Goal: Task Accomplishment & Management: Manage account settings

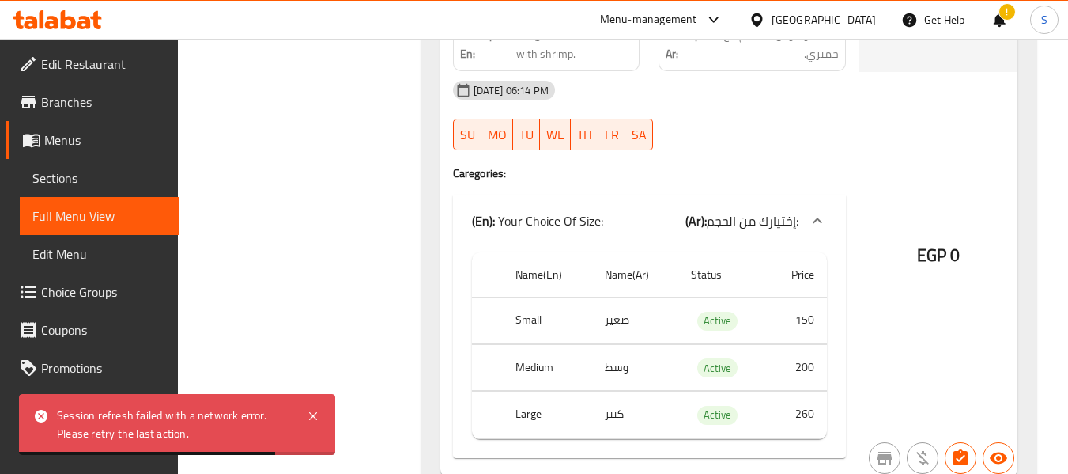
scroll to position [33715, 0]
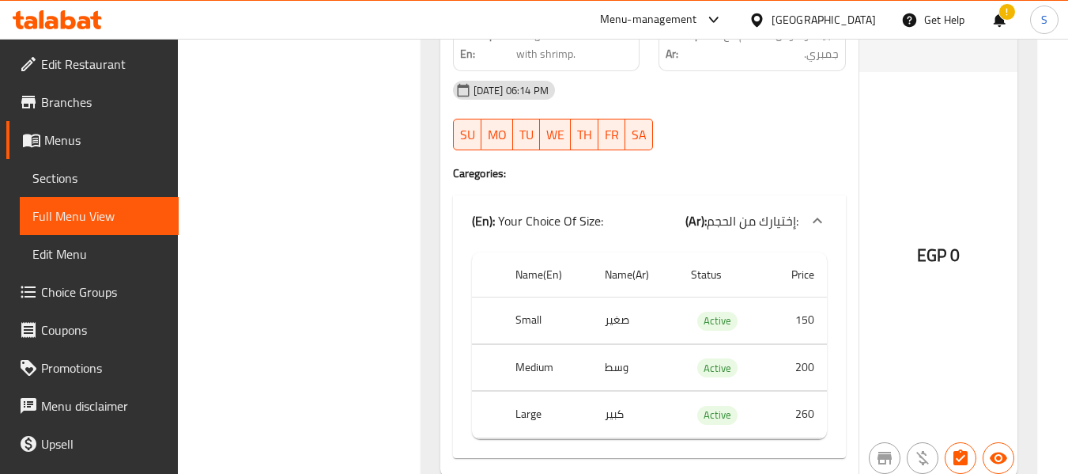
click at [772, 23] on div at bounding box center [760, 19] width 23 height 17
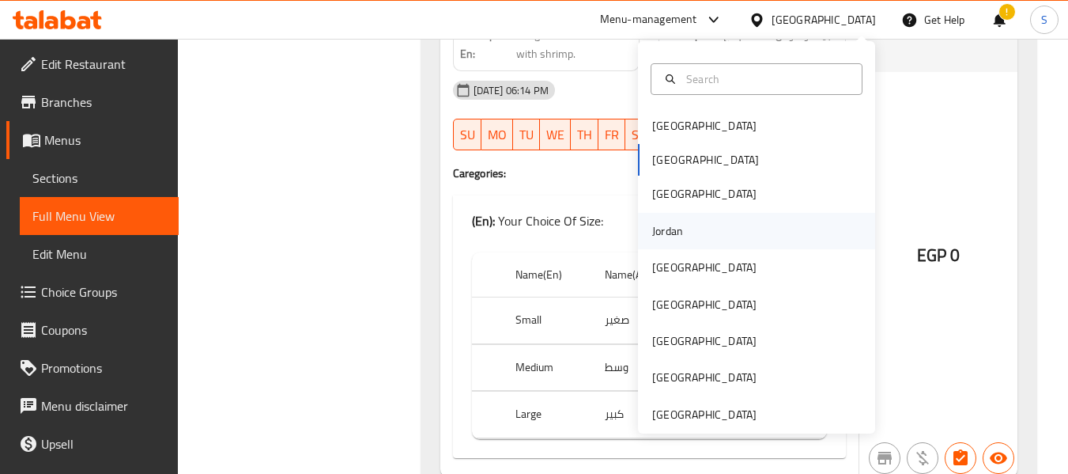
click at [666, 229] on div "Jordan" at bounding box center [667, 230] width 31 height 17
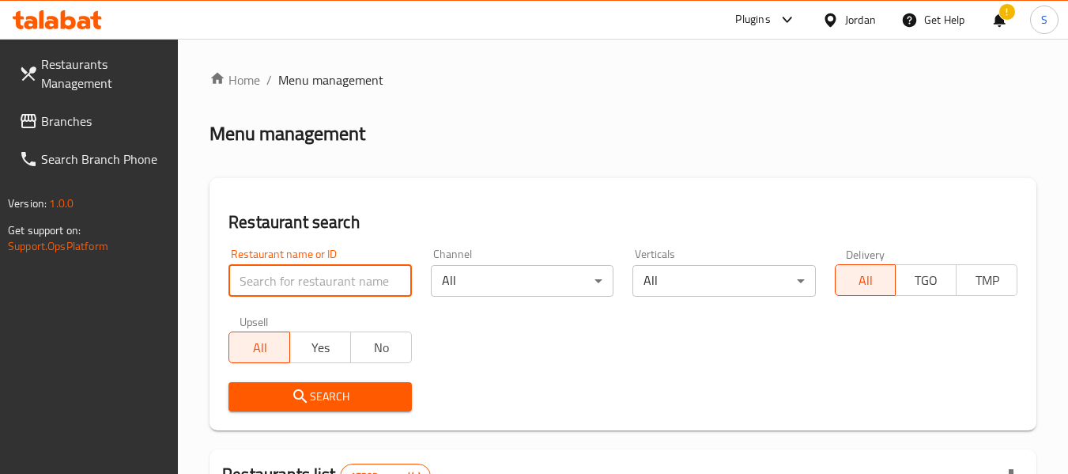
paste input "705731"
type input "705731"
click button "Search" at bounding box center [319, 396] width 183 height 29
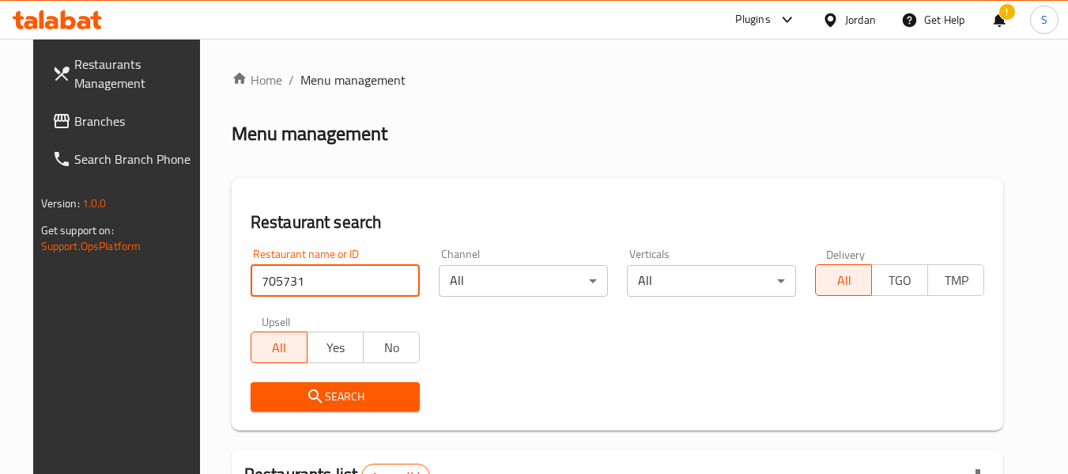
scroll to position [212, 0]
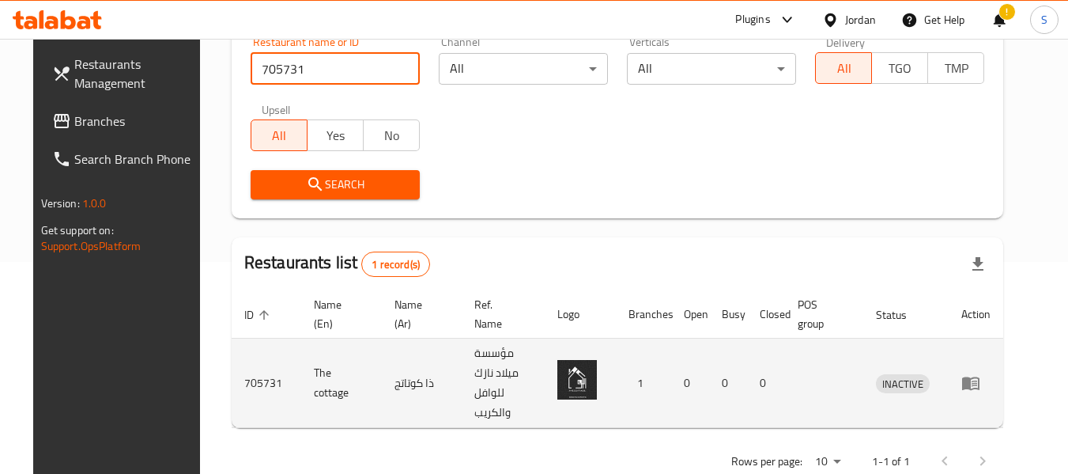
click at [980, 373] on icon "enhanced table" at bounding box center [970, 382] width 19 height 19
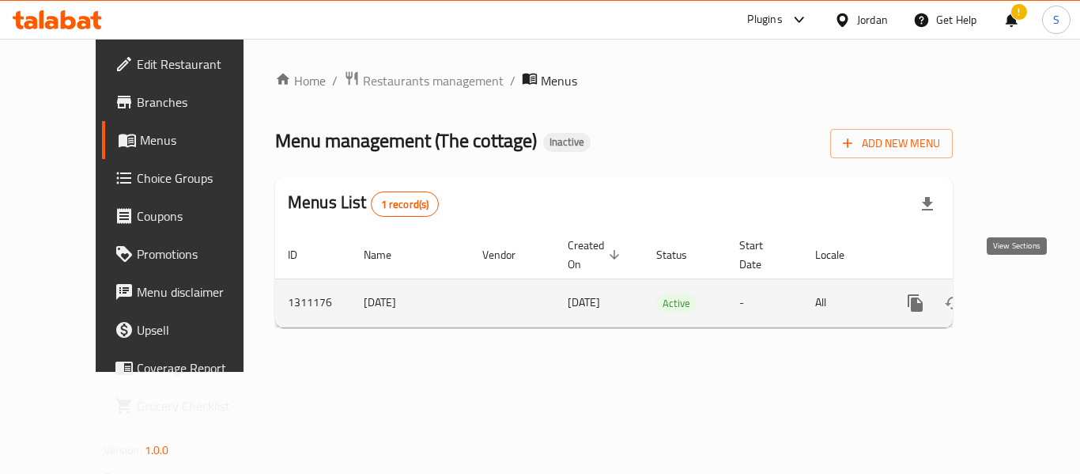
click at [1020, 293] on icon "enhanced table" at bounding box center [1029, 302] width 19 height 19
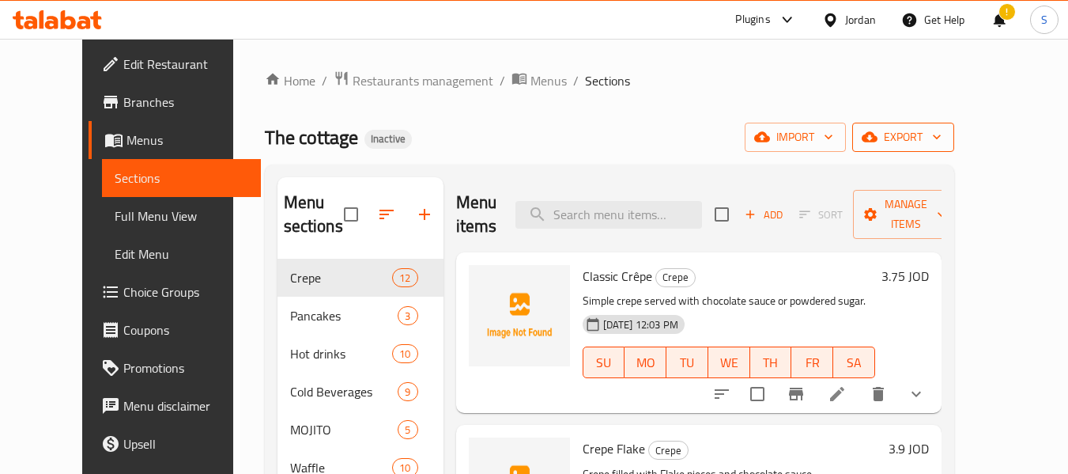
click at [942, 131] on span "export" at bounding box center [903, 137] width 77 height 20
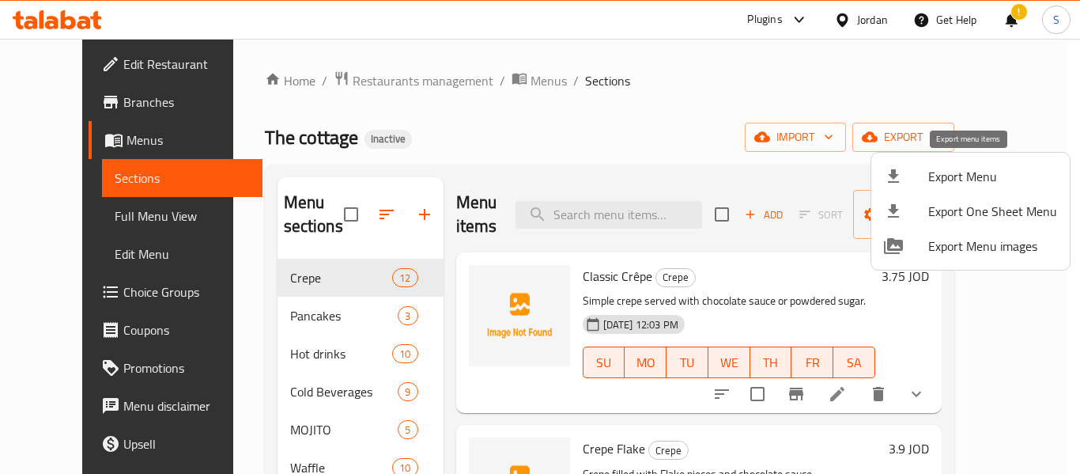
click at [988, 176] on span "Export Menu" at bounding box center [992, 176] width 129 height 19
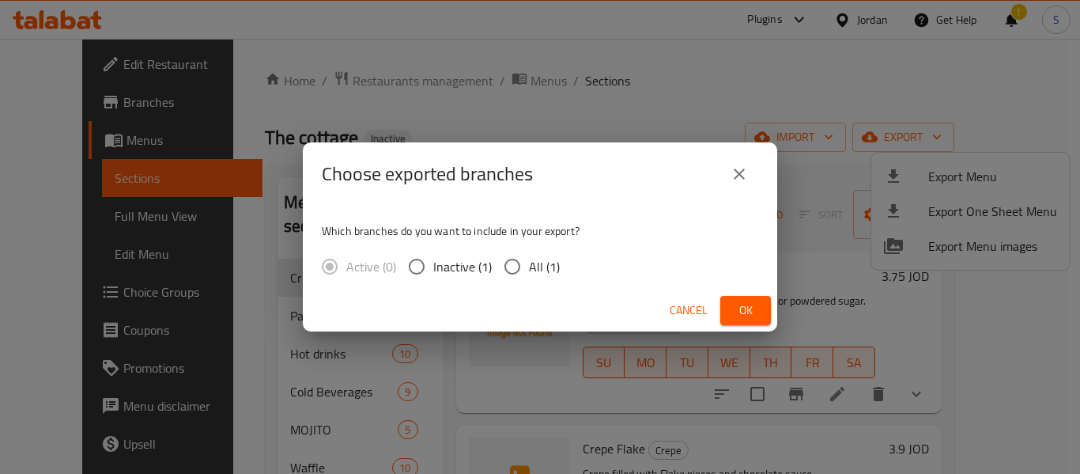
click at [548, 264] on span "All (1)" at bounding box center [544, 266] width 31 height 19
click at [529, 264] on input "All (1)" at bounding box center [512, 266] width 33 height 33
radio input "true"
click at [735, 309] on span "Ok" at bounding box center [745, 310] width 25 height 20
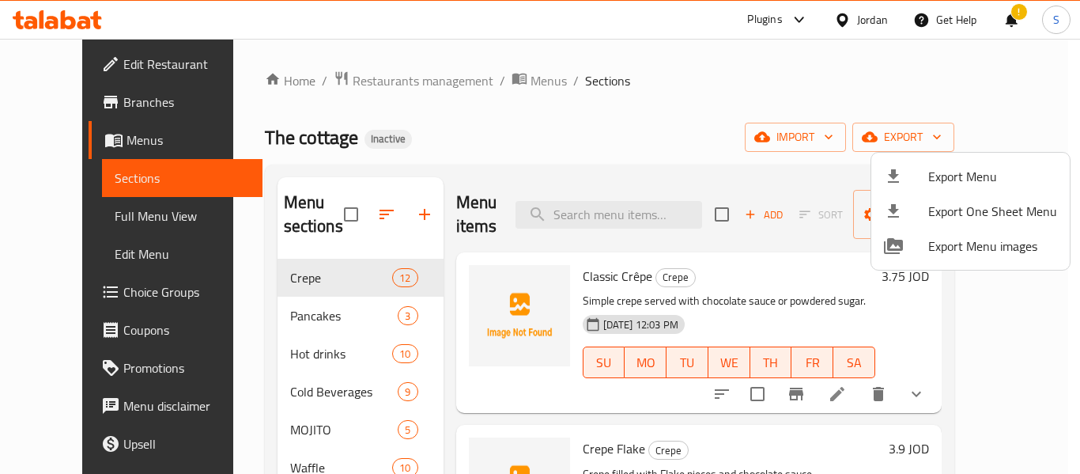
click at [543, 152] on div at bounding box center [540, 237] width 1080 height 474
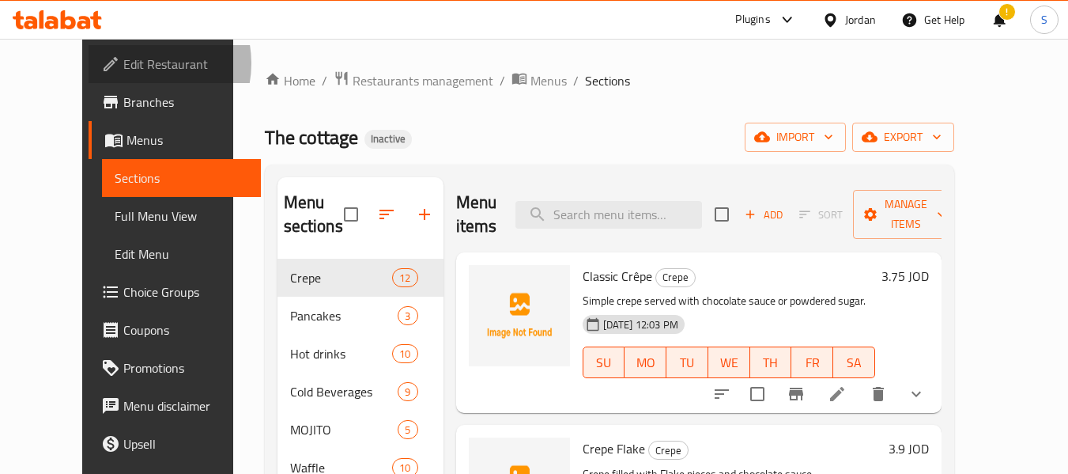
click at [123, 63] on span "Edit Restaurant" at bounding box center [185, 64] width 125 height 19
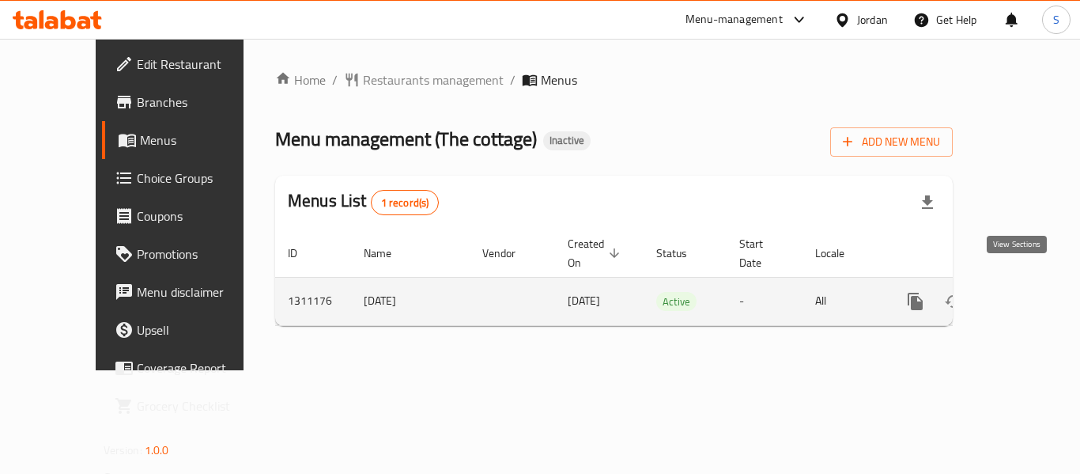
click at [1020, 292] on icon "enhanced table" at bounding box center [1029, 301] width 19 height 19
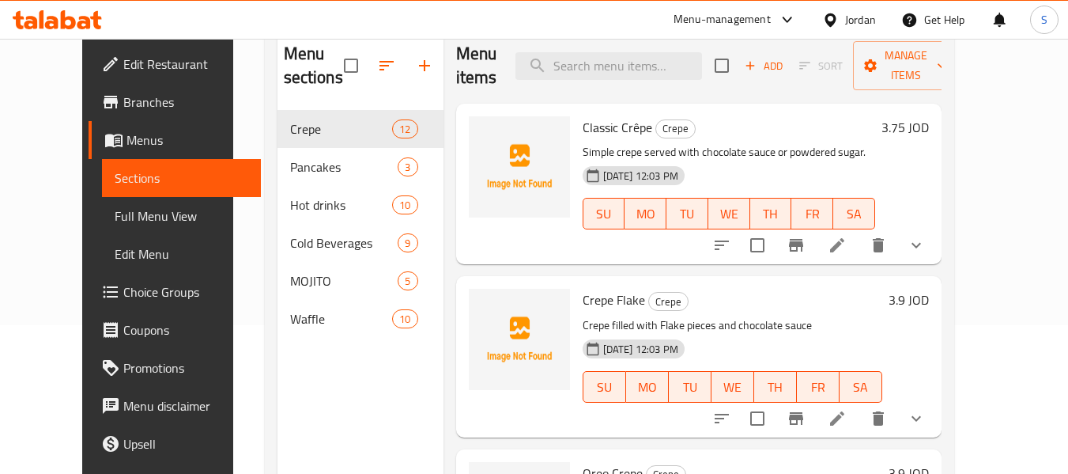
scroll to position [158, 0]
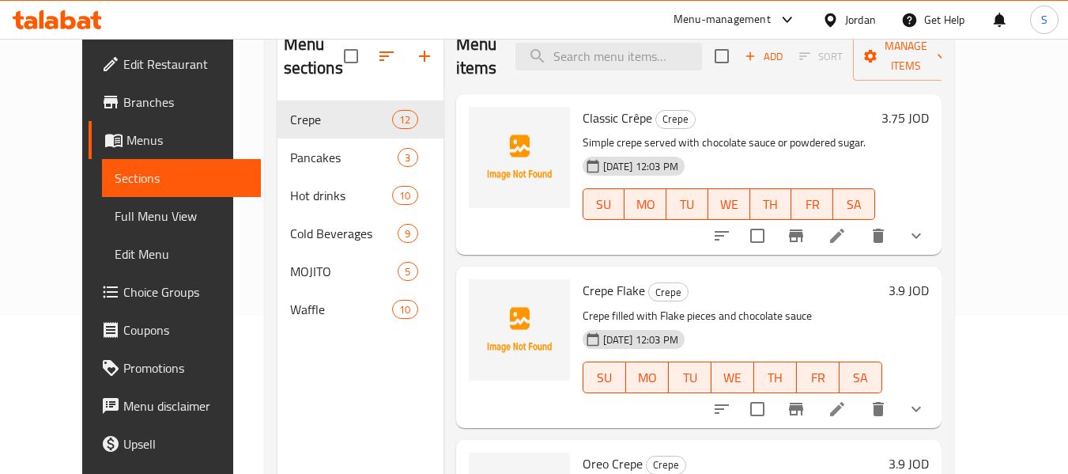
click at [116, 211] on span "Full Menu View" at bounding box center [182, 215] width 134 height 19
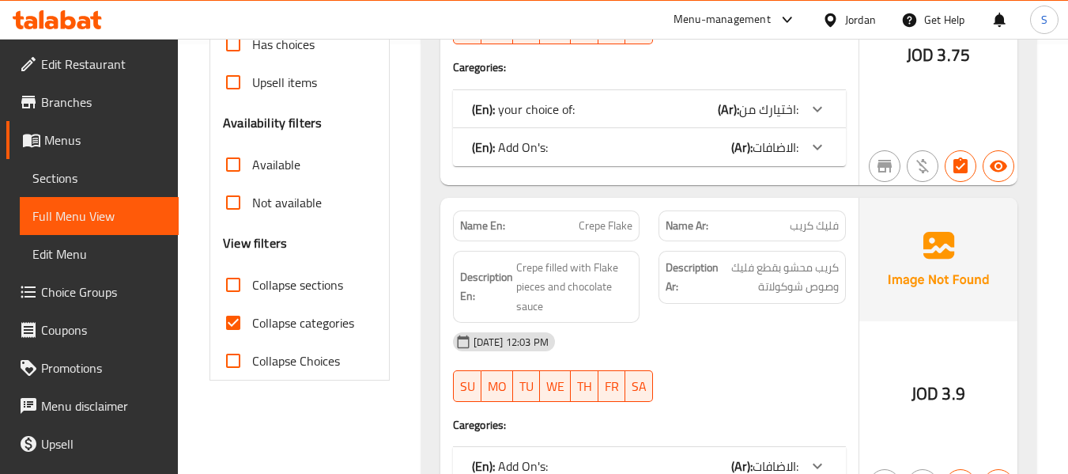
scroll to position [474, 0]
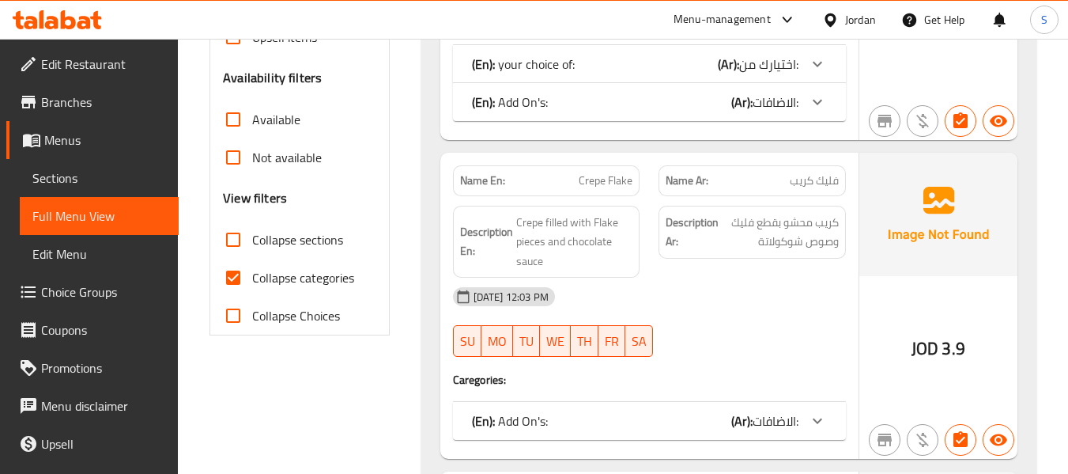
click at [319, 275] on span "Collapse categories" at bounding box center [303, 277] width 102 height 19
click at [252, 275] on input "Collapse categories" at bounding box center [233, 278] width 38 height 38
checkbox input "false"
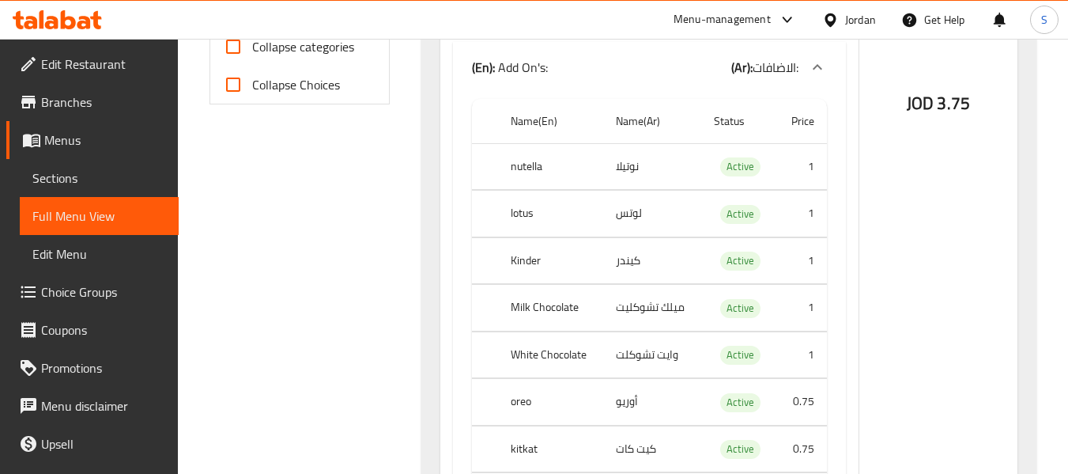
scroll to position [791, 0]
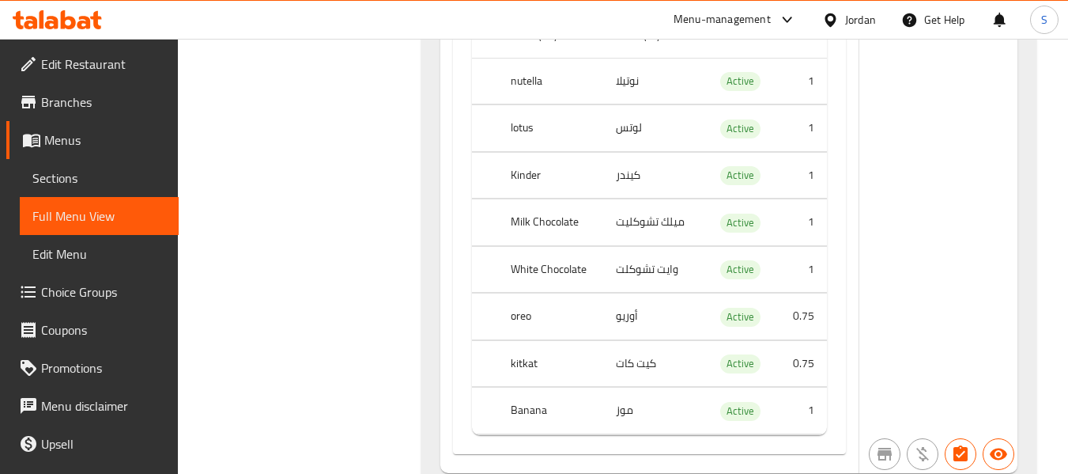
click at [649, 264] on td "وايت تشوكلت" at bounding box center [652, 269] width 98 height 47
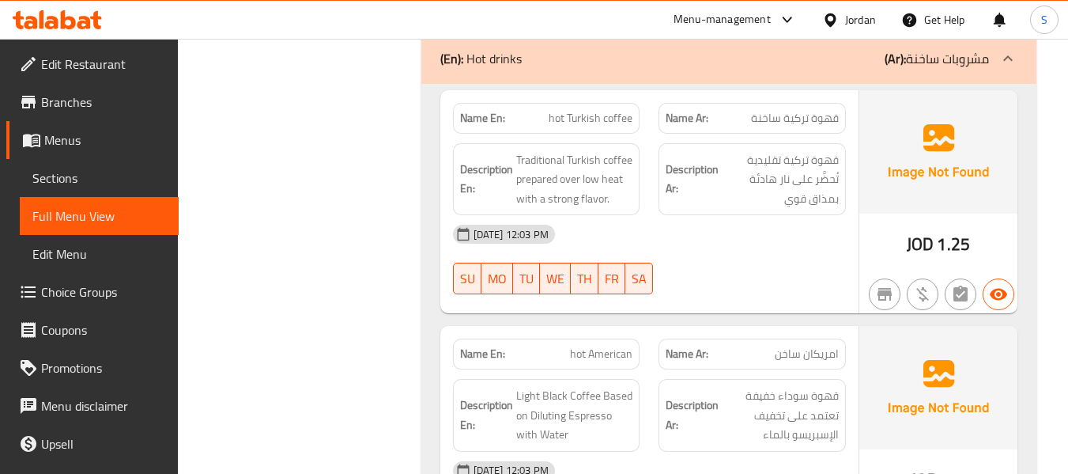
scroll to position [10514, 0]
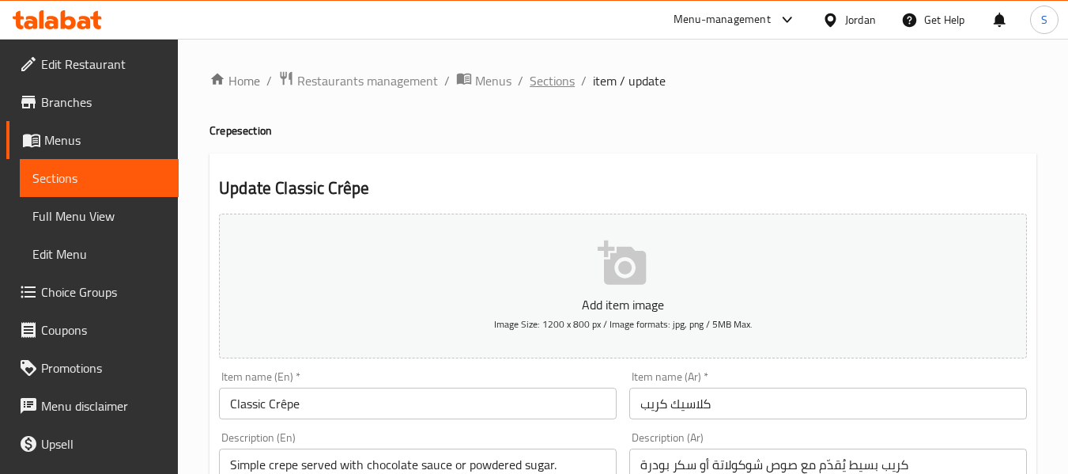
click at [549, 85] on span "Sections" at bounding box center [552, 80] width 45 height 19
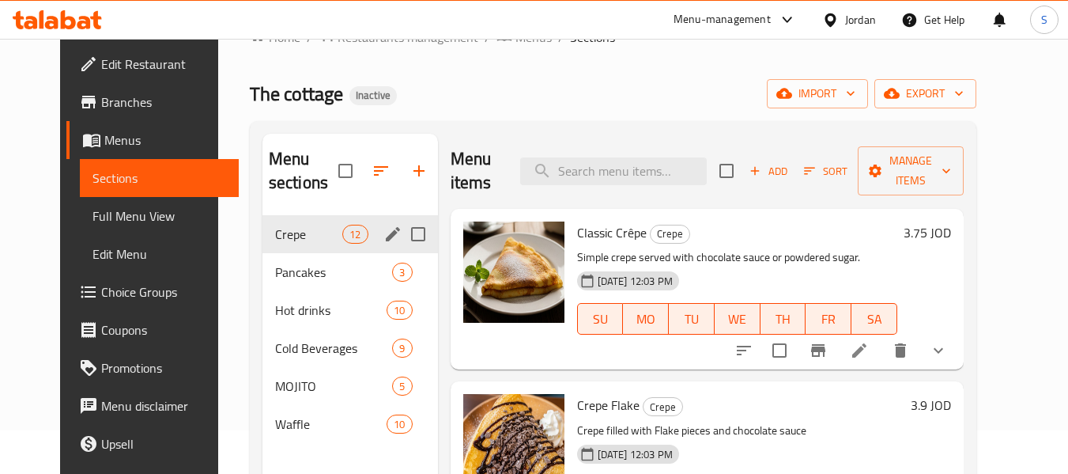
scroll to position [79, 0]
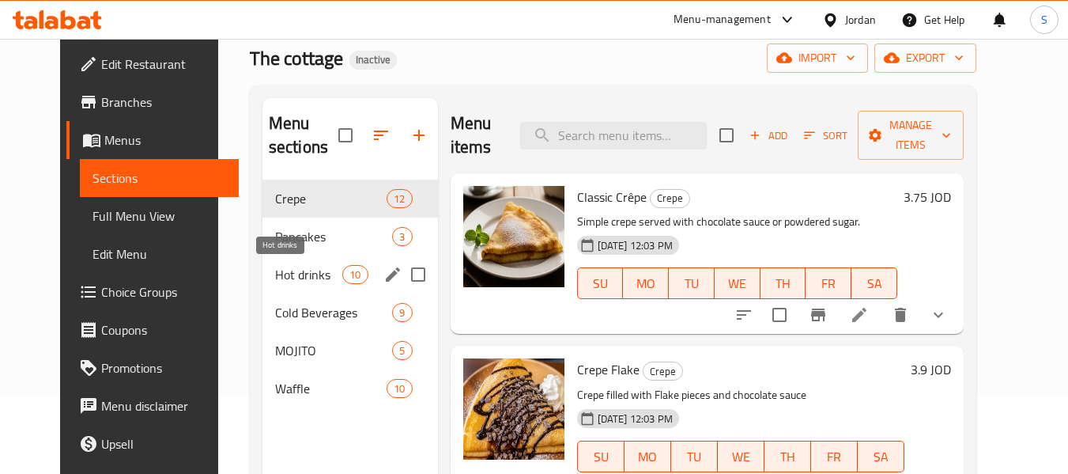
click at [275, 277] on span "Hot drinks" at bounding box center [308, 274] width 67 height 19
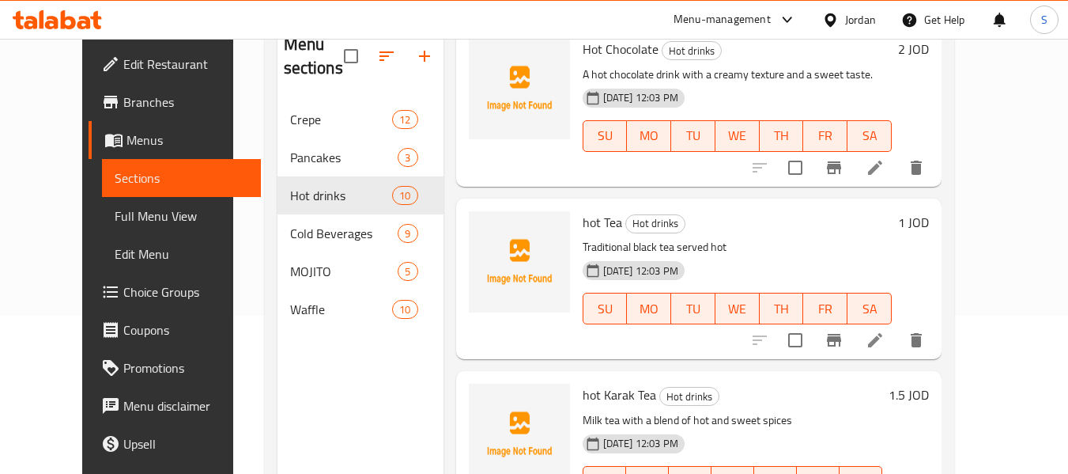
scroll to position [221, 0]
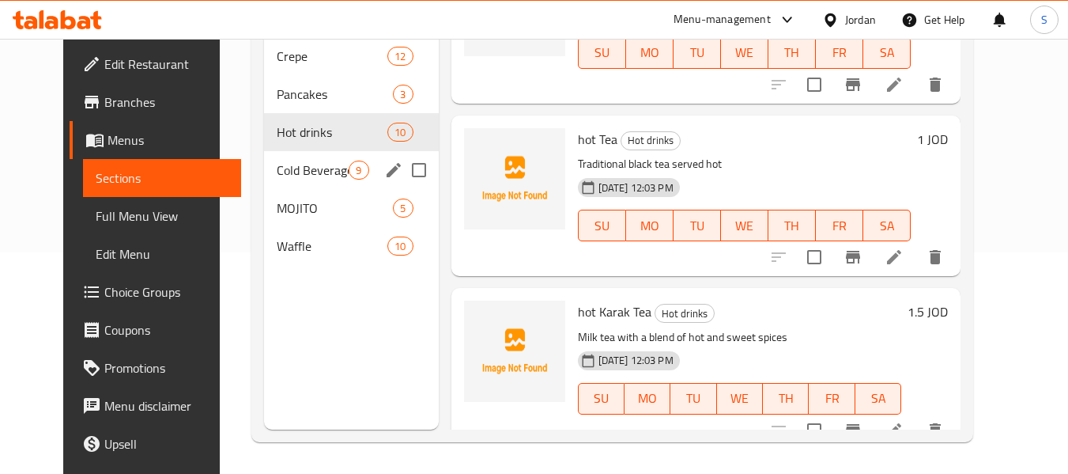
click at [280, 175] on span "Cold Beverages" at bounding box center [313, 169] width 72 height 19
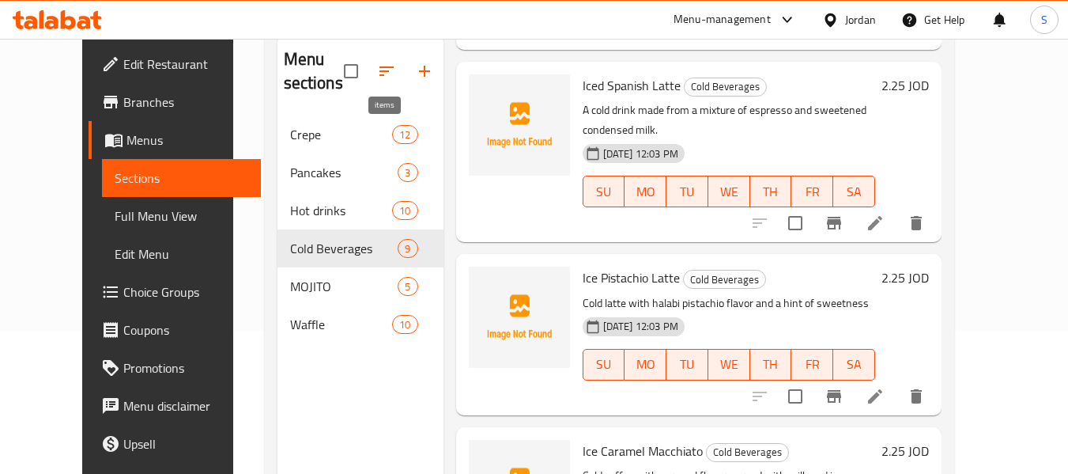
scroll to position [142, 0]
click at [379, 77] on icon "button" at bounding box center [386, 71] width 14 height 9
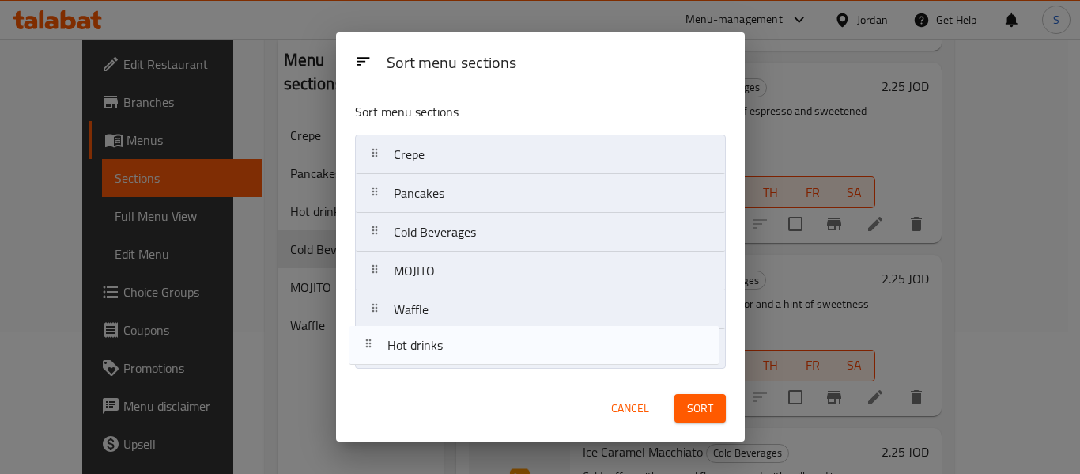
drag, startPoint x: 485, startPoint y: 237, endPoint x: 479, endPoint y: 368, distance: 130.6
click at [479, 368] on nav "Crepe Pancakes Hot drinks Cold Beverages MOJITO Waffle" at bounding box center [540, 251] width 371 height 234
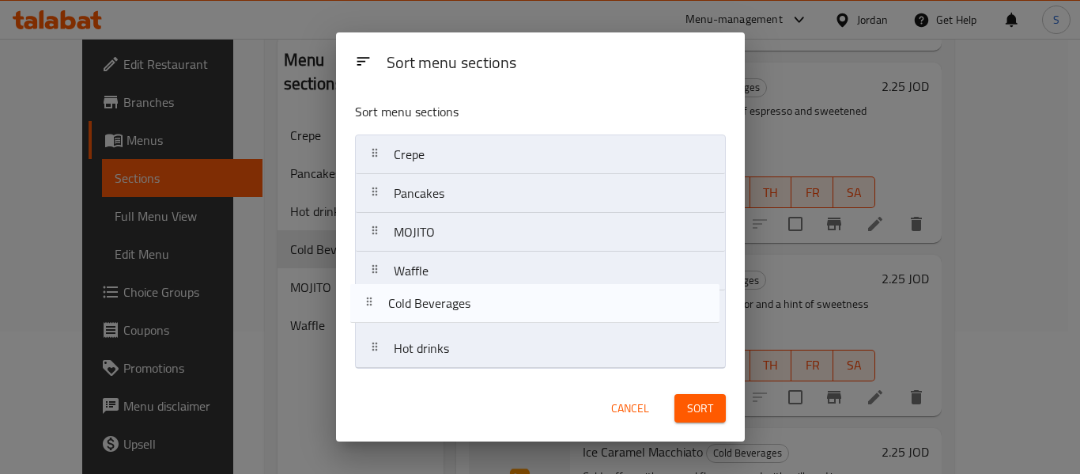
drag, startPoint x: 504, startPoint y: 237, endPoint x: 499, endPoint y: 319, distance: 81.6
click at [499, 319] on nav "Crepe Pancakes Cold Beverages MOJITO Waffle Hot drinks" at bounding box center [540, 251] width 371 height 234
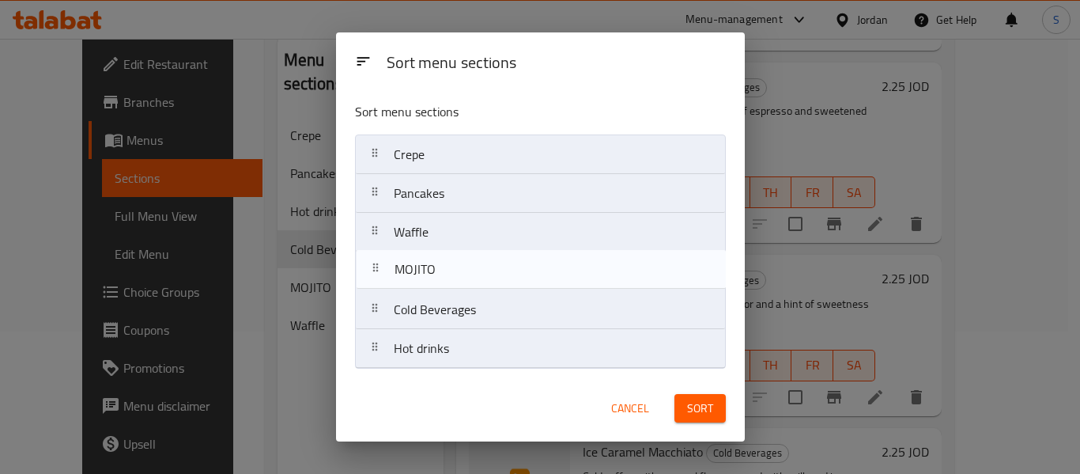
drag, startPoint x: 495, startPoint y: 243, endPoint x: 496, endPoint y: 295, distance: 51.4
click at [496, 295] on nav "Crepe Pancakes MOJITO Waffle Cold Beverages Hot drinks" at bounding box center [540, 251] width 371 height 234
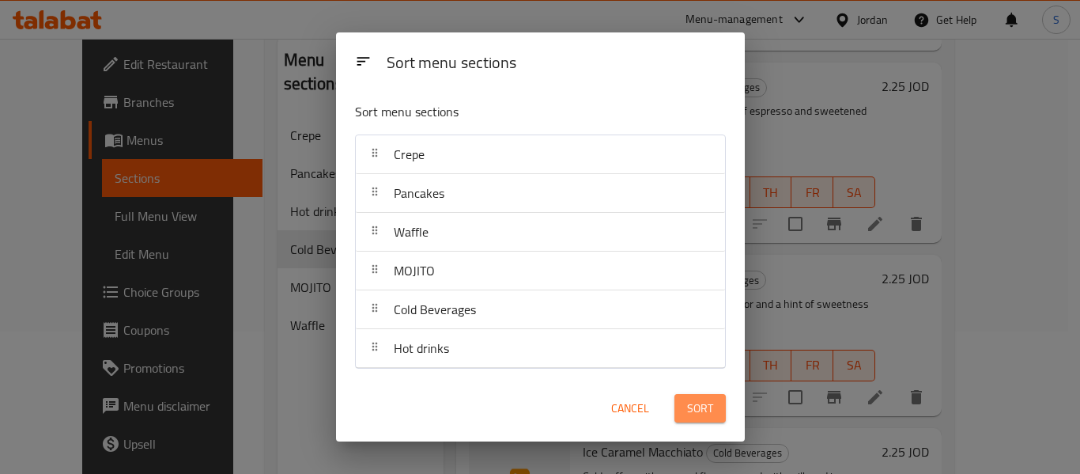
drag, startPoint x: 687, startPoint y: 411, endPoint x: 674, endPoint y: 398, distance: 17.9
click at [687, 410] on span "Sort" at bounding box center [700, 408] width 26 height 20
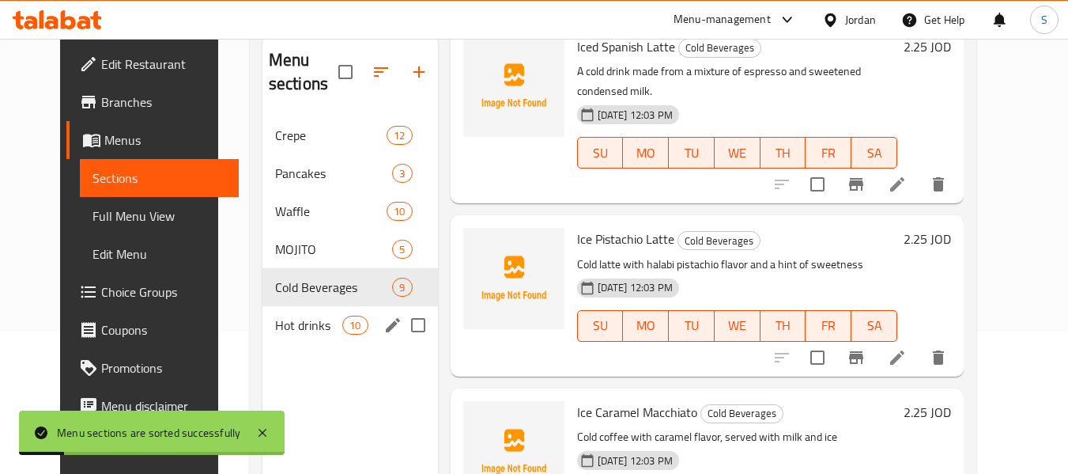
click at [297, 337] on div "Hot drinks 10" at bounding box center [350, 325] width 176 height 38
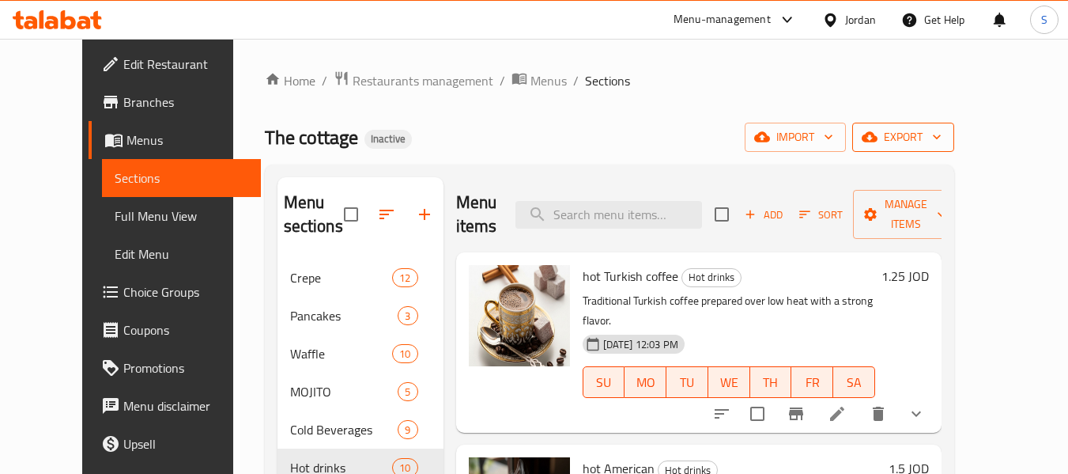
click at [942, 139] on span "export" at bounding box center [903, 137] width 77 height 20
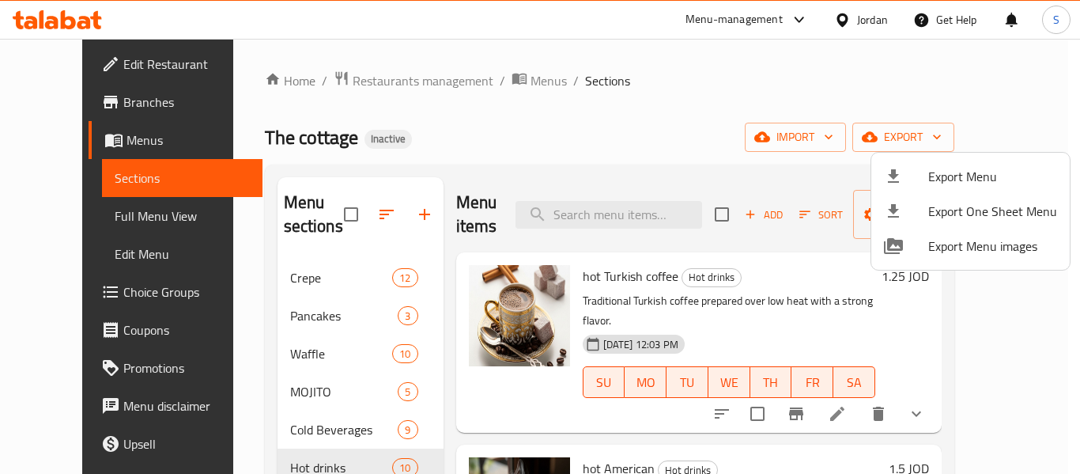
click at [973, 174] on span "Export Menu" at bounding box center [992, 176] width 129 height 19
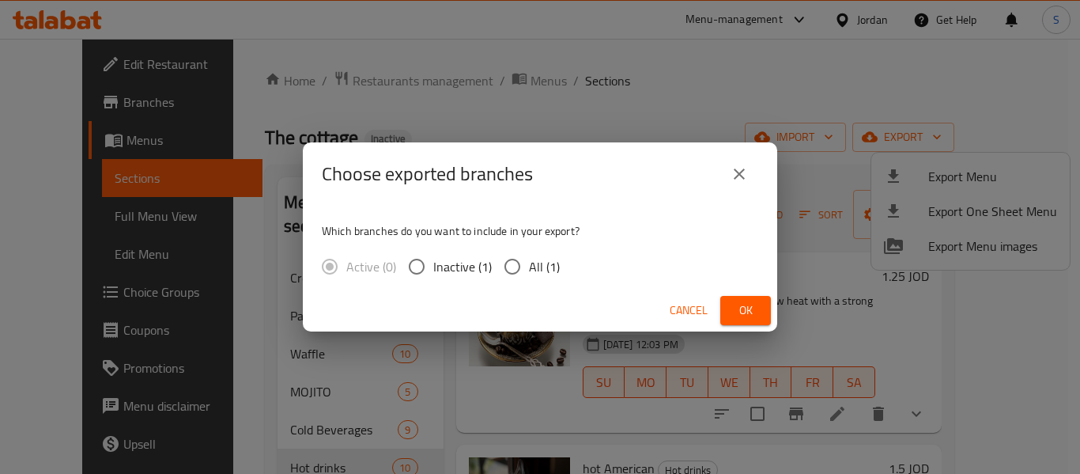
click at [513, 266] on input "All (1)" at bounding box center [512, 266] width 33 height 33
radio input "true"
click at [743, 308] on span "Ok" at bounding box center [745, 310] width 25 height 20
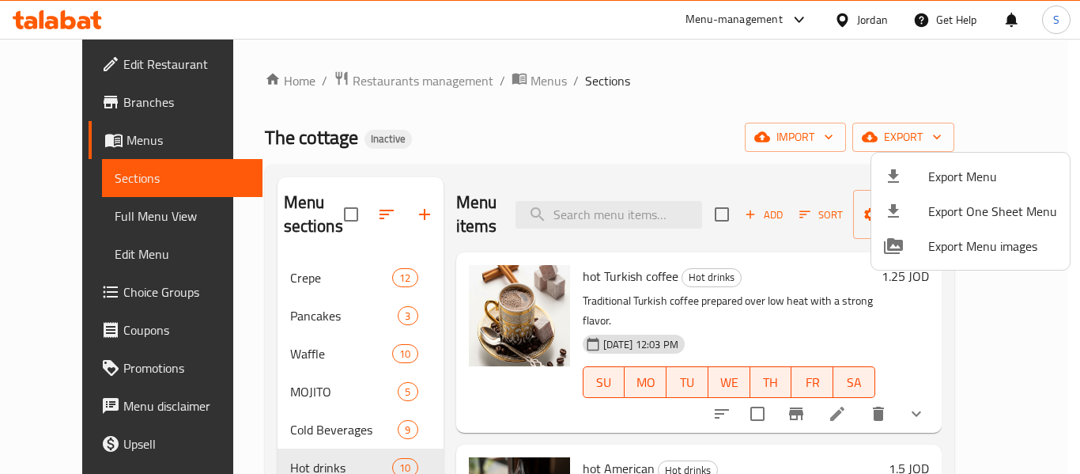
click at [260, 354] on div at bounding box center [540, 237] width 1080 height 474
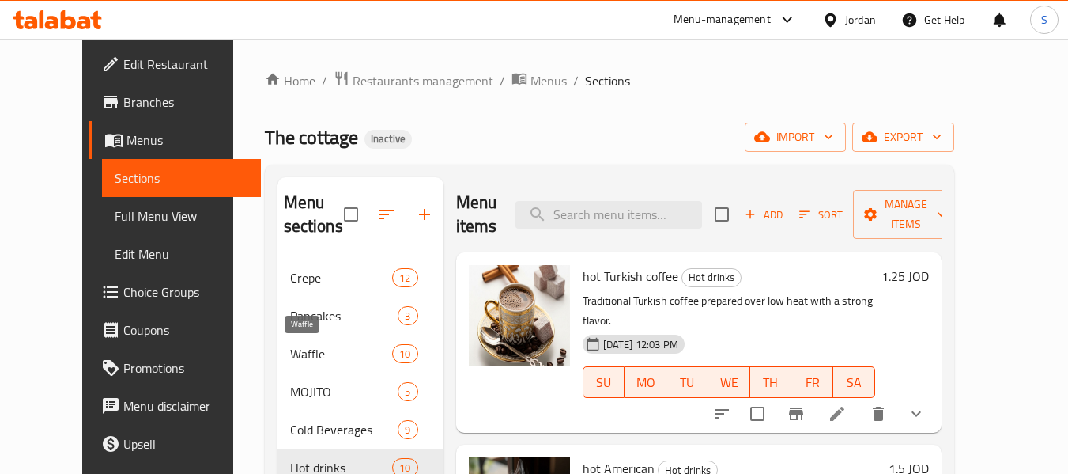
click at [290, 350] on span "Waffle" at bounding box center [341, 353] width 103 height 19
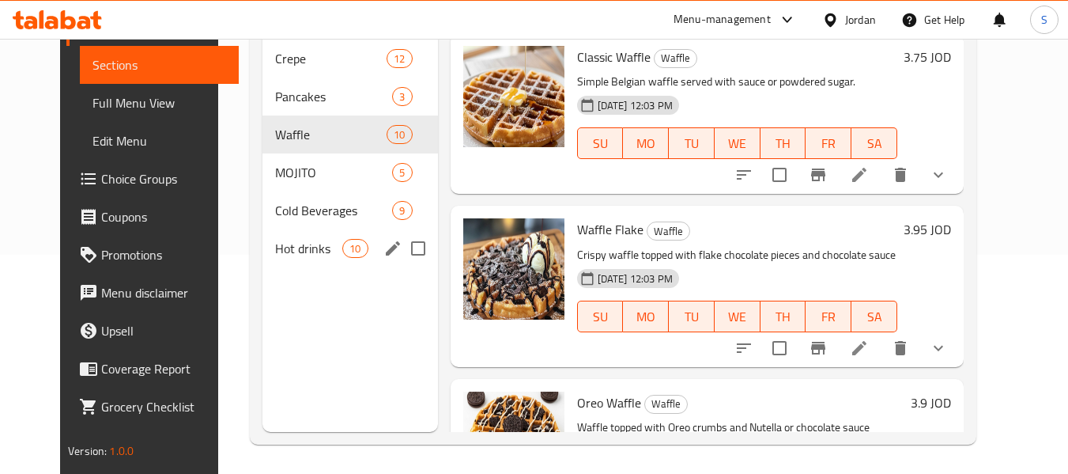
scroll to position [221, 0]
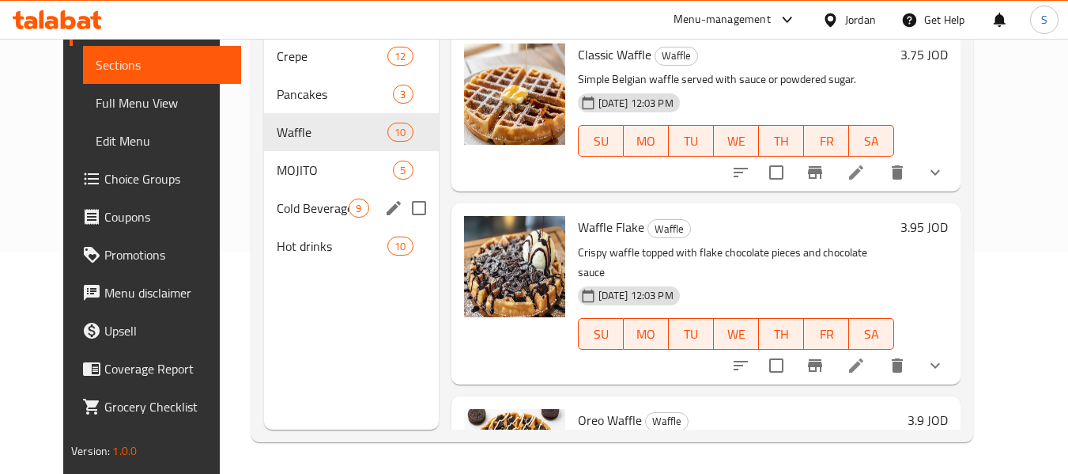
click at [296, 214] on span "Cold Beverages" at bounding box center [313, 207] width 72 height 19
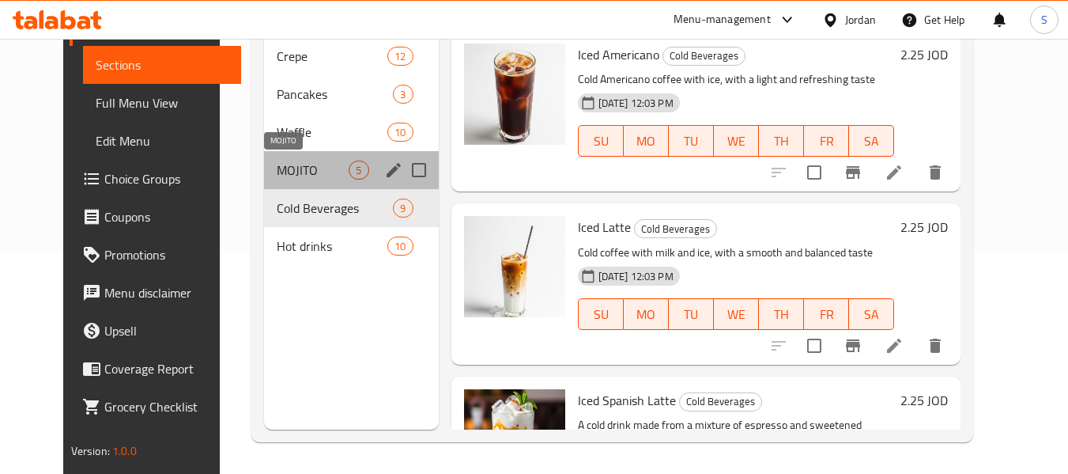
click at [307, 164] on span "MOJITO" at bounding box center [313, 169] width 72 height 19
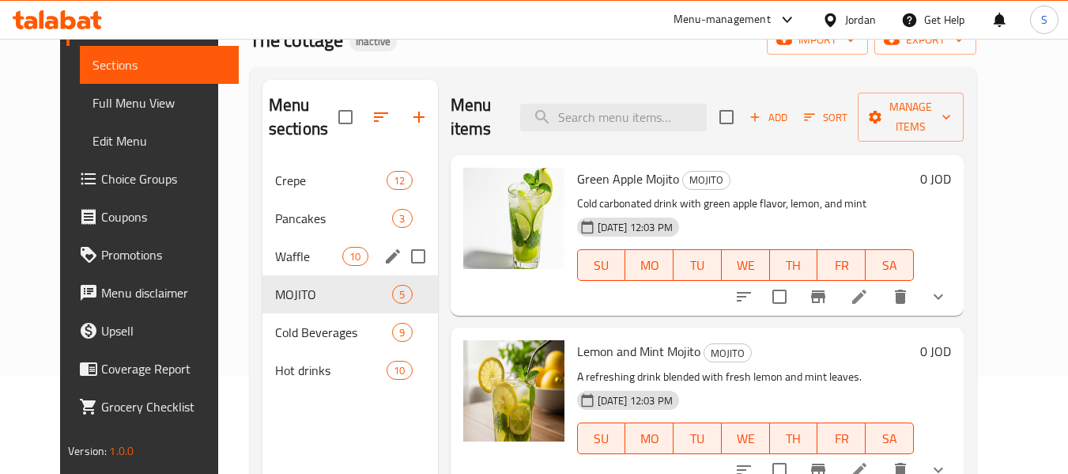
scroll to position [63, 0]
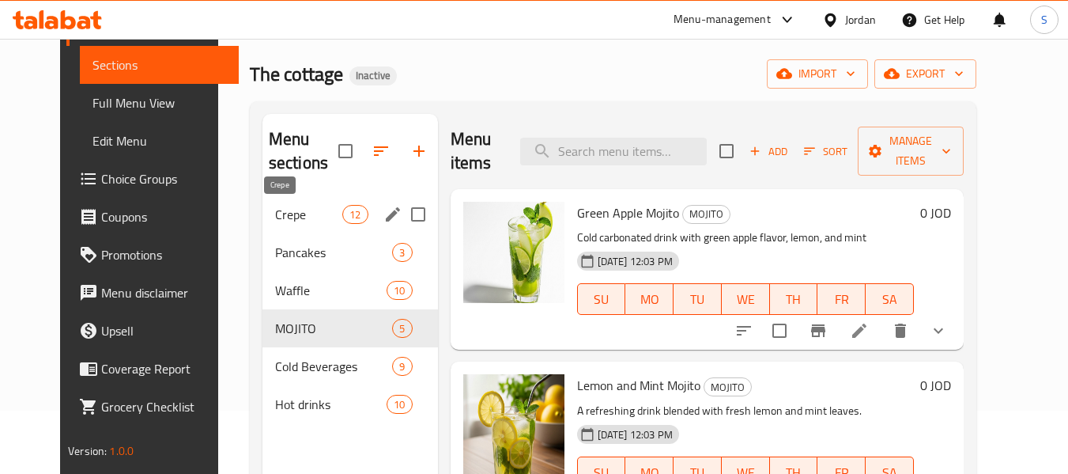
click at [291, 221] on span "Crepe" at bounding box center [308, 214] width 67 height 19
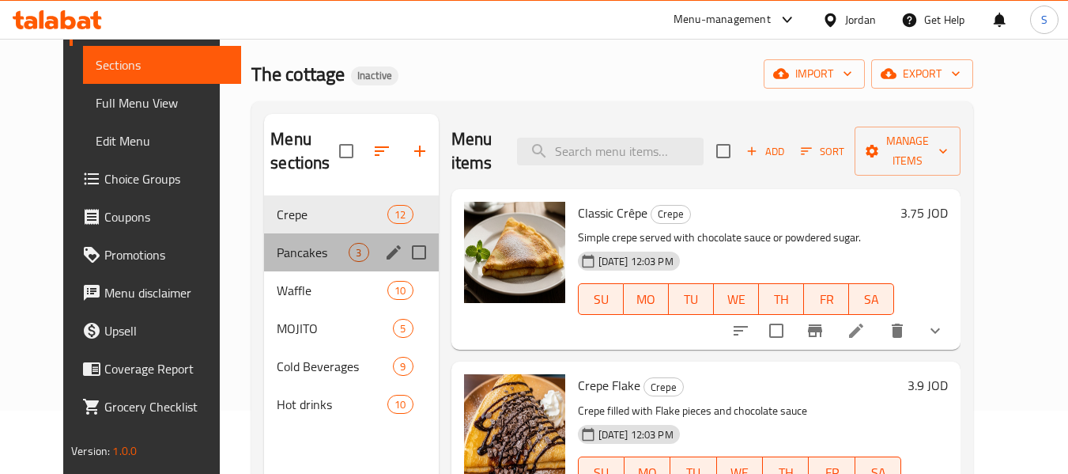
click at [291, 264] on div "Pancakes 3" at bounding box center [351, 252] width 174 height 38
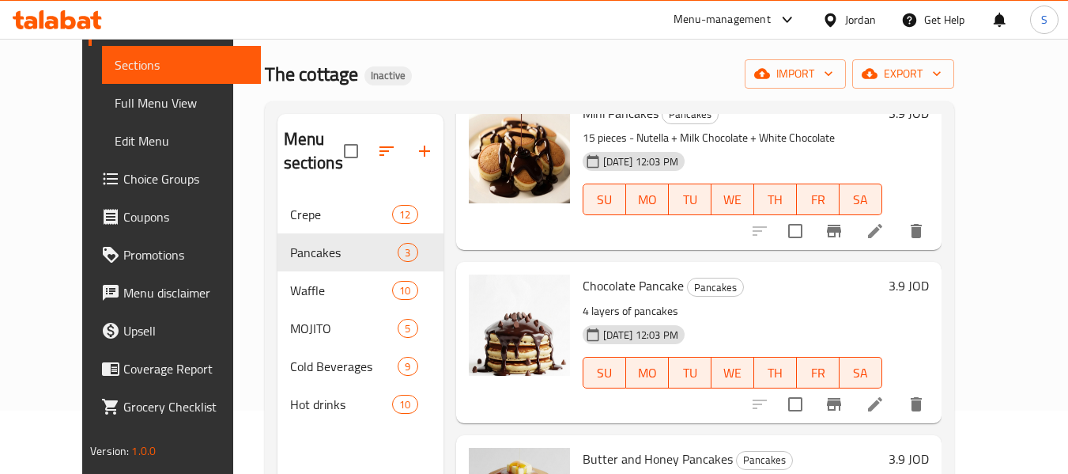
scroll to position [108, 0]
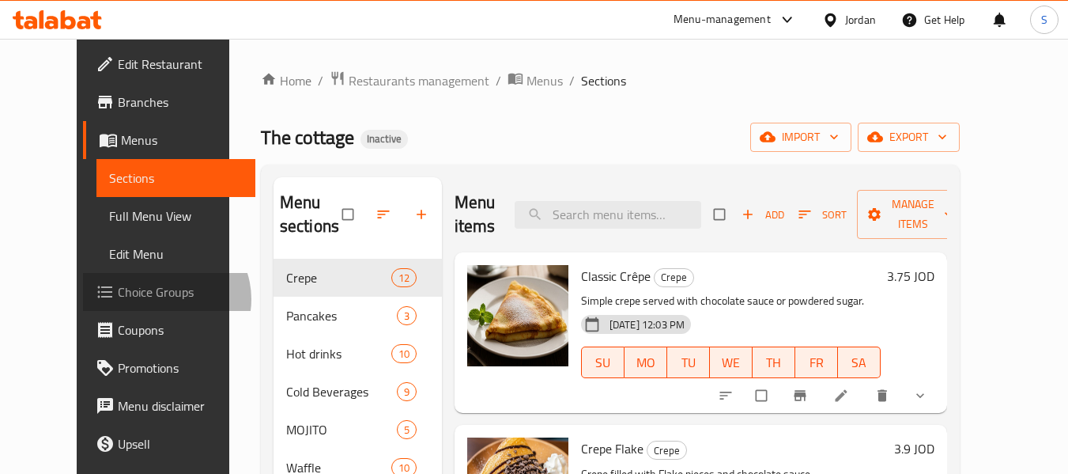
click at [118, 299] on span "Choice Groups" at bounding box center [180, 291] width 125 height 19
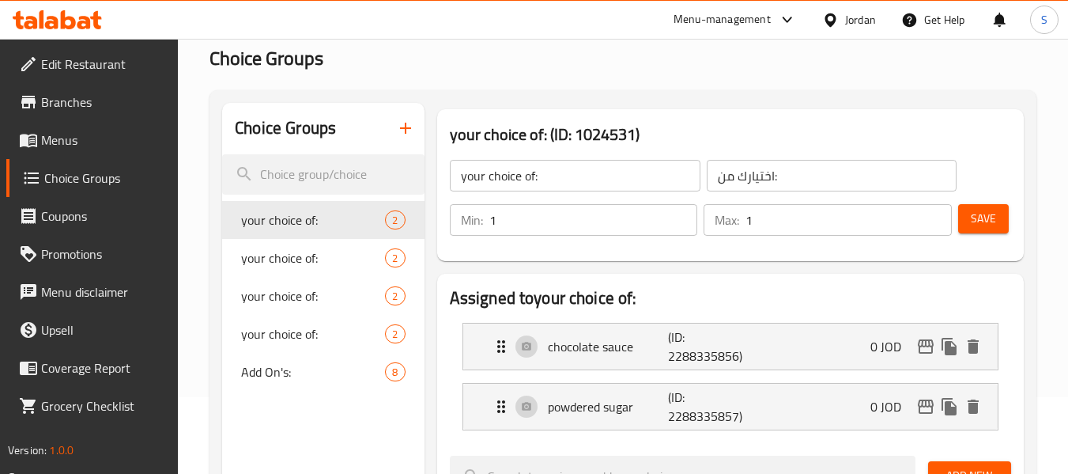
scroll to position [79, 0]
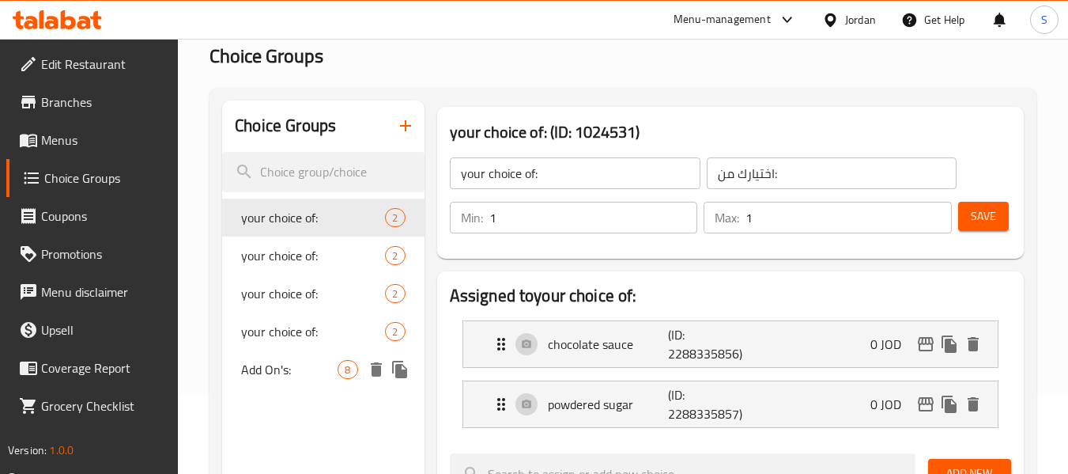
click at [313, 368] on span "Add On's:" at bounding box center [289, 369] width 96 height 19
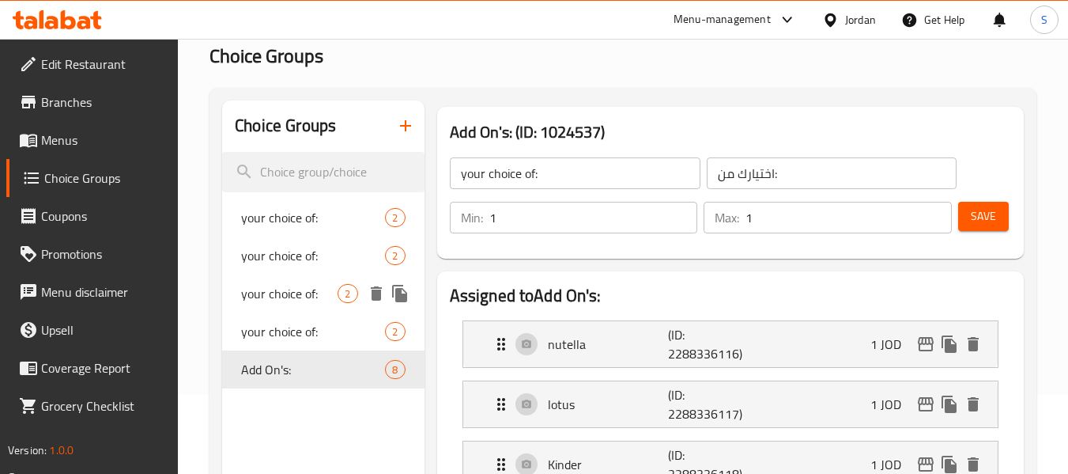
type input "Add On's:"
type input "الاضافات:"
type input "0"
type input "8"
click at [410, 124] on icon "button" at bounding box center [405, 125] width 19 height 19
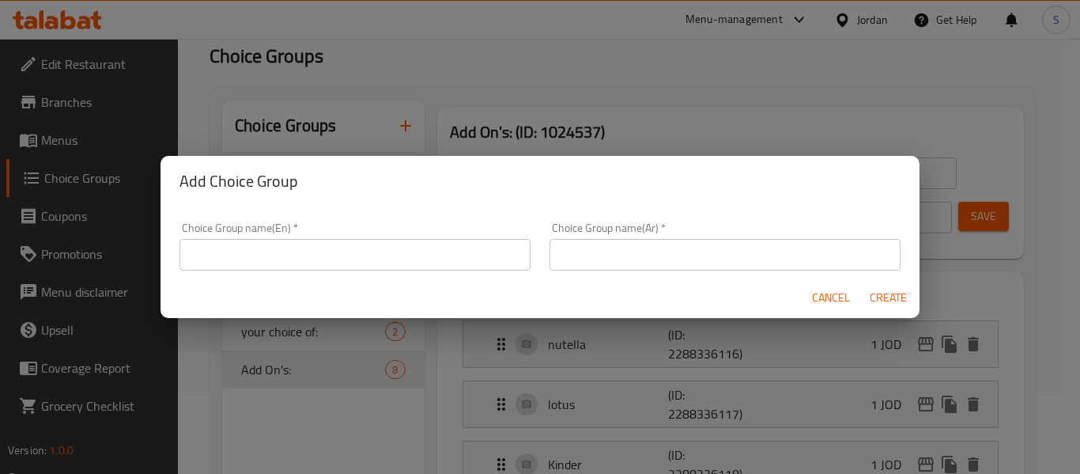
click at [354, 260] on input "text" at bounding box center [354, 255] width 351 height 32
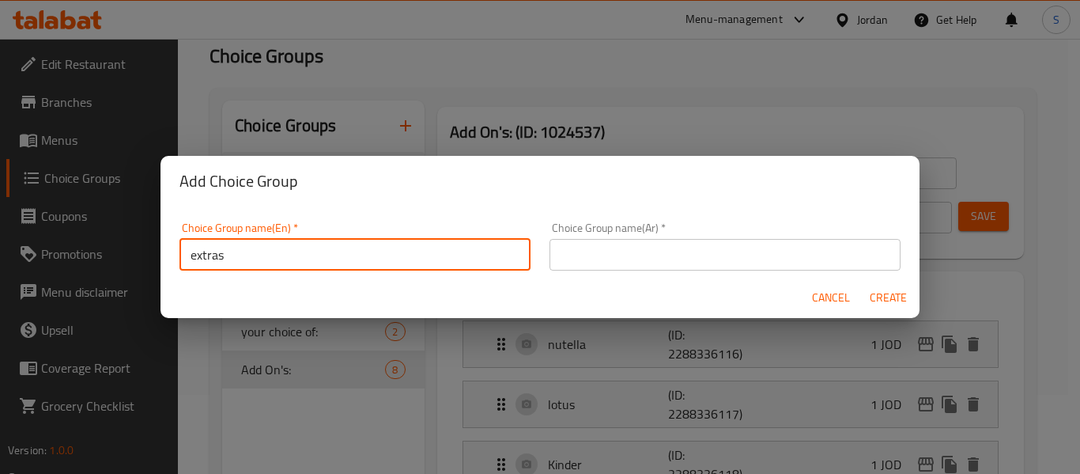
type input "extras"
click at [595, 266] on input "text" at bounding box center [724, 255] width 351 height 32
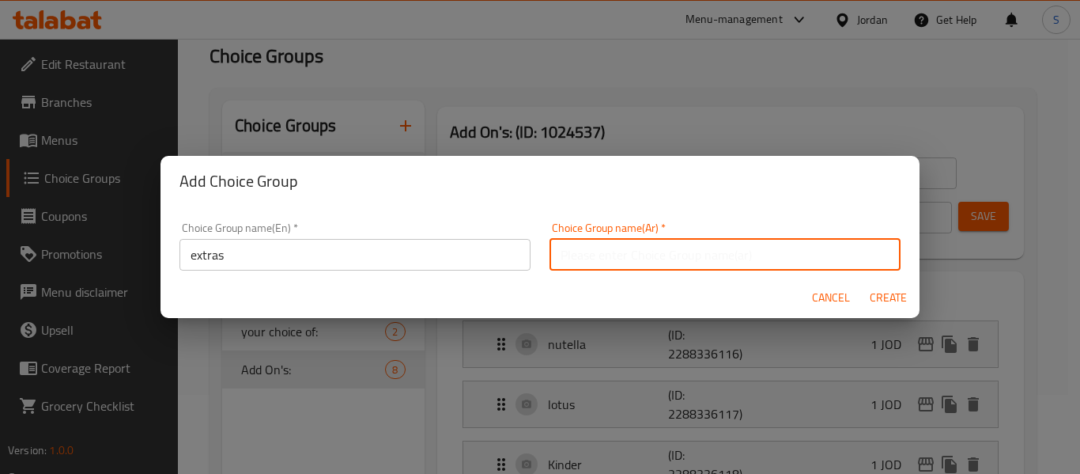
type input "الإضافات"
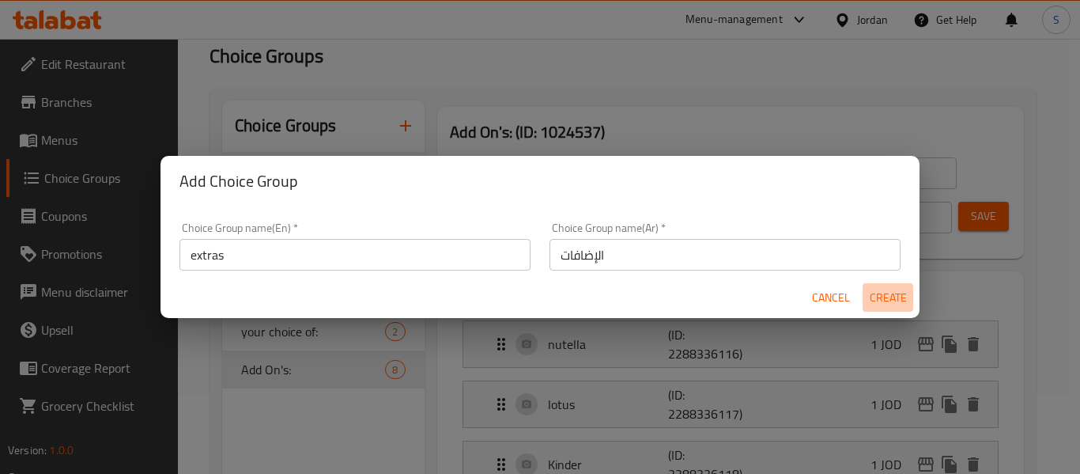
click at [896, 291] on span "Create" at bounding box center [888, 298] width 38 height 20
type input "extras"
type input "الإضافات"
type input "0"
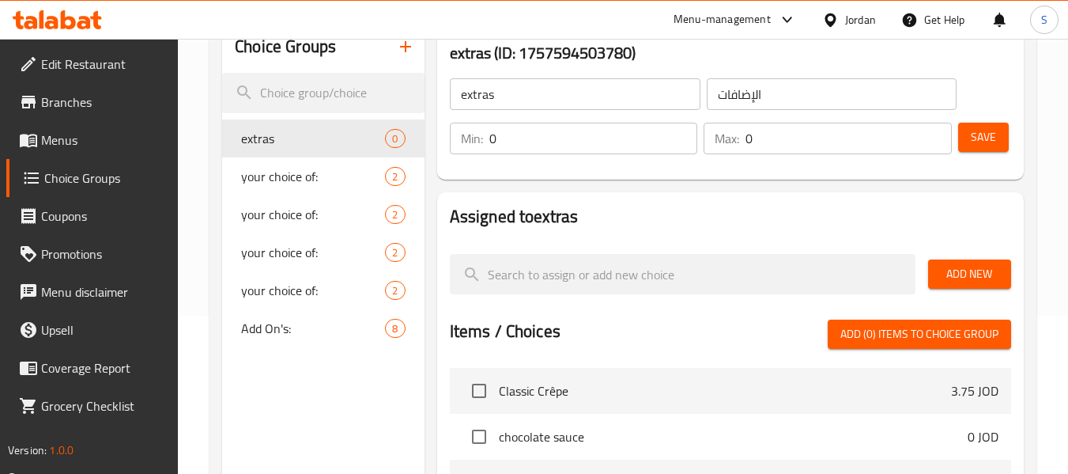
click at [954, 274] on span "Add New" at bounding box center [970, 274] width 58 height 20
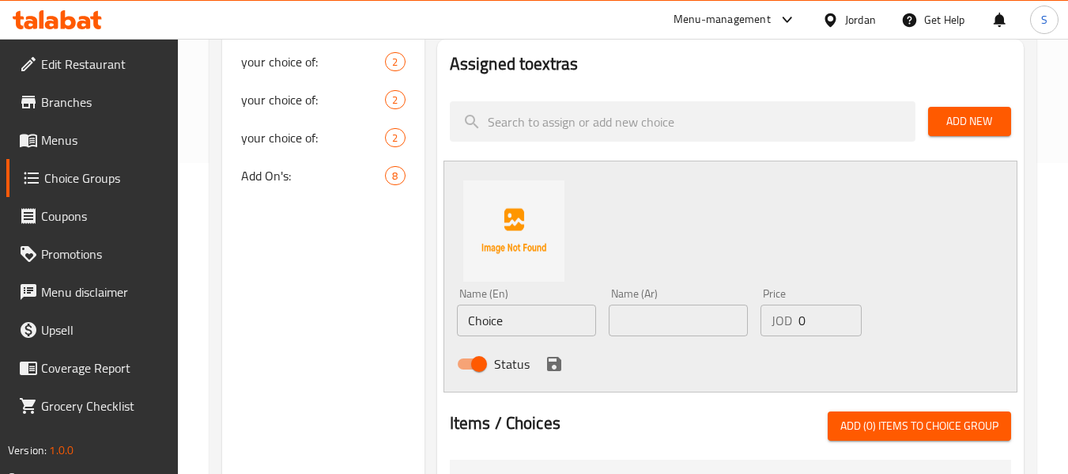
scroll to position [316, 0]
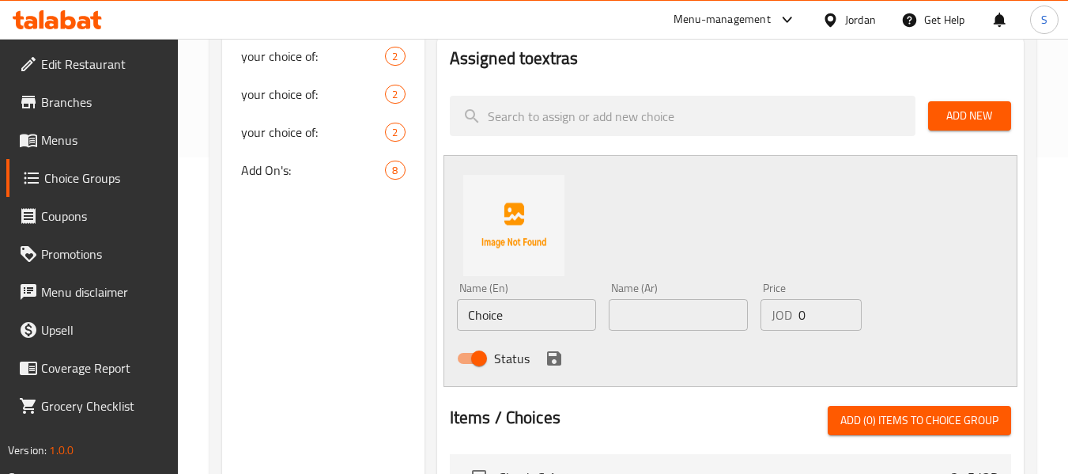
click at [659, 319] on input "text" at bounding box center [678, 315] width 139 height 32
paste input "فانيلا"
type input "فانيلا"
click at [529, 316] on input "Choice" at bounding box center [526, 315] width 139 height 32
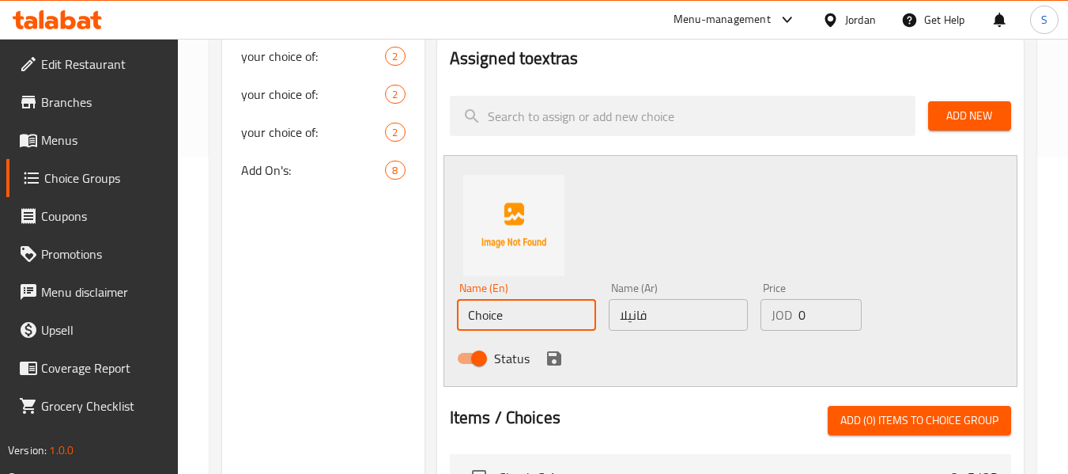
click at [529, 316] on input "Choice" at bounding box center [526, 315] width 139 height 32
type input "vanilla"
click at [825, 318] on input "0" at bounding box center [829, 315] width 63 height 32
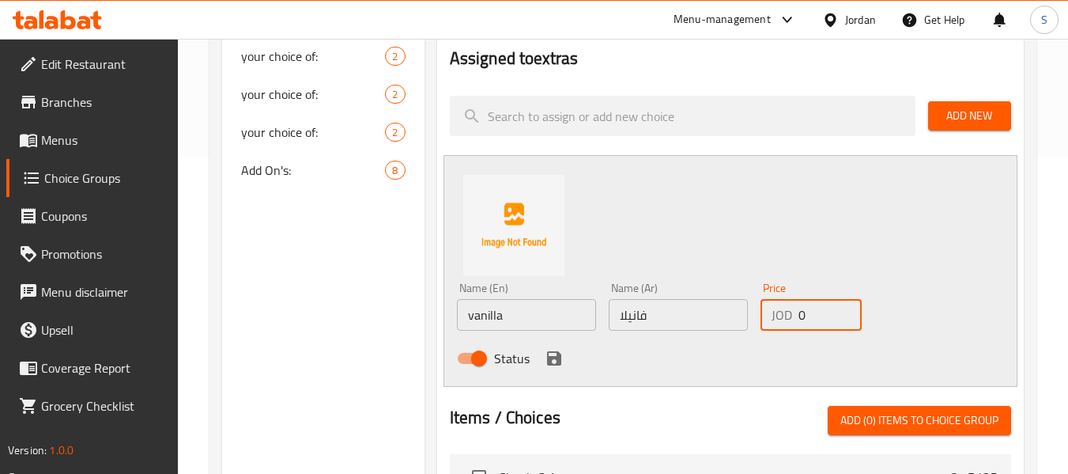
click at [825, 318] on input "0" at bounding box center [829, 315] width 63 height 32
click at [806, 314] on input "01" at bounding box center [829, 315] width 63 height 32
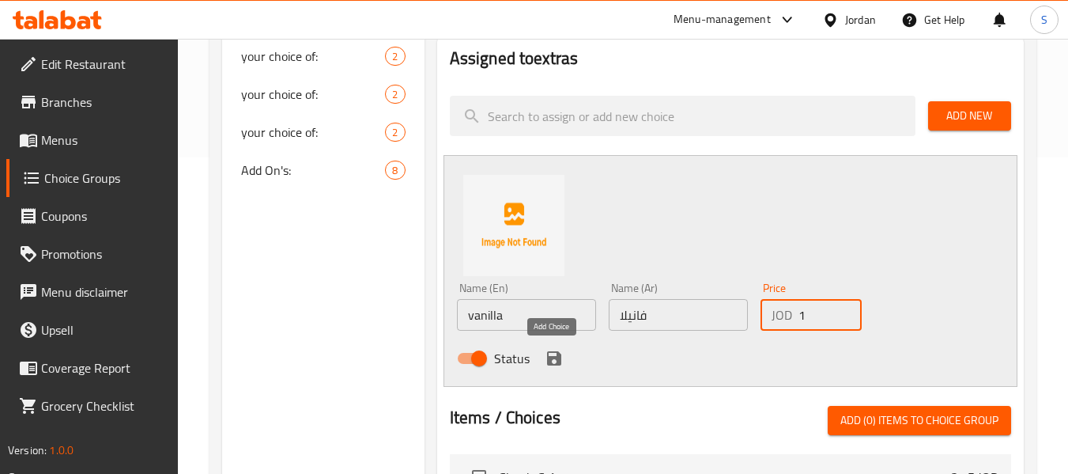
type input "1"
click at [549, 356] on icon "save" at bounding box center [554, 358] width 14 height 14
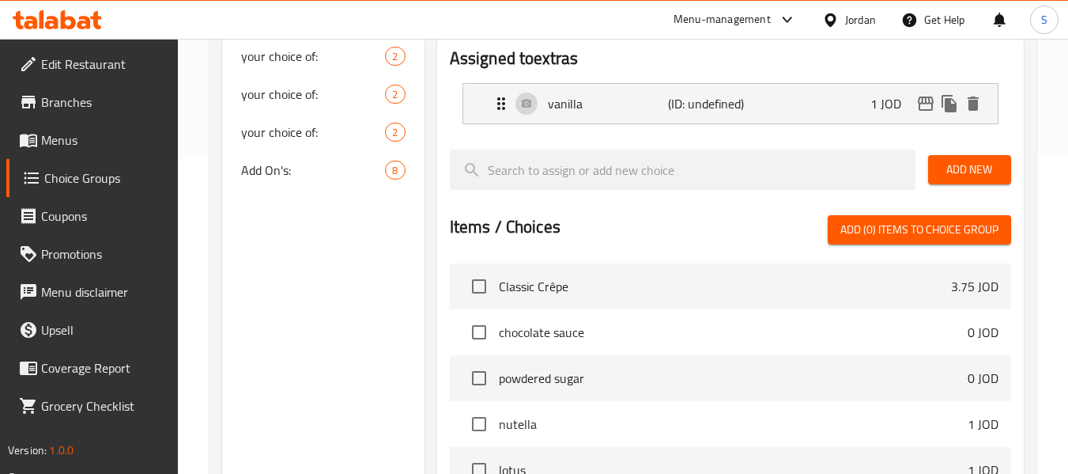
click at [977, 158] on button "Add New" at bounding box center [969, 169] width 83 height 29
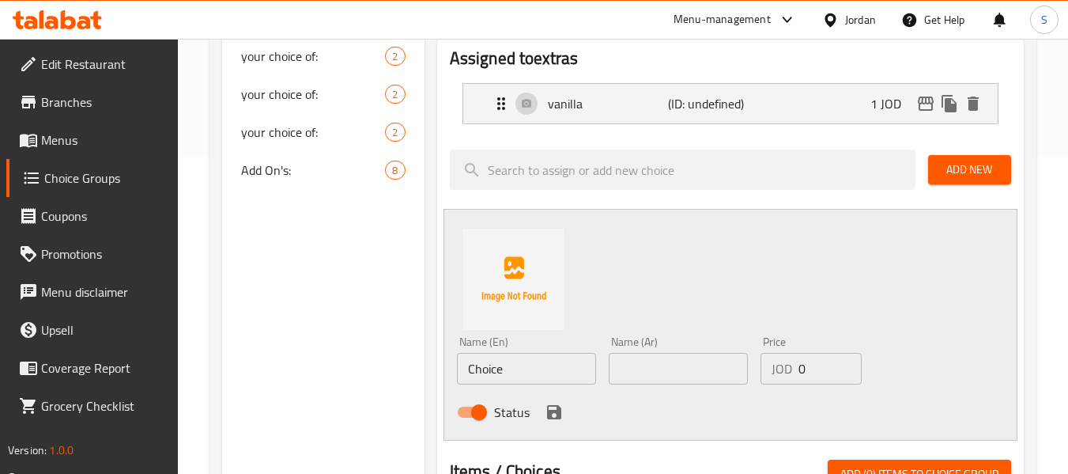
click at [560, 371] on input "Choice" at bounding box center [526, 369] width 139 height 32
type input "Caramel"
click at [661, 368] on input "text" at bounding box center [678, 369] width 139 height 32
paste input "كراميل"
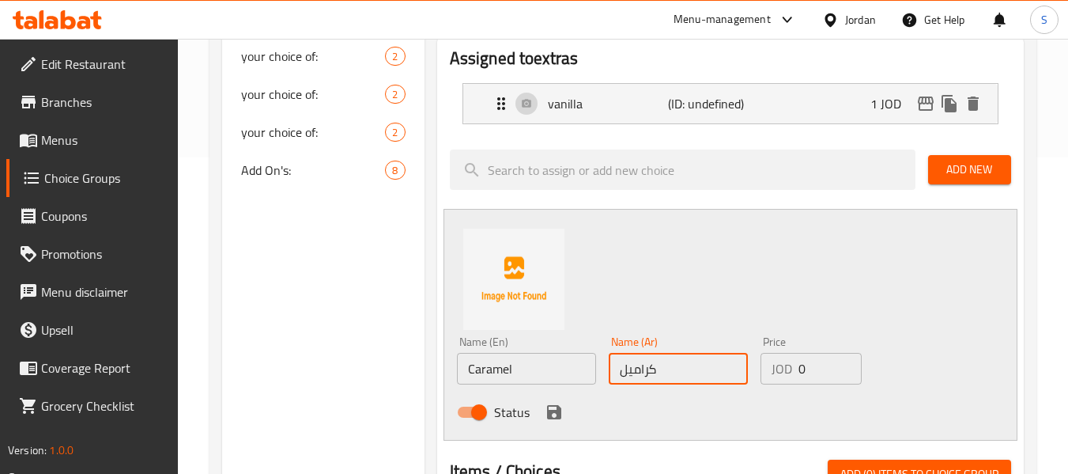
type input "كراميل"
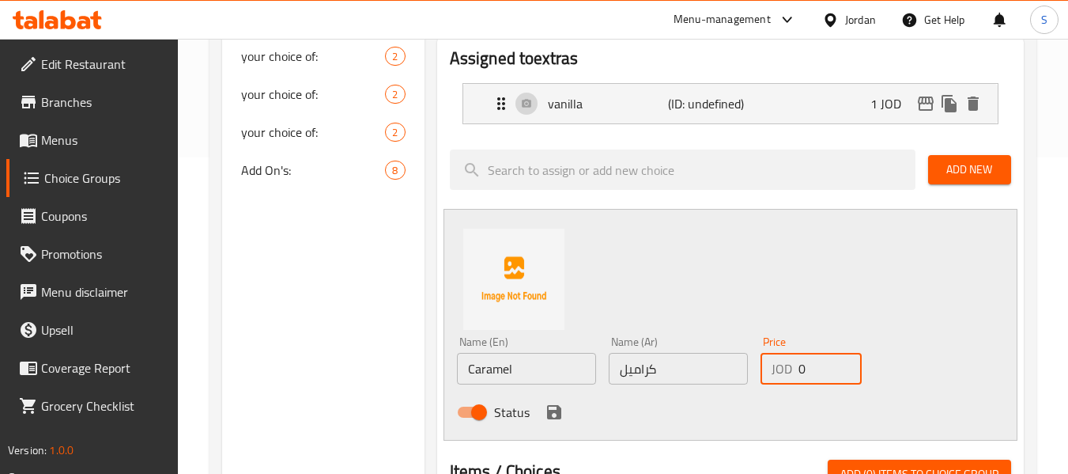
drag, startPoint x: 798, startPoint y: 363, endPoint x: 812, endPoint y: 364, distance: 13.5
click at [812, 364] on input "0" at bounding box center [829, 369] width 63 height 32
type input "1"
click at [548, 417] on icon "save" at bounding box center [554, 412] width 14 height 14
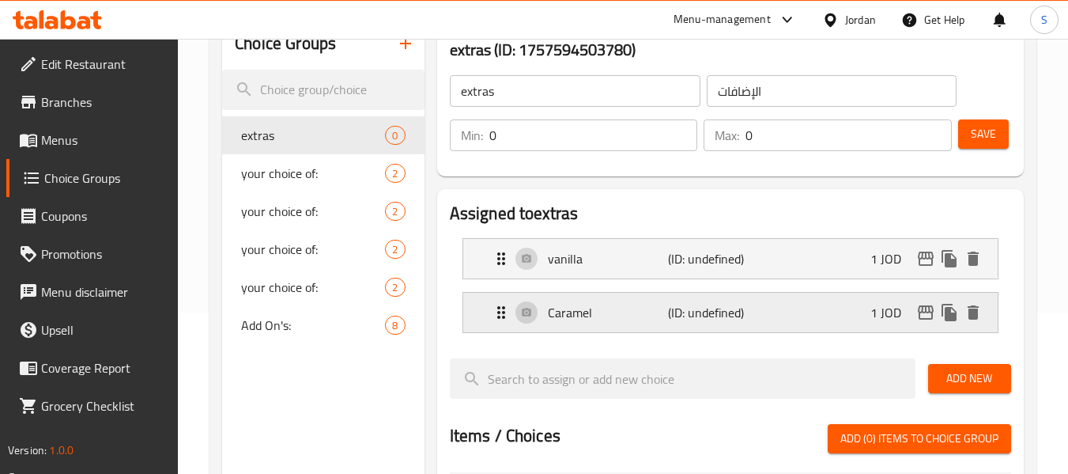
scroll to position [158, 0]
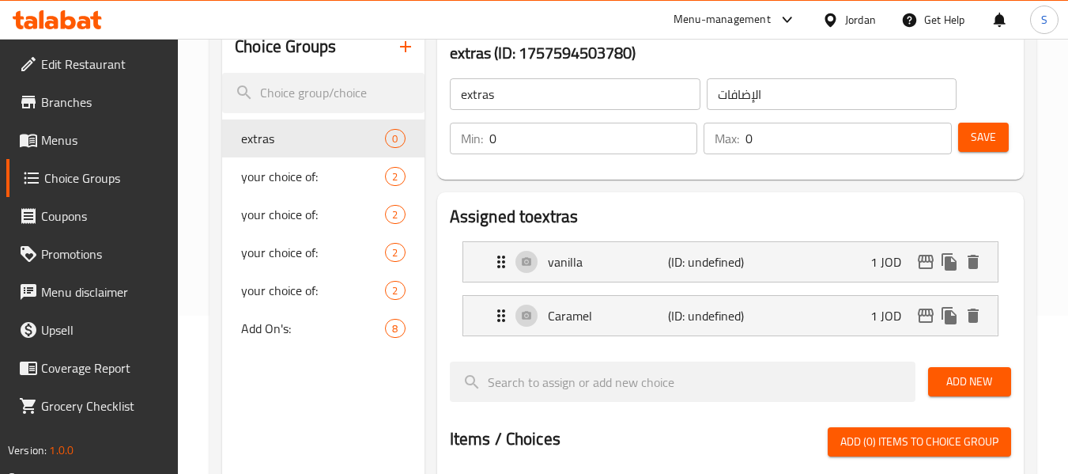
click at [961, 375] on span "Add New" at bounding box center [970, 382] width 58 height 20
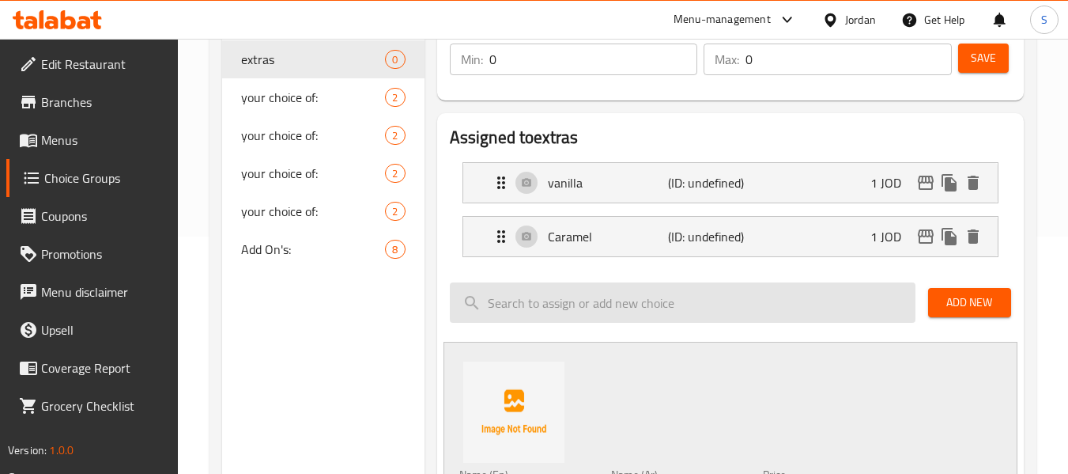
scroll to position [395, 0]
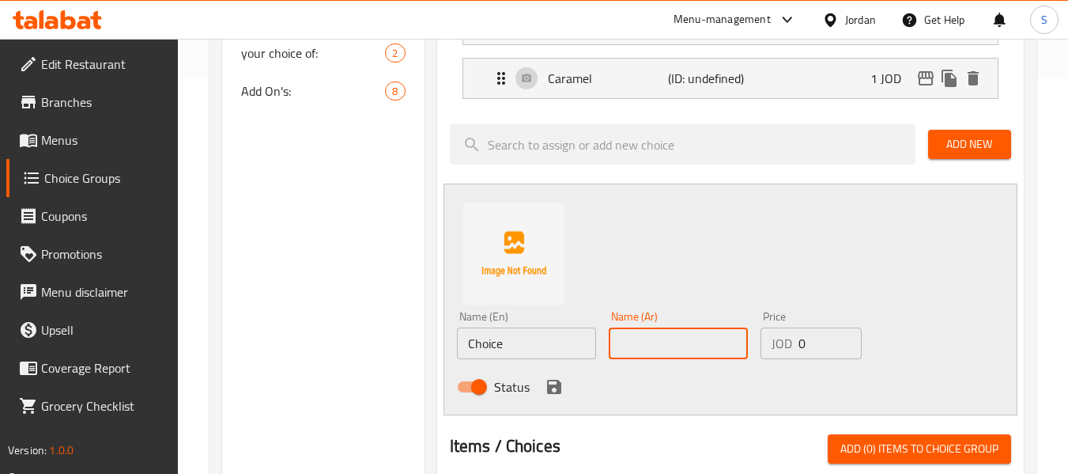
click at [643, 342] on input "text" at bounding box center [678, 343] width 139 height 32
paste input "بندق"
type input "بندق"
click at [533, 347] on input "Choice" at bounding box center [526, 343] width 139 height 32
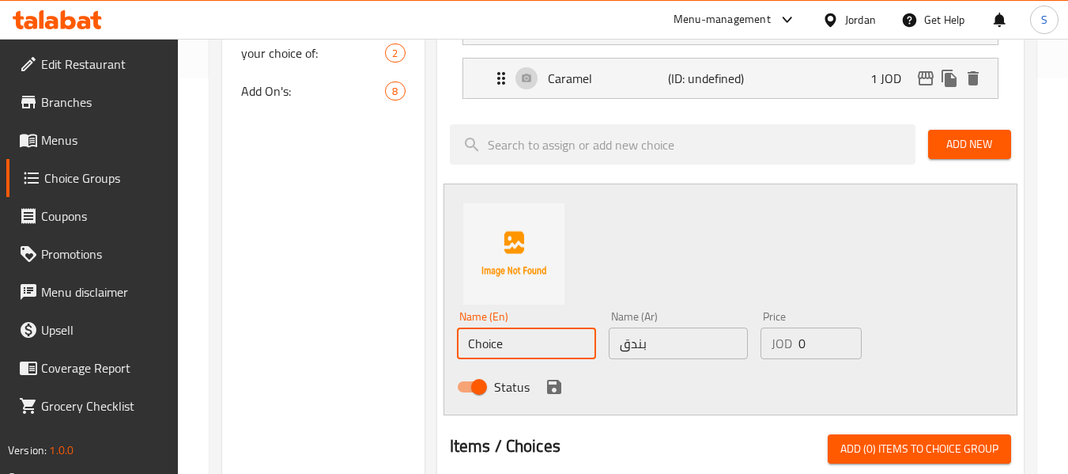
click at [533, 347] on input "Choice" at bounding box center [526, 343] width 139 height 32
type input "Hazelnut"
click at [812, 343] on input "0" at bounding box center [829, 343] width 63 height 32
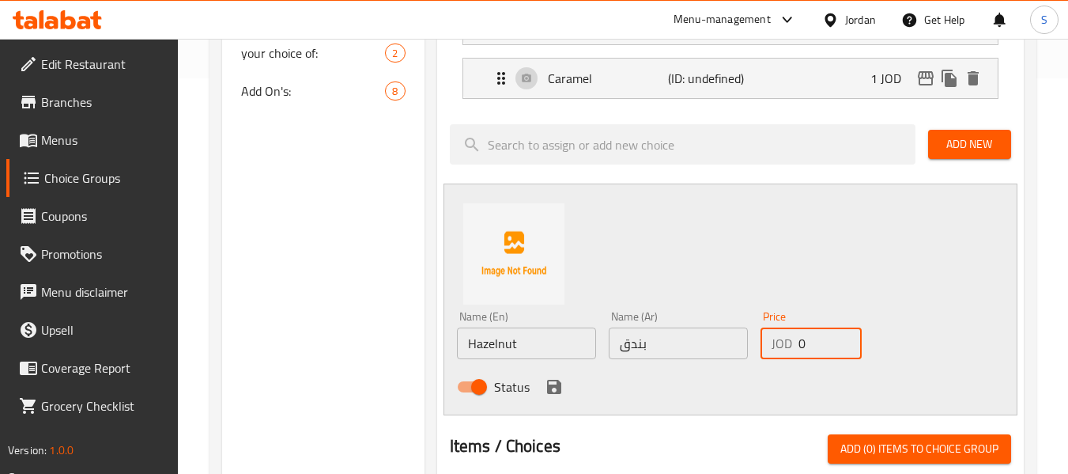
click at [812, 343] on input "0" at bounding box center [829, 343] width 63 height 32
type input "1"
click at [560, 383] on icon "save" at bounding box center [554, 386] width 19 height 19
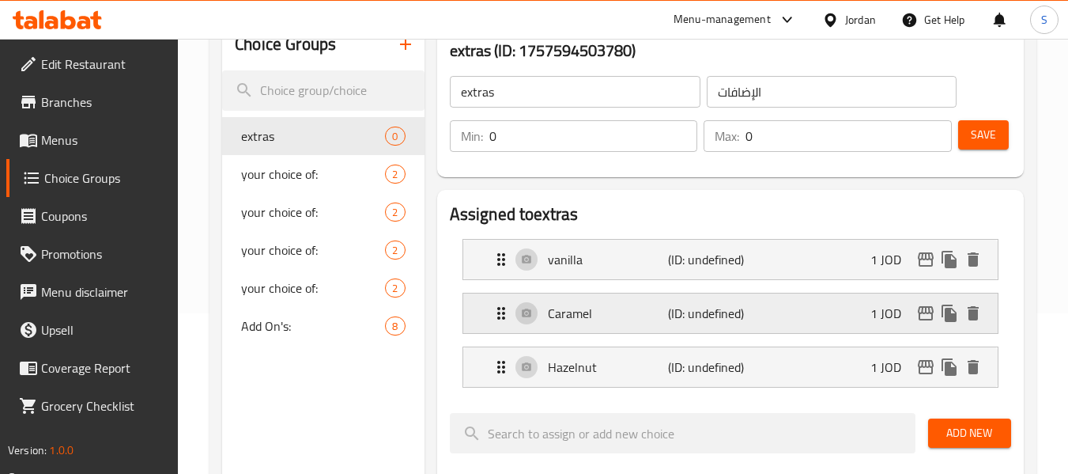
scroll to position [158, 0]
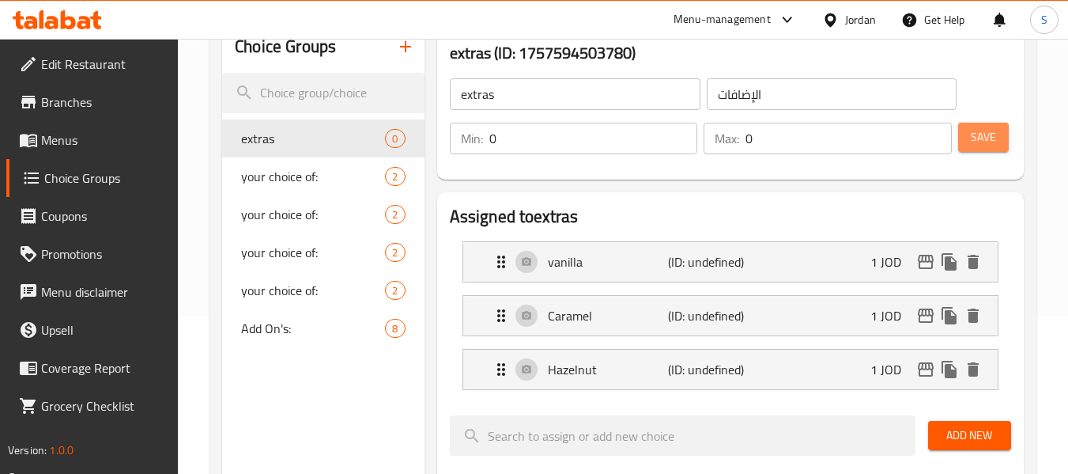
click at [998, 138] on button "Save" at bounding box center [983, 137] width 51 height 29
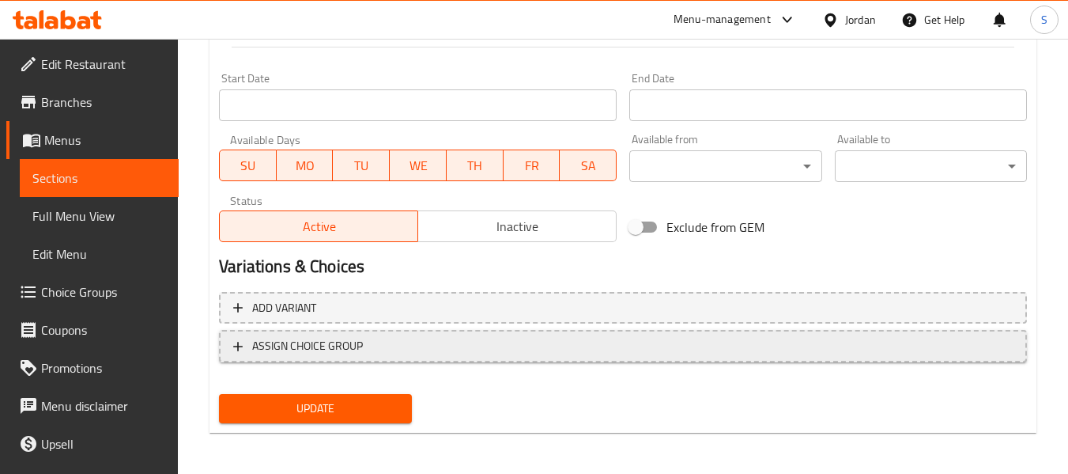
scroll to position [666, 0]
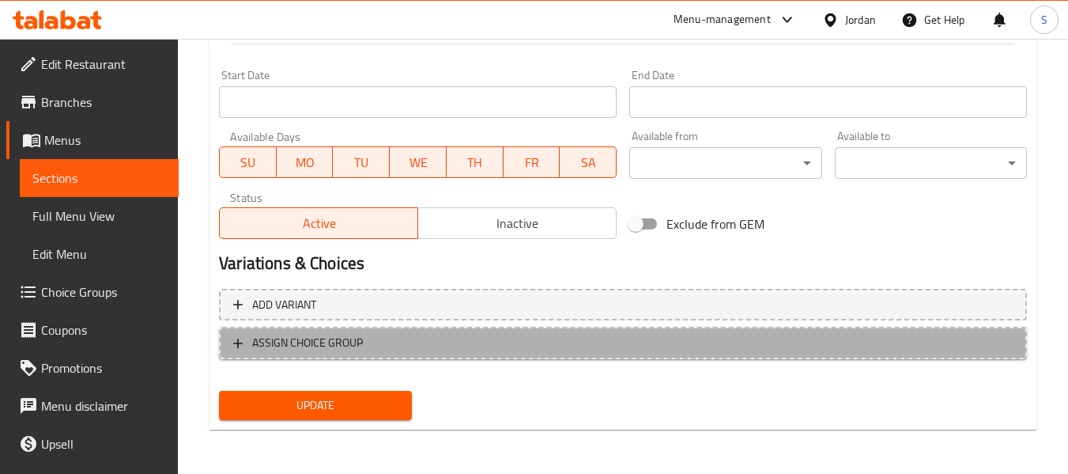
click at [406, 346] on span "ASSIGN CHOICE GROUP" at bounding box center [622, 343] width 779 height 20
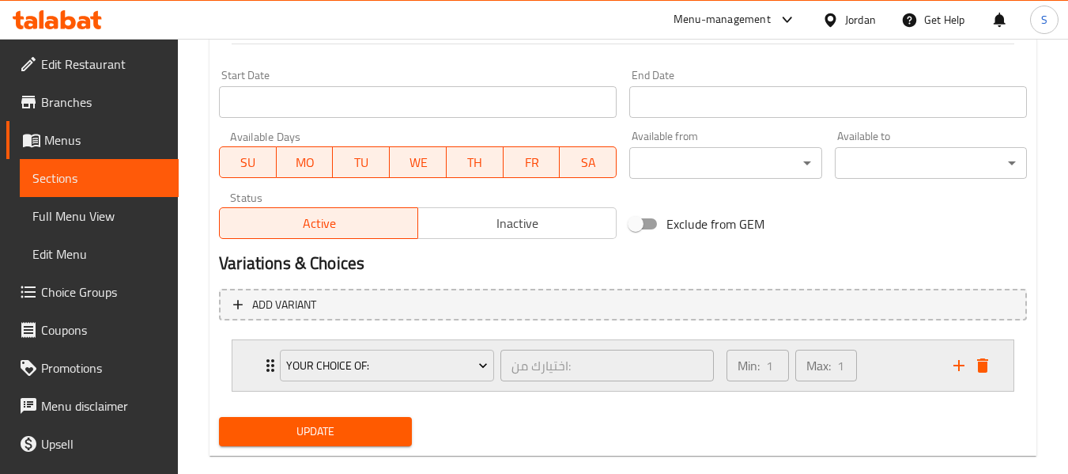
scroll to position [693, 0]
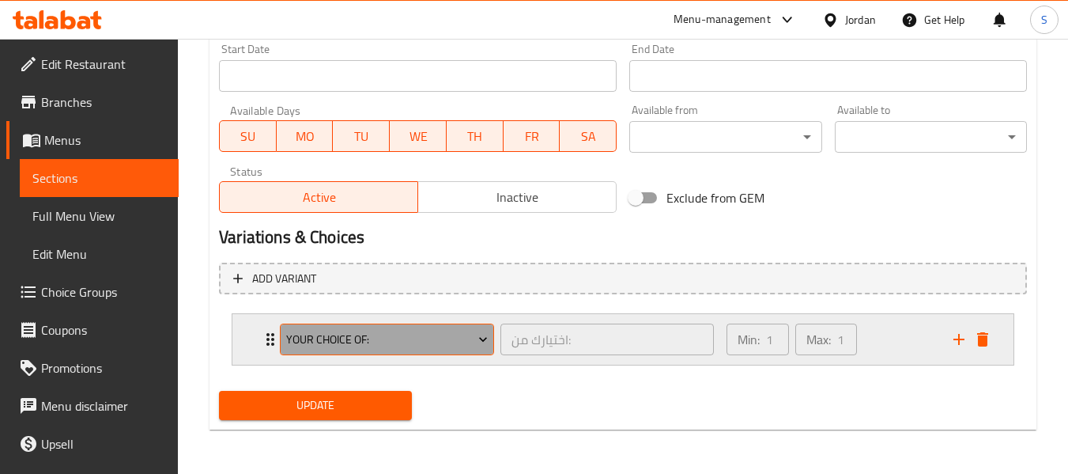
click at [395, 344] on span "your choice of:" at bounding box center [387, 340] width 202 height 20
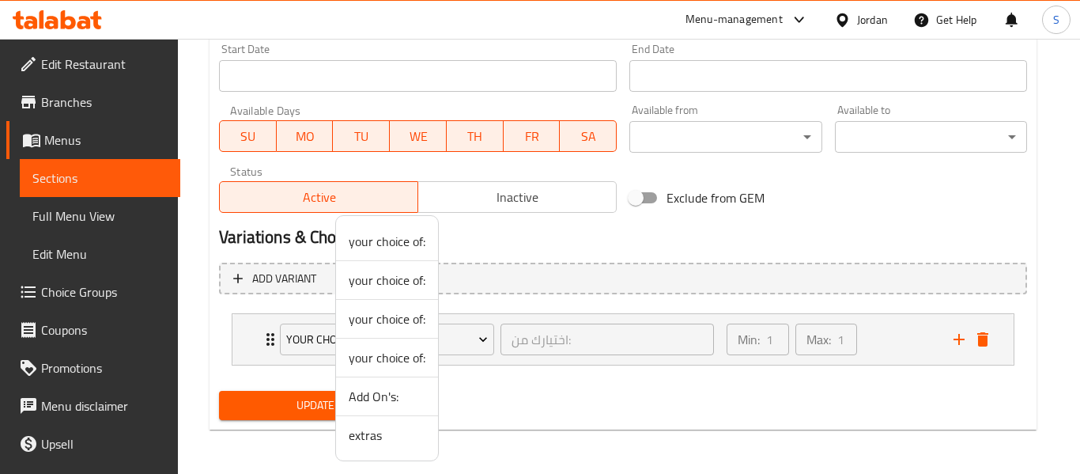
click at [387, 434] on span "extras" at bounding box center [387, 434] width 77 height 19
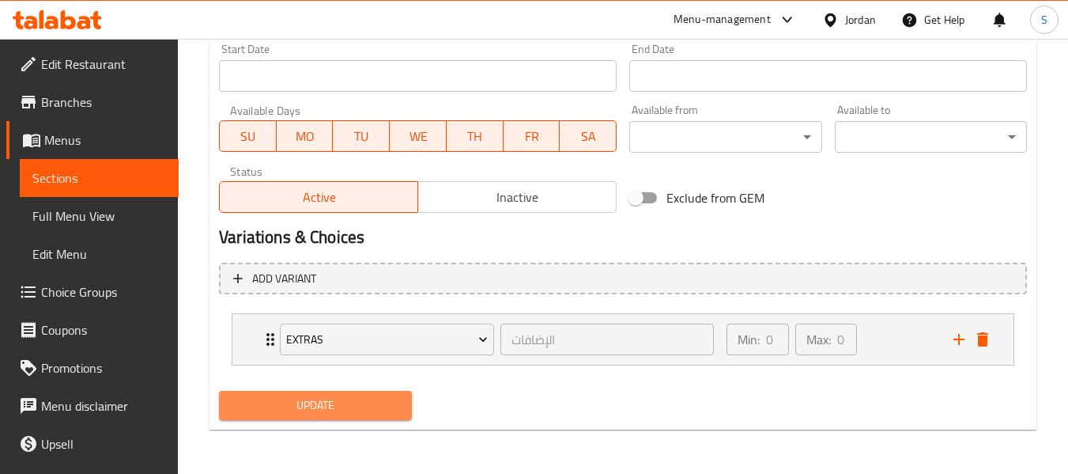
click at [311, 415] on span "Update" at bounding box center [315, 405] width 167 height 20
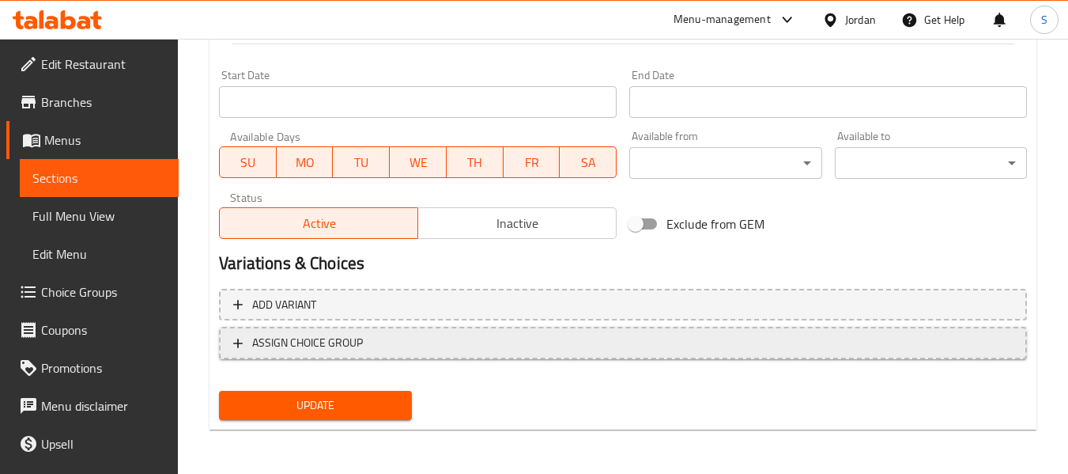
click at [422, 342] on span "ASSIGN CHOICE GROUP" at bounding box center [622, 343] width 779 height 20
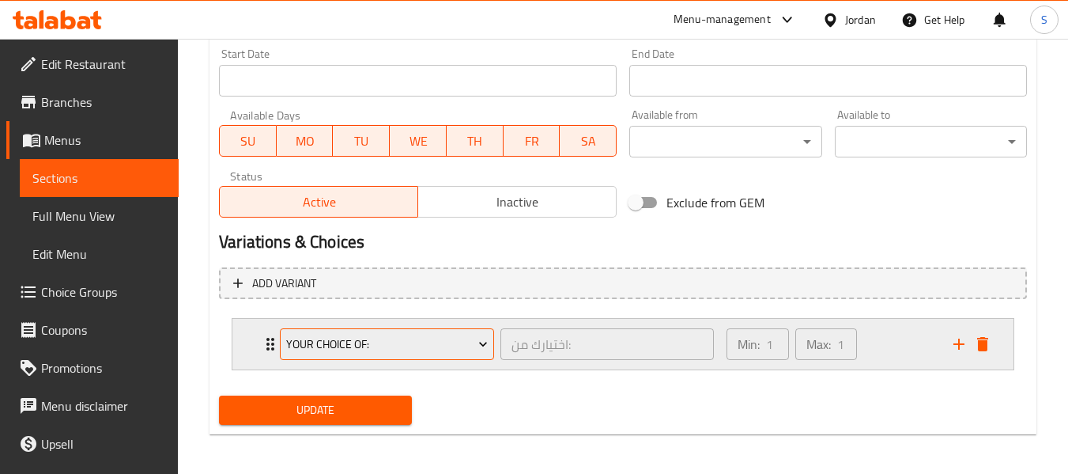
scroll to position [693, 0]
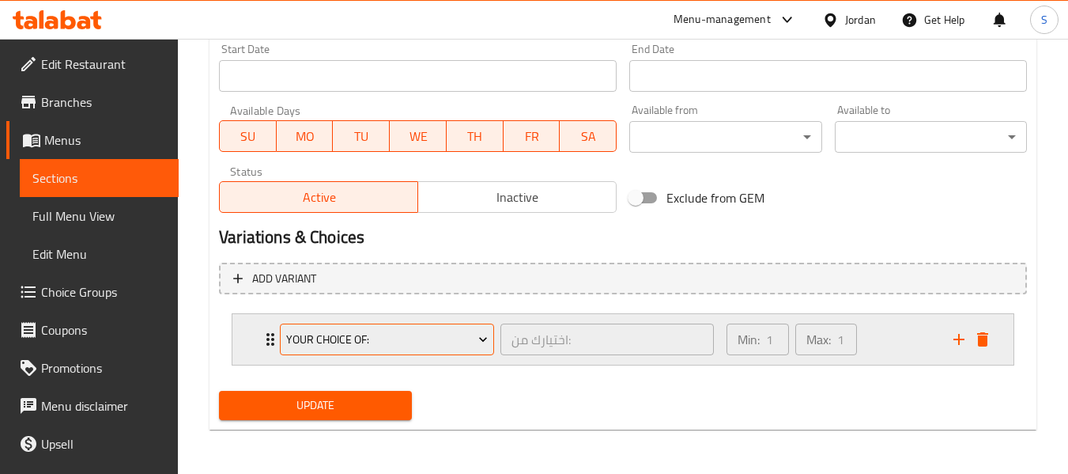
click at [381, 334] on span "your choice of:" at bounding box center [387, 340] width 202 height 20
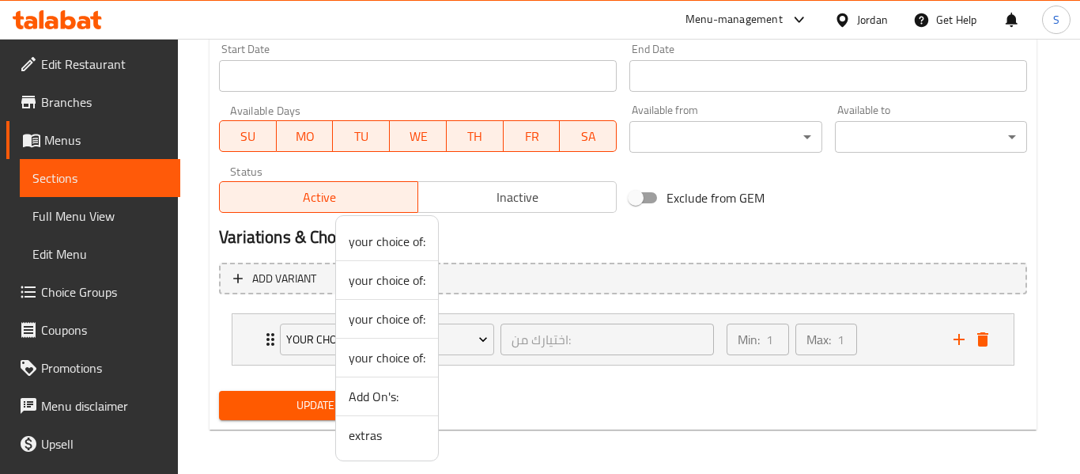
drag, startPoint x: 386, startPoint y: 440, endPoint x: 334, endPoint y: 406, distance: 61.6
click at [385, 440] on span "extras" at bounding box center [387, 434] width 77 height 19
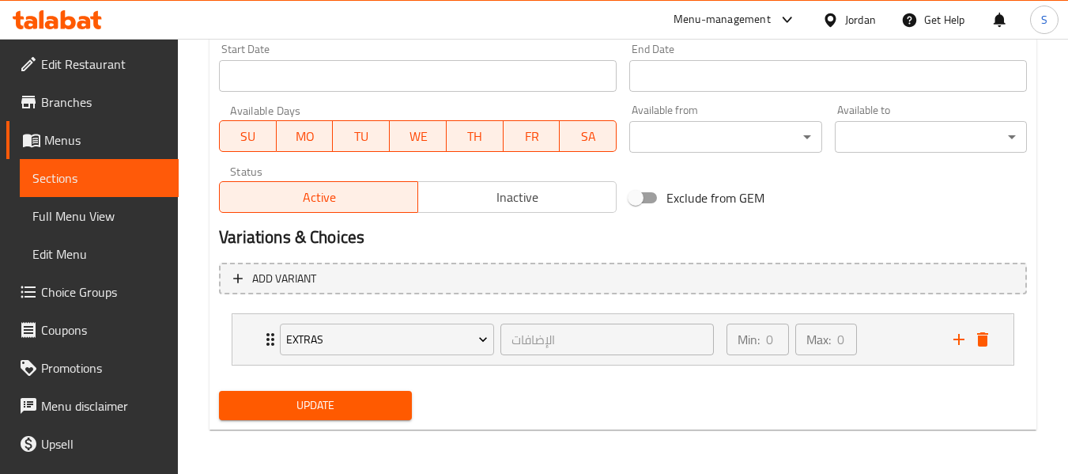
click at [322, 404] on span "Update" at bounding box center [315, 405] width 167 height 20
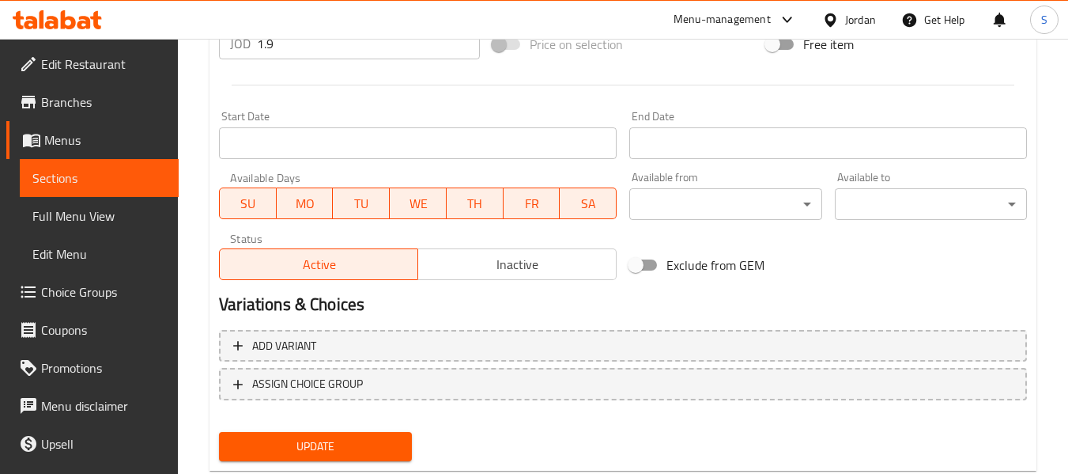
scroll to position [666, 0]
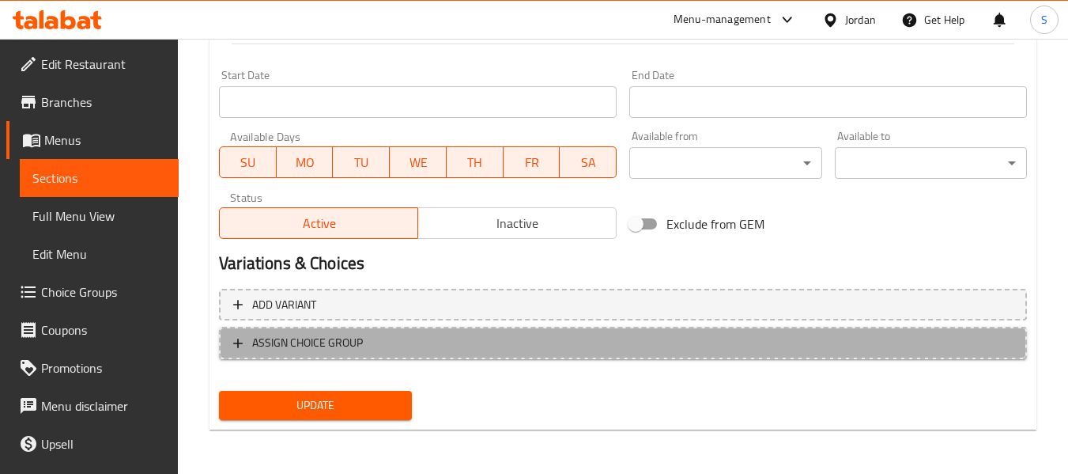
click at [402, 354] on button "ASSIGN CHOICE GROUP" at bounding box center [623, 342] width 808 height 32
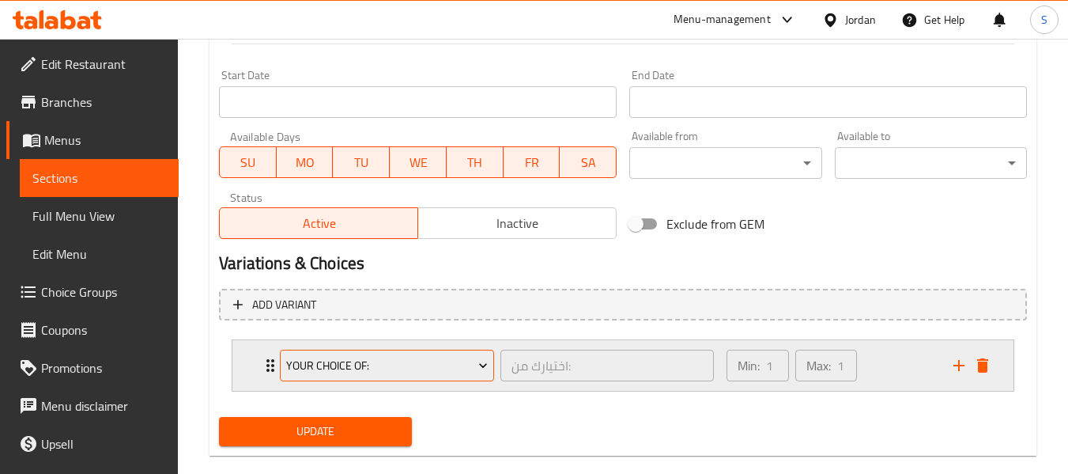
click at [381, 360] on span "your choice of:" at bounding box center [387, 366] width 202 height 20
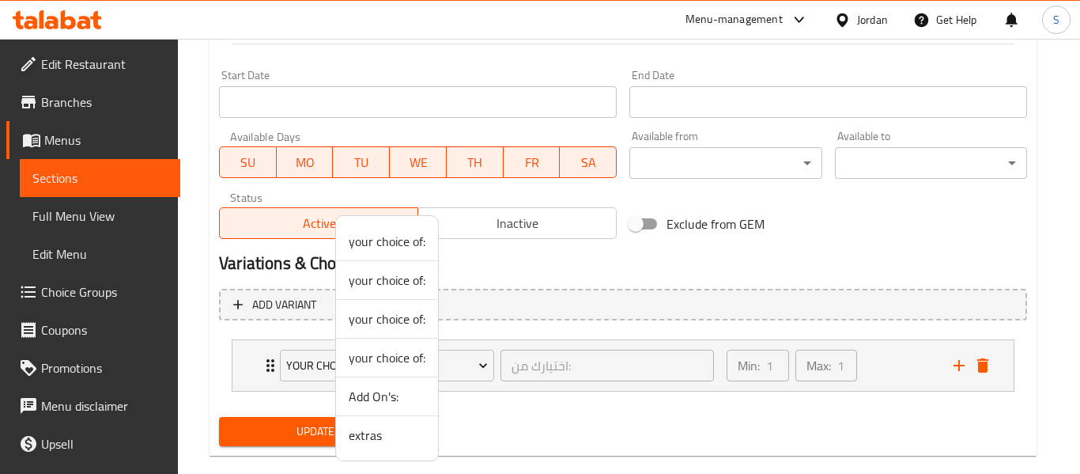
click at [370, 438] on span "extras" at bounding box center [387, 434] width 77 height 19
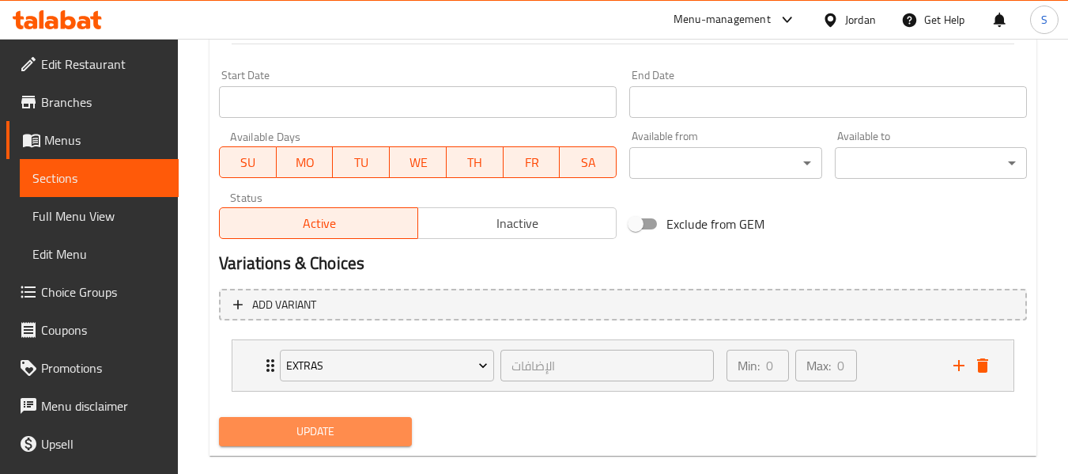
click at [320, 427] on span "Update" at bounding box center [315, 431] width 167 height 20
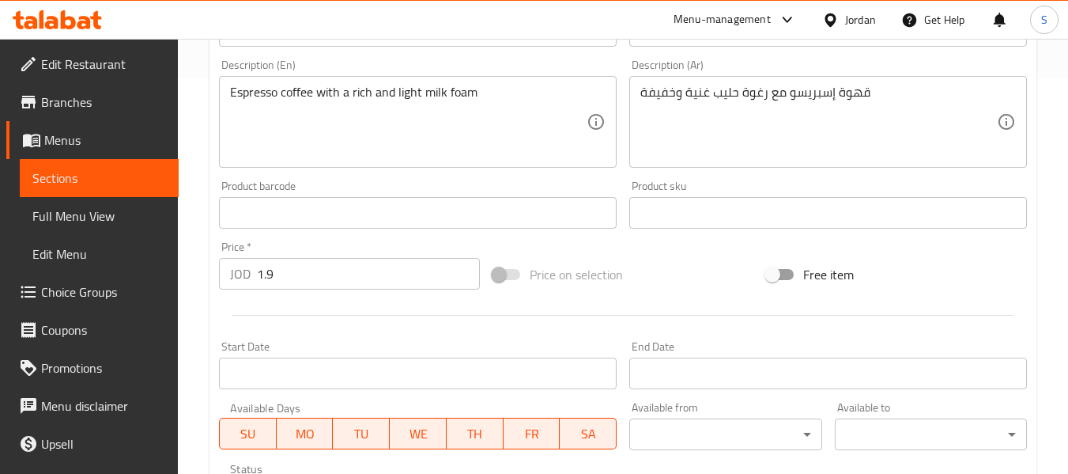
scroll to position [666, 0]
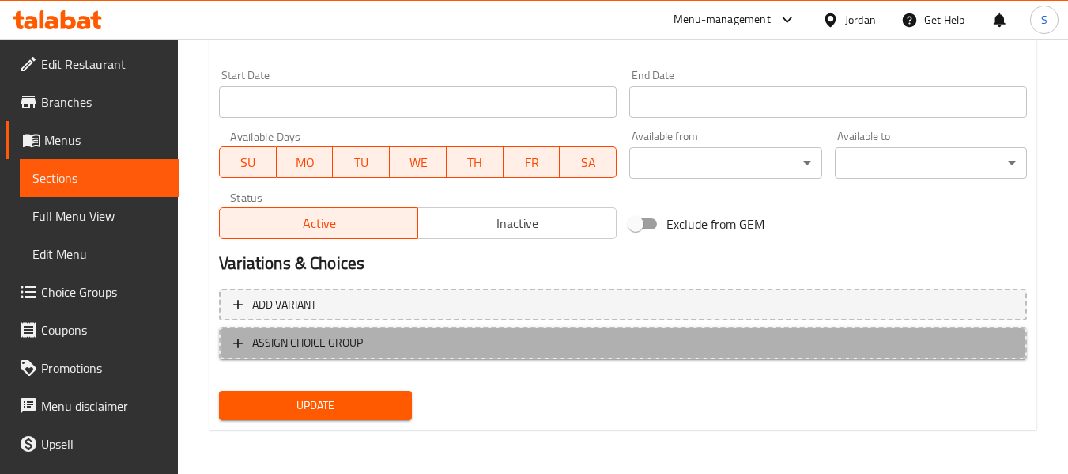
click at [361, 351] on span "ASSIGN CHOICE GROUP" at bounding box center [307, 343] width 111 height 20
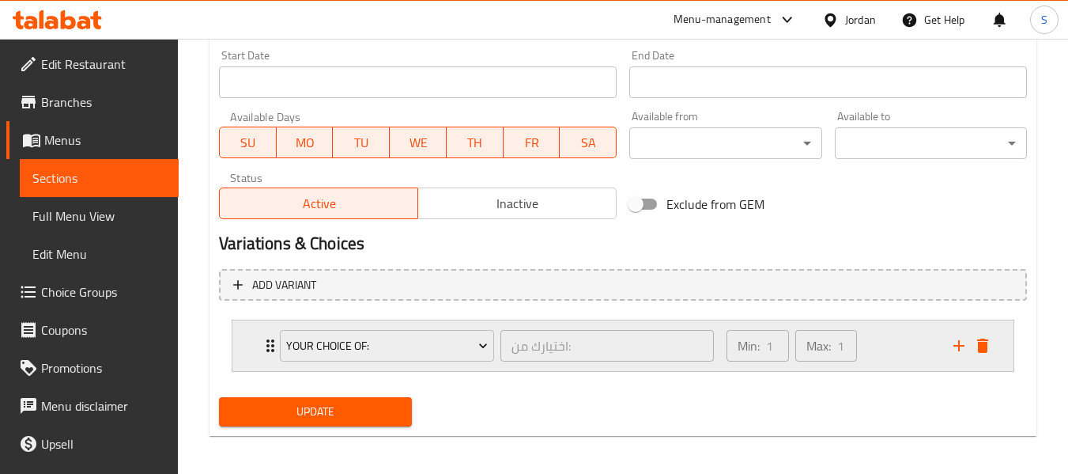
scroll to position [693, 0]
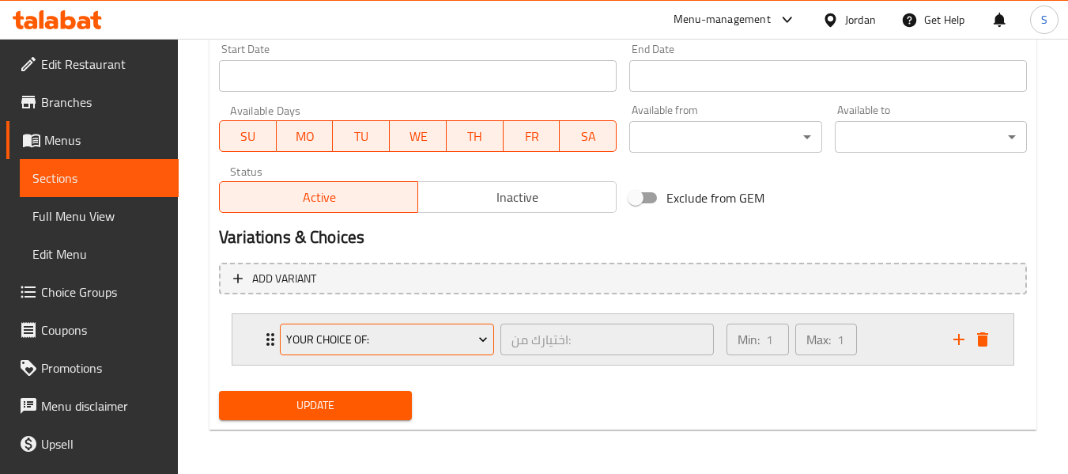
click at [358, 336] on span "your choice of:" at bounding box center [387, 340] width 202 height 20
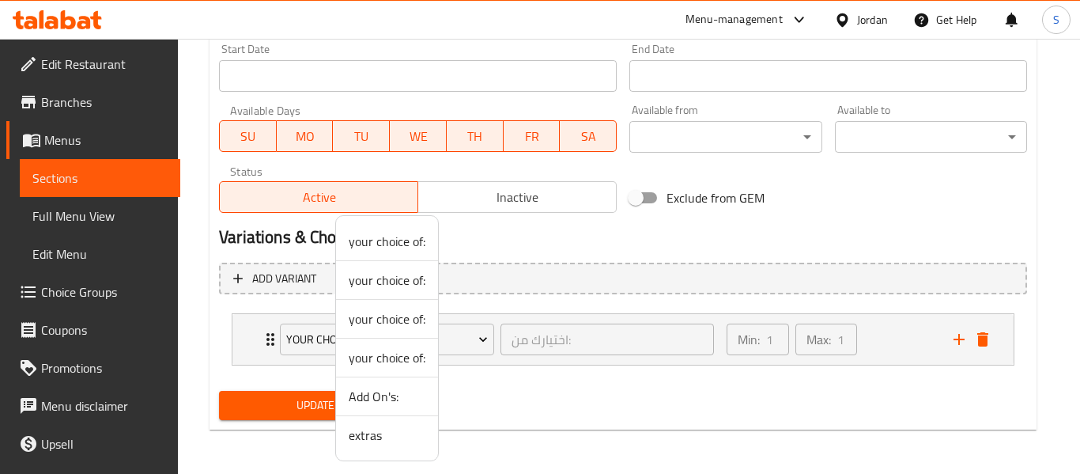
click at [367, 436] on span "extras" at bounding box center [387, 434] width 77 height 19
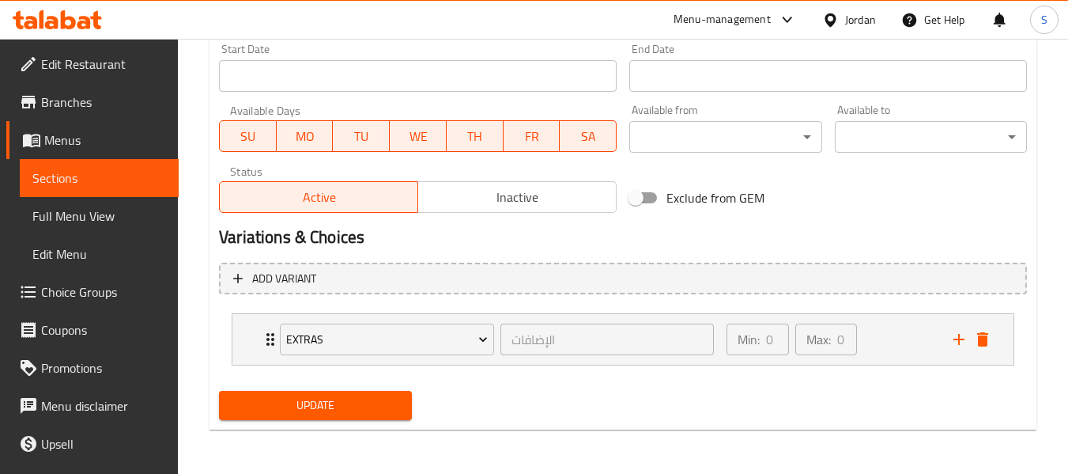
click at [306, 398] on span "Update" at bounding box center [315, 405] width 167 height 20
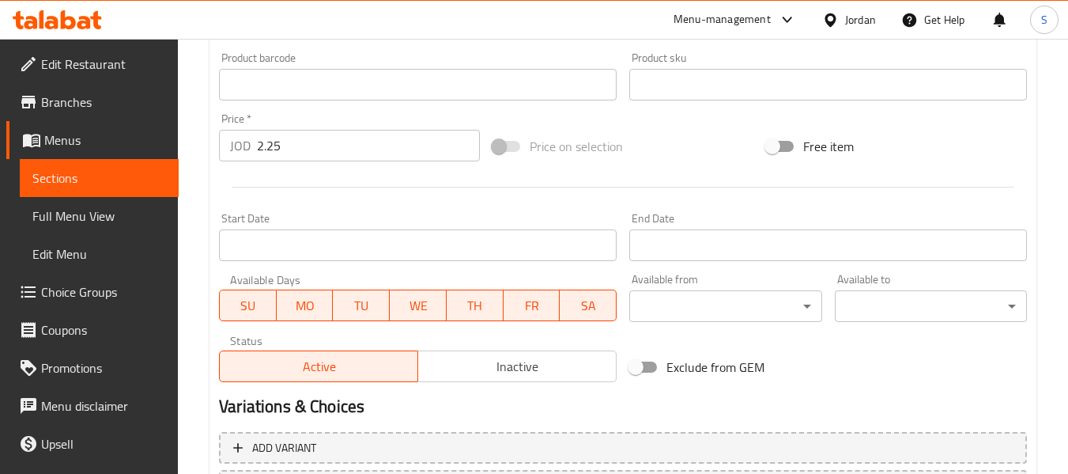
scroll to position [666, 0]
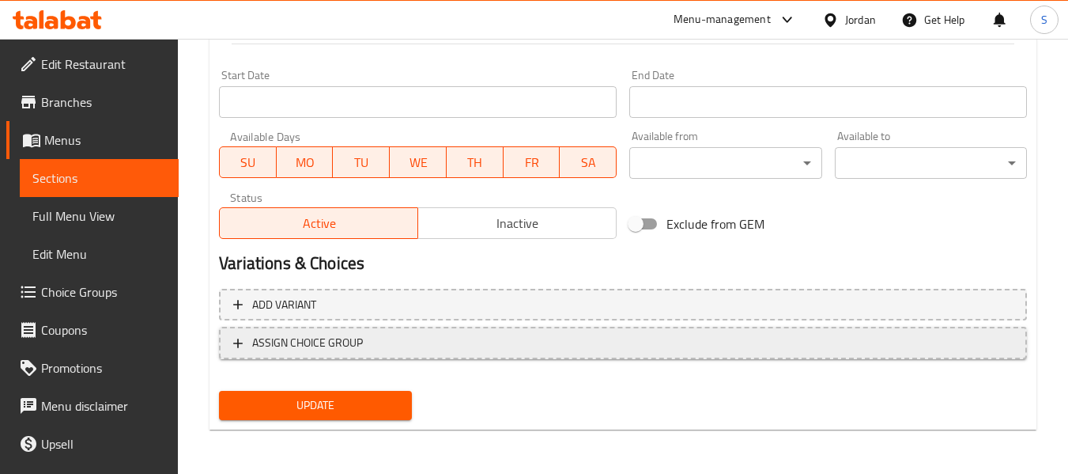
click at [440, 350] on span "ASSIGN CHOICE GROUP" at bounding box center [622, 343] width 779 height 20
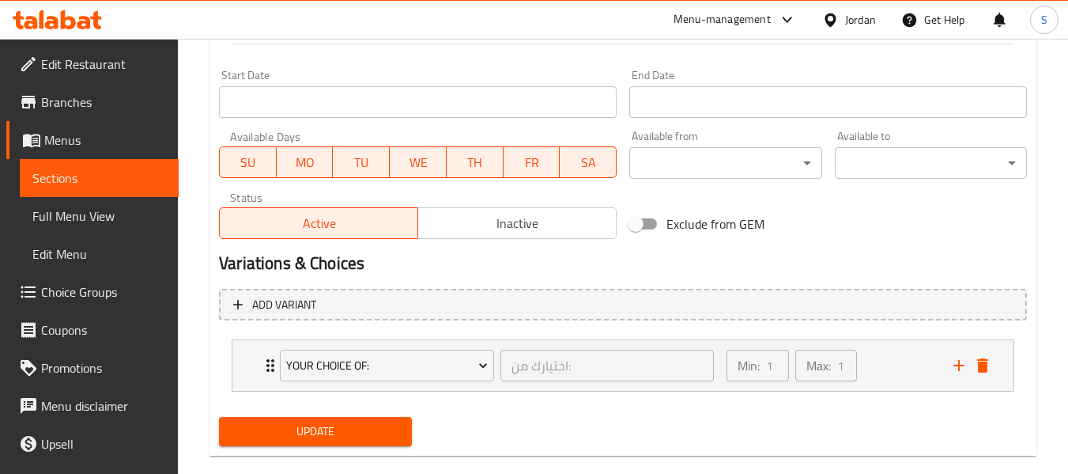
scroll to position [693, 0]
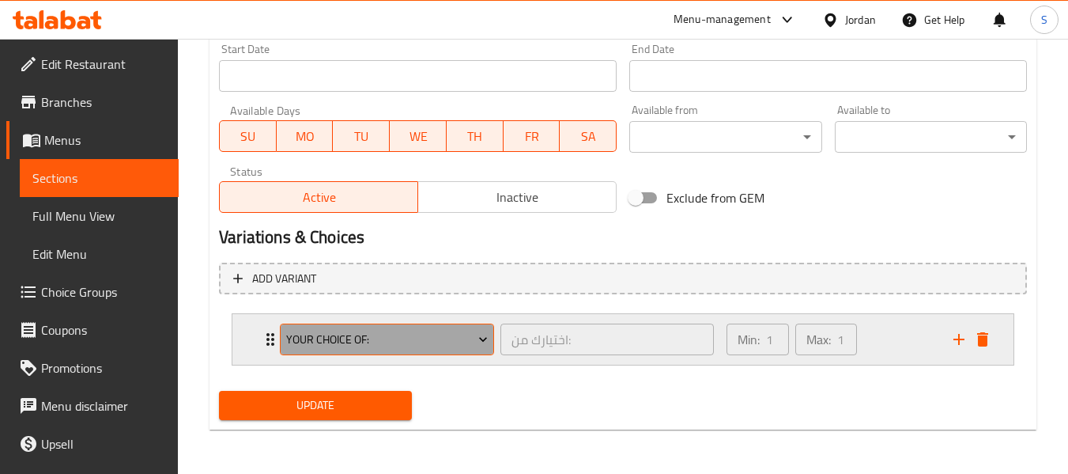
click at [420, 343] on span "your choice of:" at bounding box center [387, 340] width 202 height 20
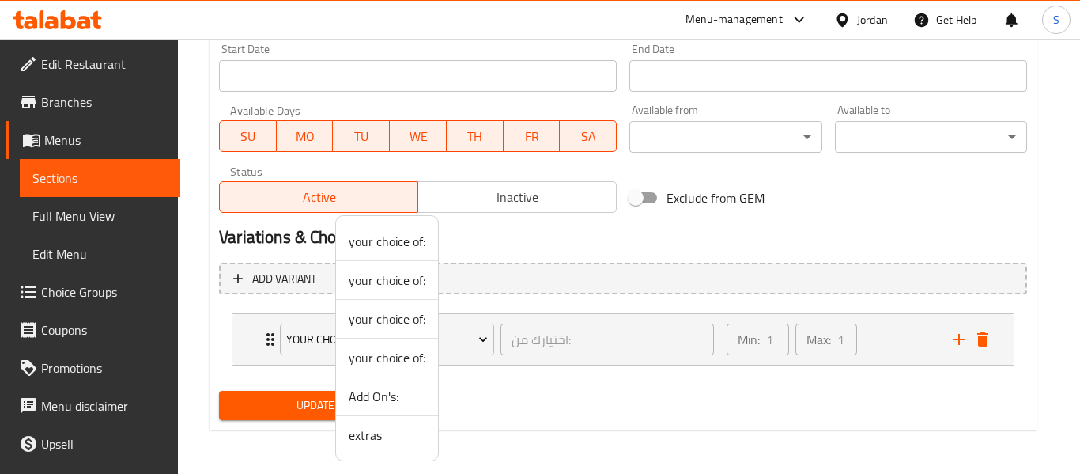
click at [383, 448] on li "extras" at bounding box center [387, 435] width 102 height 38
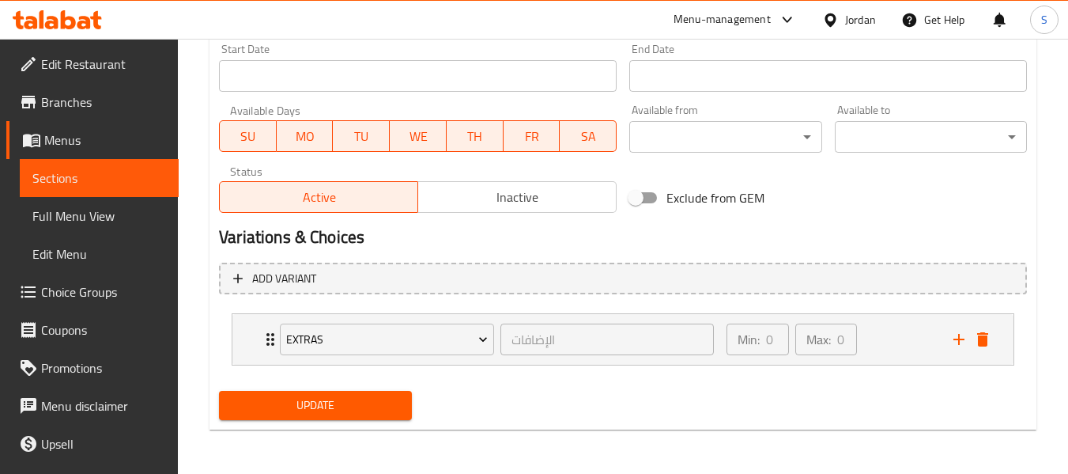
click at [314, 398] on span "Update" at bounding box center [315, 405] width 167 height 20
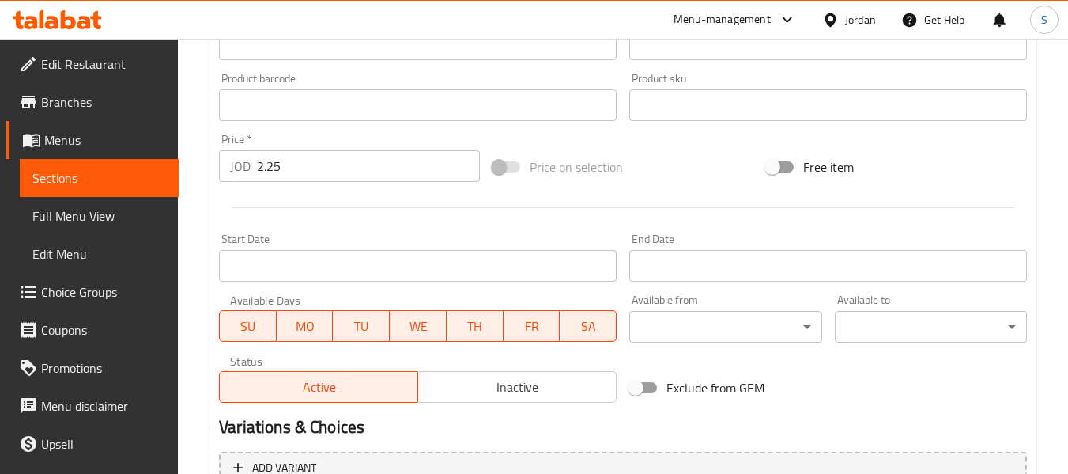
scroll to position [656, 0]
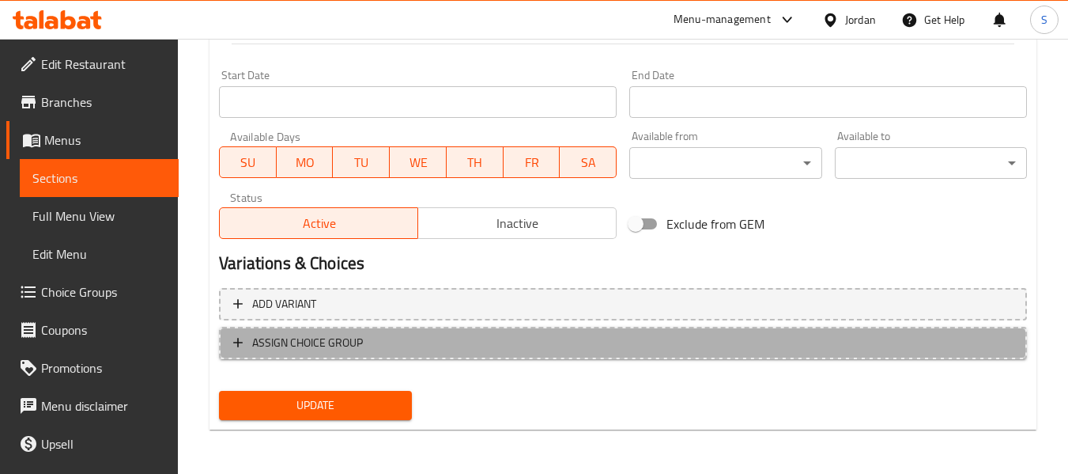
click at [406, 342] on span "ASSIGN CHOICE GROUP" at bounding box center [622, 343] width 779 height 20
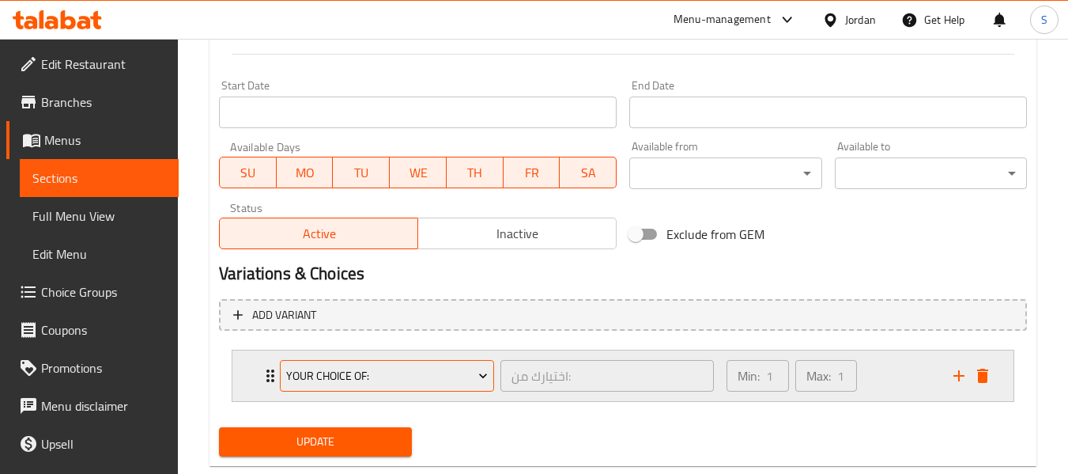
click at [373, 376] on span "your choice of:" at bounding box center [387, 376] width 202 height 20
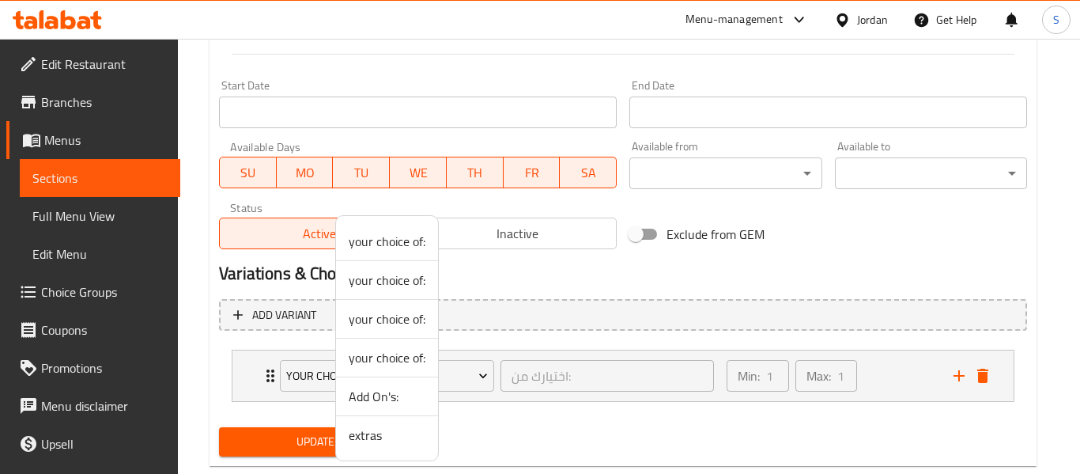
click at [372, 439] on span "extras" at bounding box center [387, 434] width 77 height 19
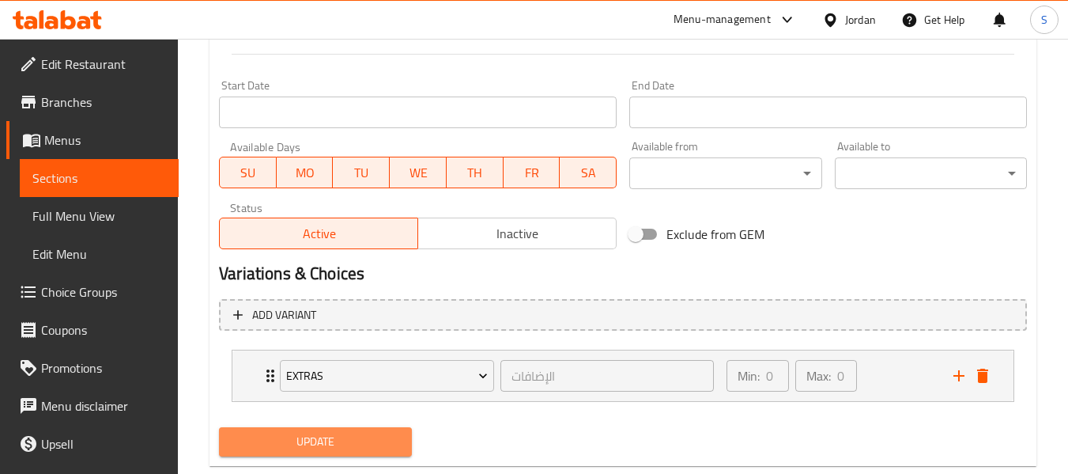
click at [323, 443] on span "Update" at bounding box center [315, 442] width 167 height 20
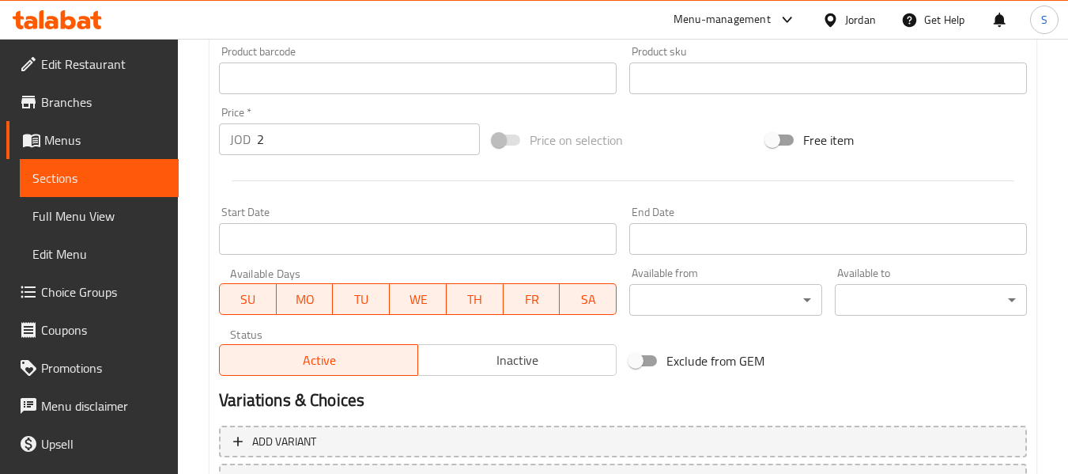
scroll to position [666, 0]
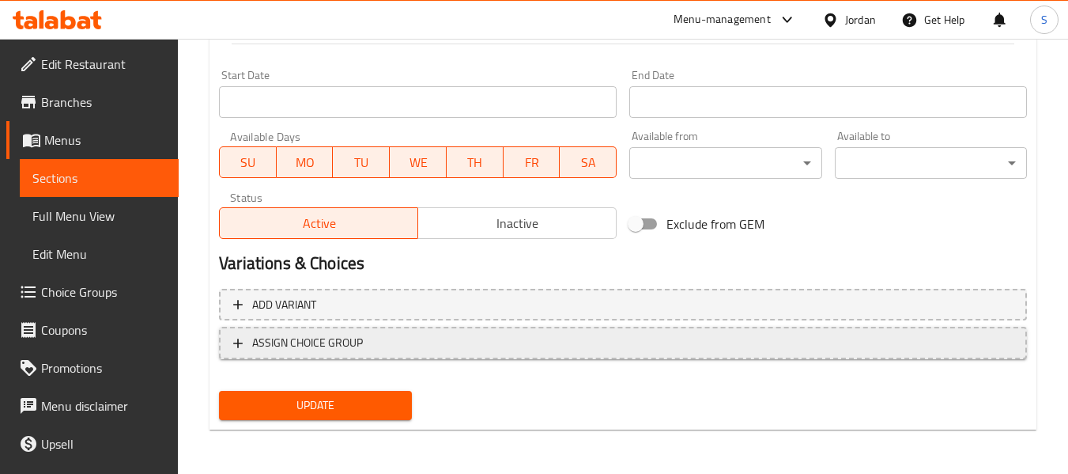
click at [458, 346] on span "ASSIGN CHOICE GROUP" at bounding box center [622, 343] width 779 height 20
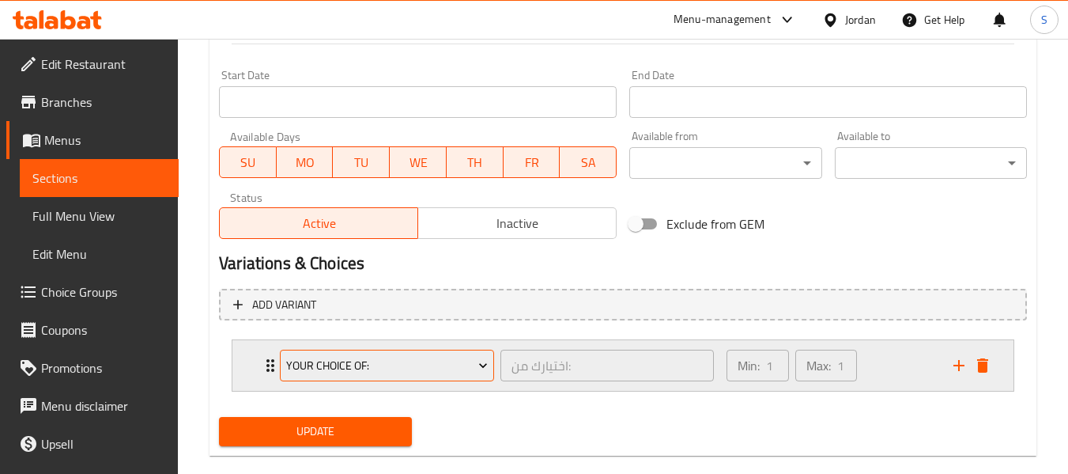
click at [406, 376] on button "your choice of:" at bounding box center [387, 365] width 214 height 32
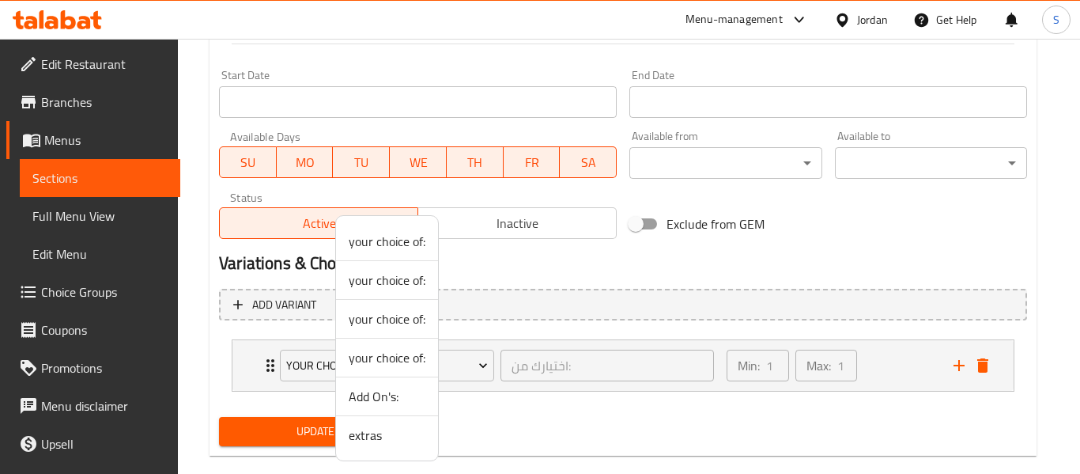
drag, startPoint x: 374, startPoint y: 440, endPoint x: 337, endPoint y: 431, distance: 38.3
click at [374, 440] on span "extras" at bounding box center [387, 434] width 77 height 19
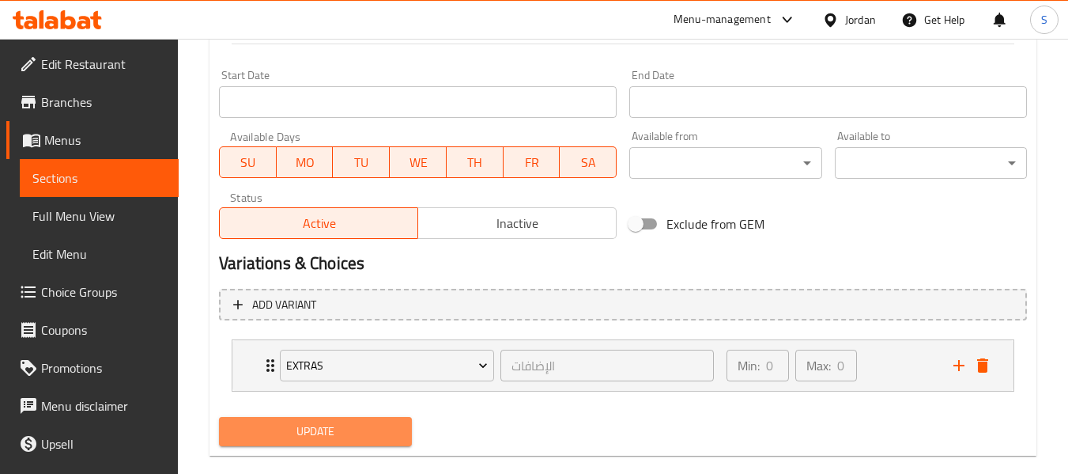
click at [323, 430] on span "Update" at bounding box center [315, 431] width 167 height 20
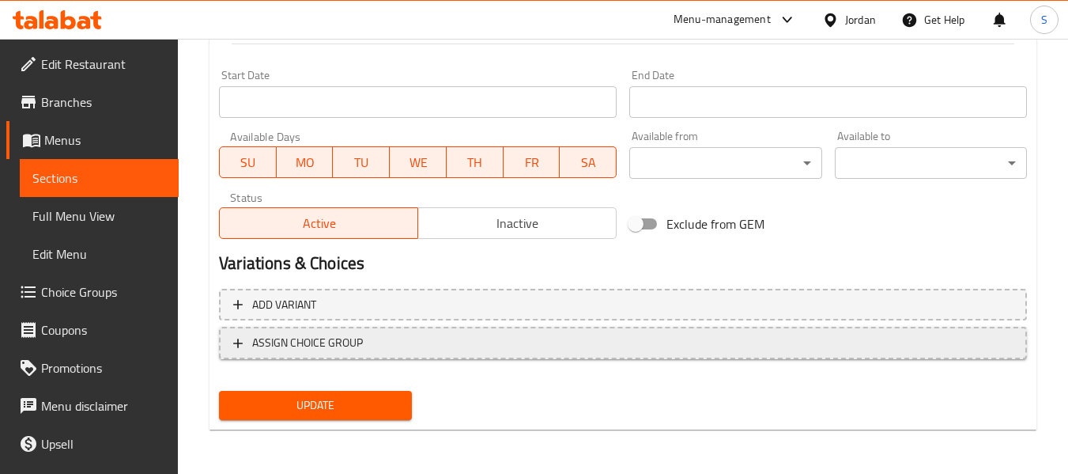
click at [418, 343] on span "ASSIGN CHOICE GROUP" at bounding box center [622, 343] width 779 height 20
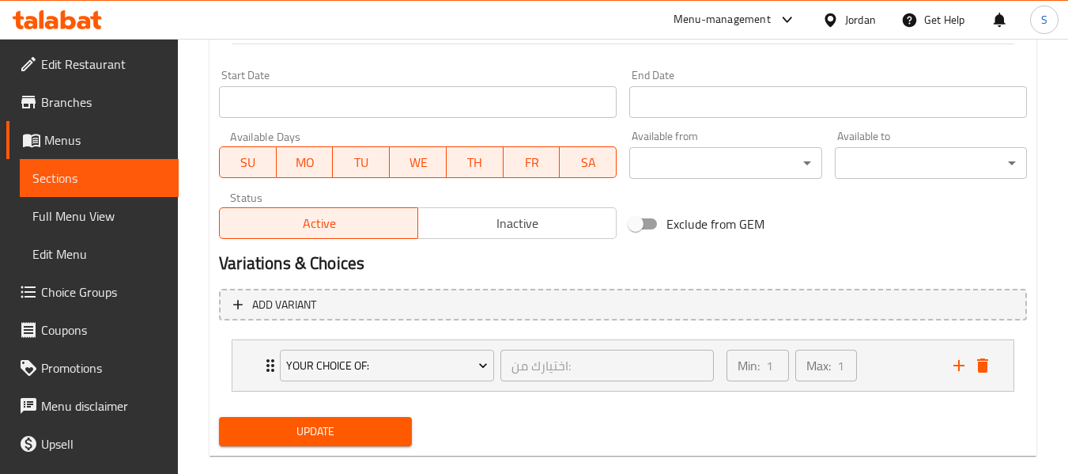
scroll to position [693, 0]
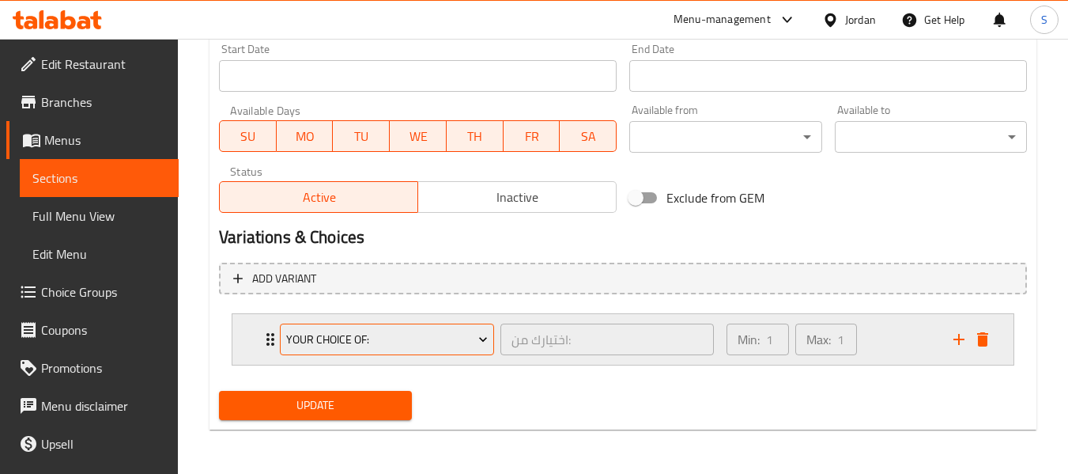
click at [408, 342] on span "your choice of:" at bounding box center [387, 340] width 202 height 20
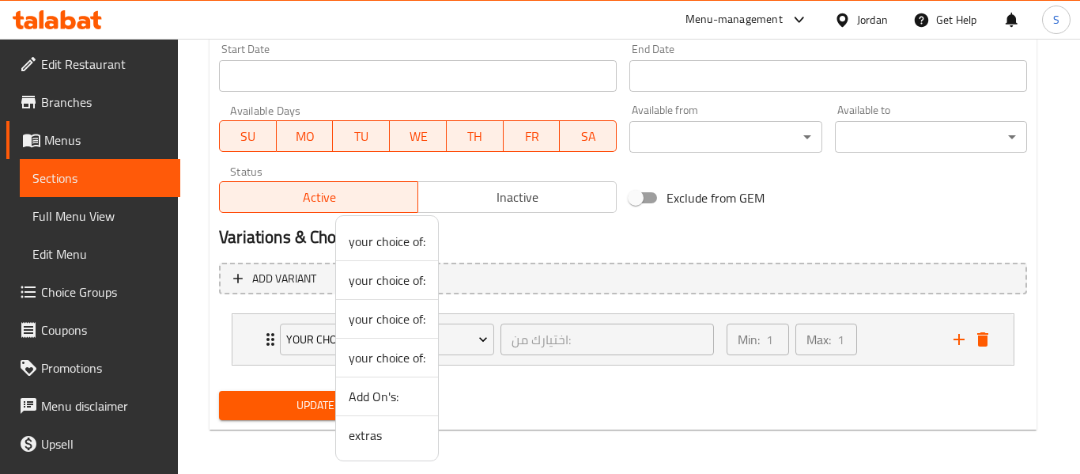
click at [371, 436] on span "extras" at bounding box center [387, 434] width 77 height 19
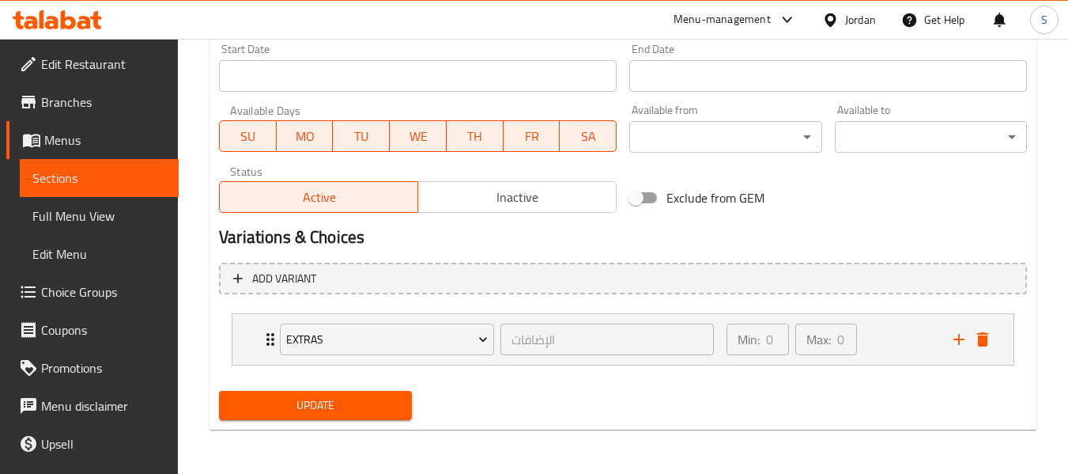
click at [326, 406] on span "Update" at bounding box center [315, 405] width 167 height 20
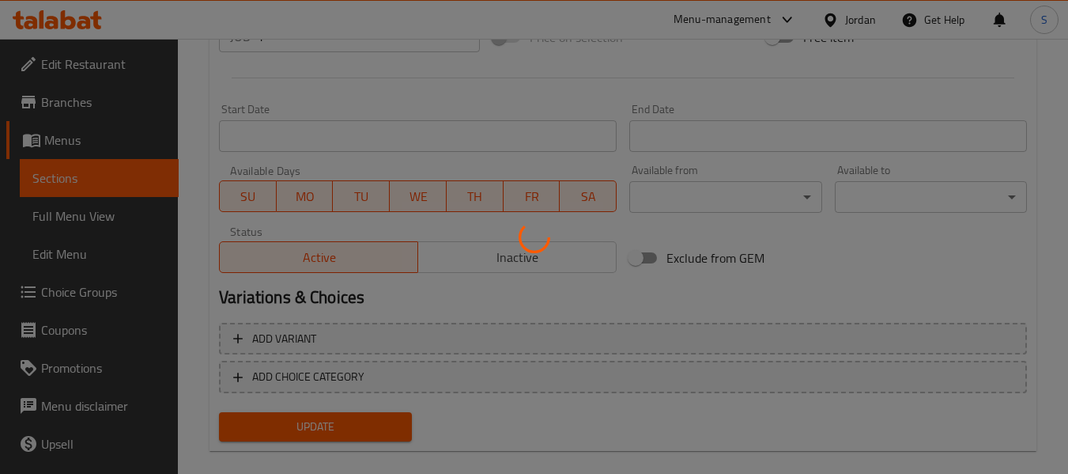
scroll to position [654, 0]
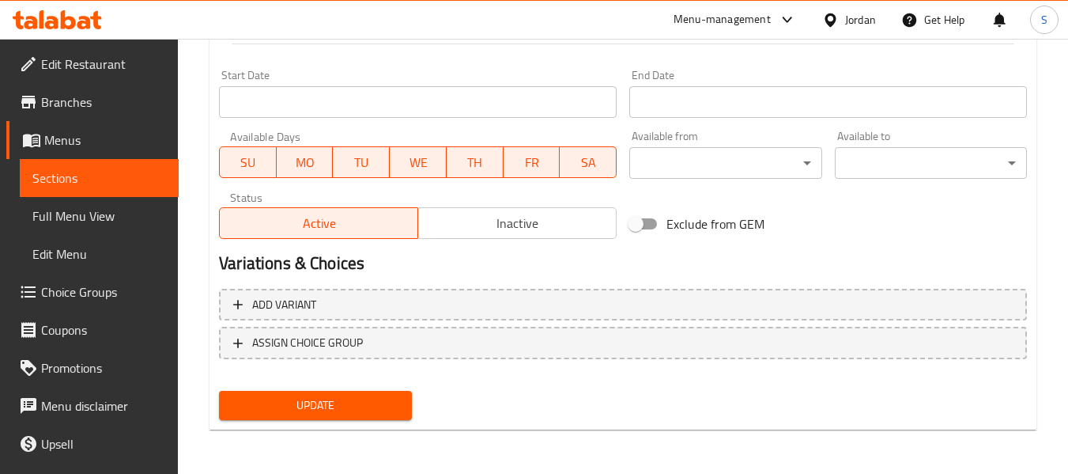
click at [398, 340] on span "ASSIGN CHOICE GROUP" at bounding box center [622, 343] width 779 height 20
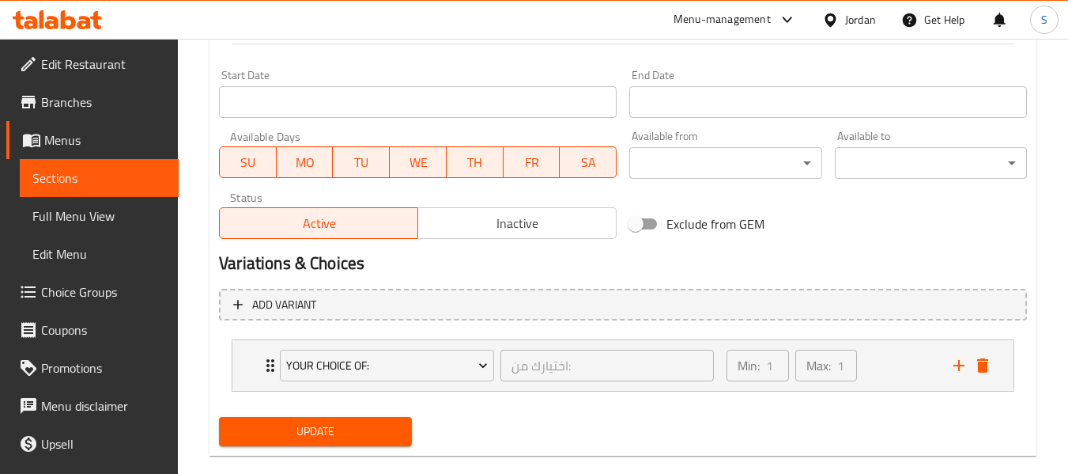
scroll to position [693, 0]
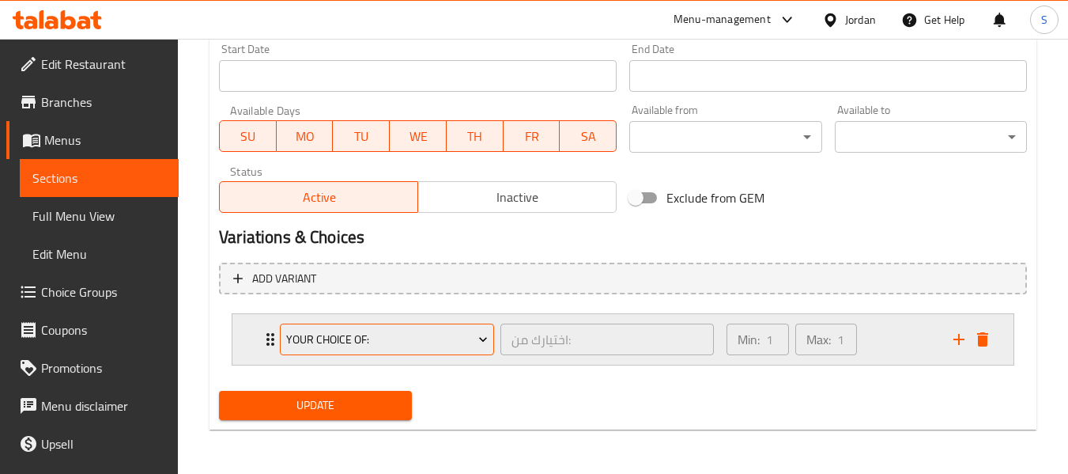
click at [393, 338] on span "your choice of:" at bounding box center [387, 340] width 202 height 20
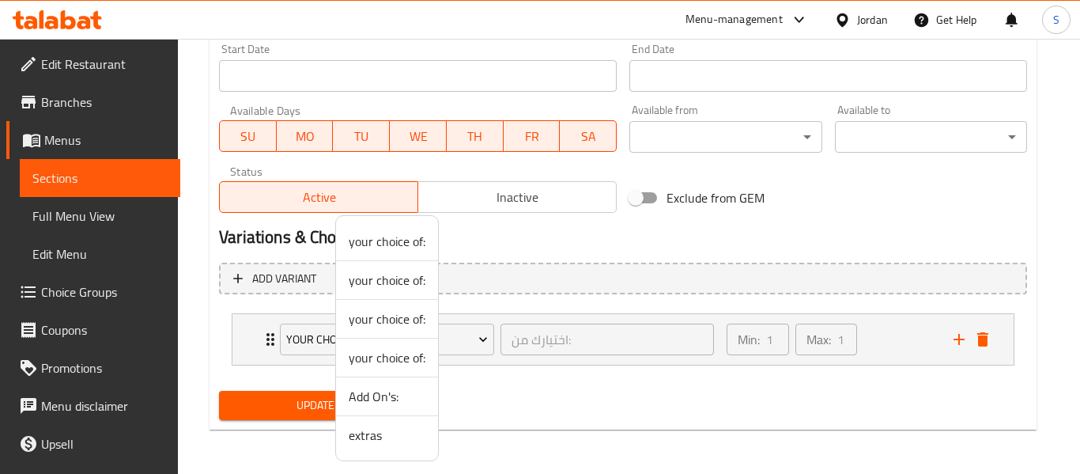
click at [383, 432] on span "extras" at bounding box center [387, 434] width 77 height 19
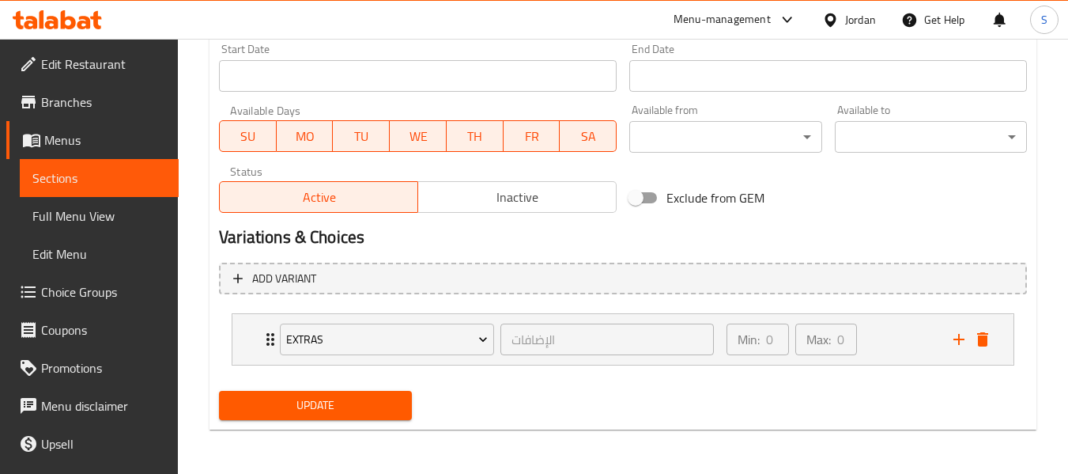
click at [313, 399] on span "Update" at bounding box center [315, 405] width 167 height 20
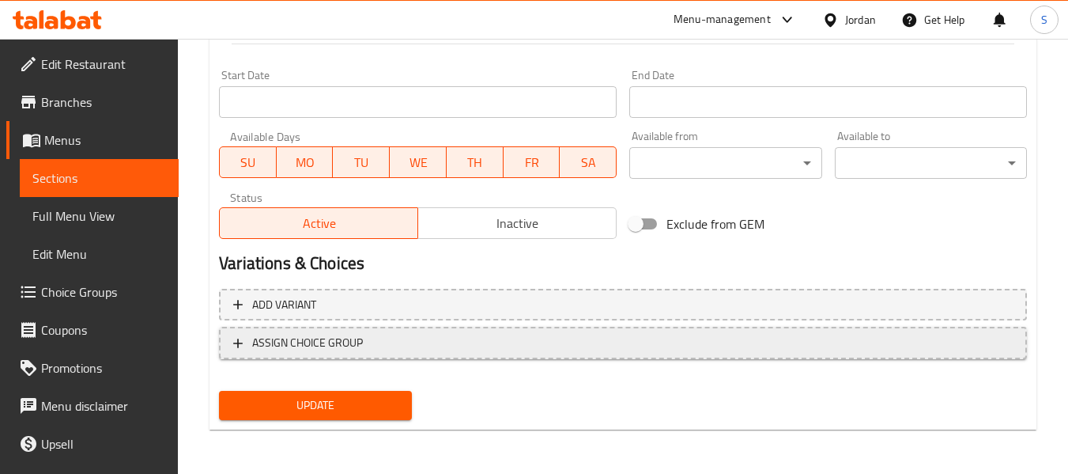
click at [424, 342] on span "ASSIGN CHOICE GROUP" at bounding box center [622, 343] width 779 height 20
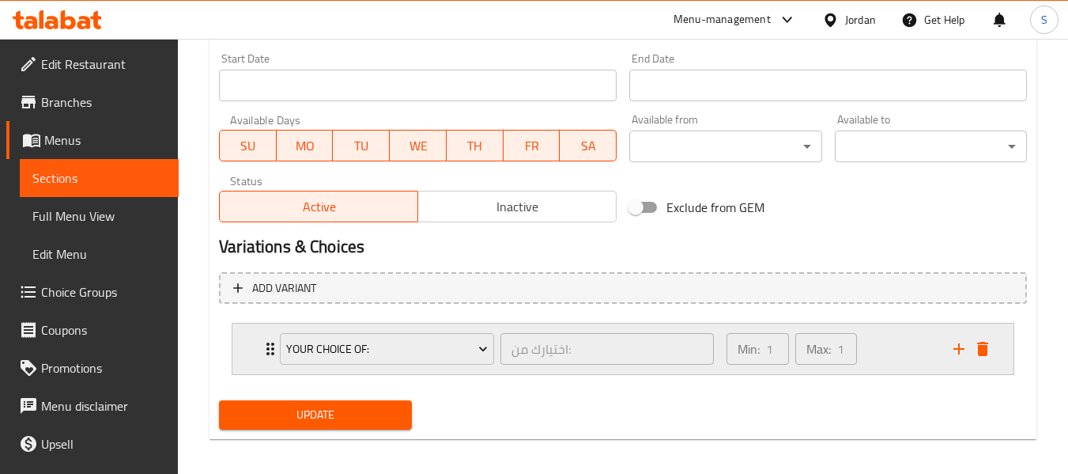
scroll to position [693, 0]
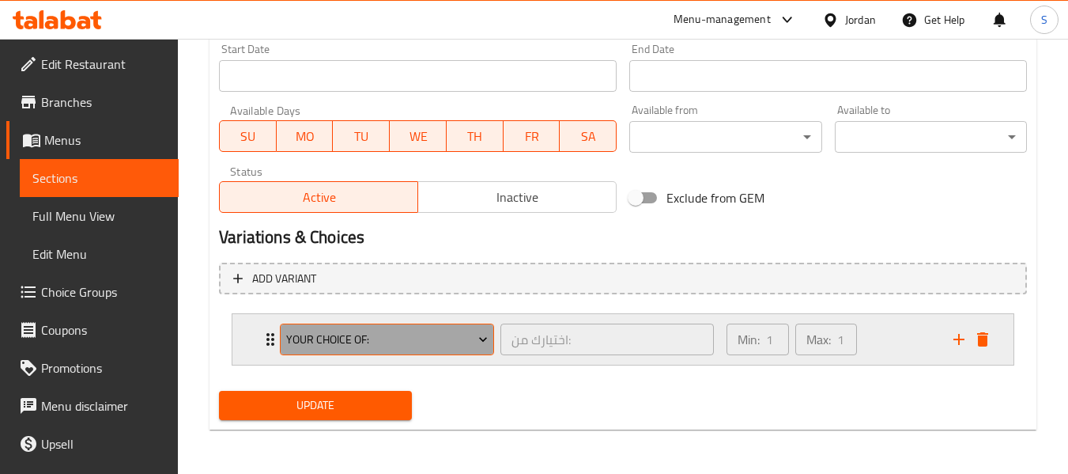
click at [368, 336] on span "your choice of:" at bounding box center [387, 340] width 202 height 20
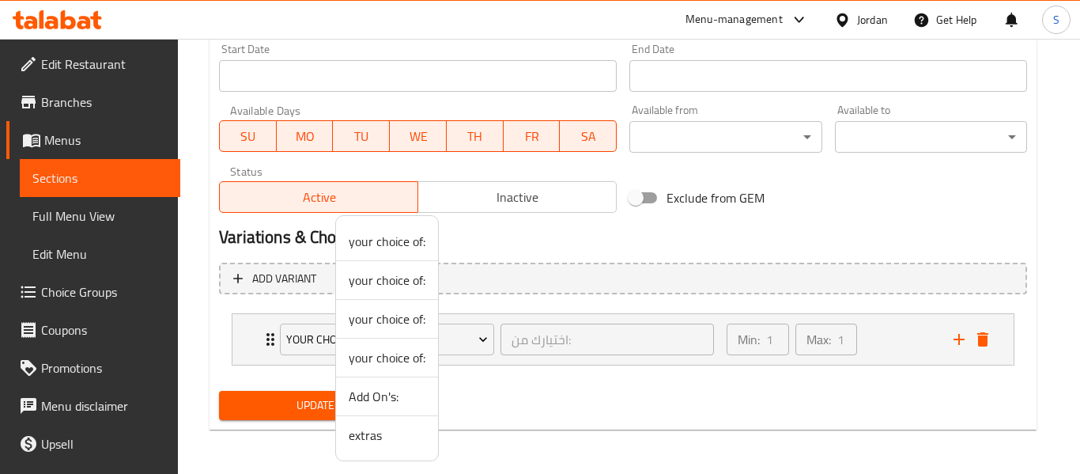
click at [378, 432] on span "extras" at bounding box center [387, 434] width 77 height 19
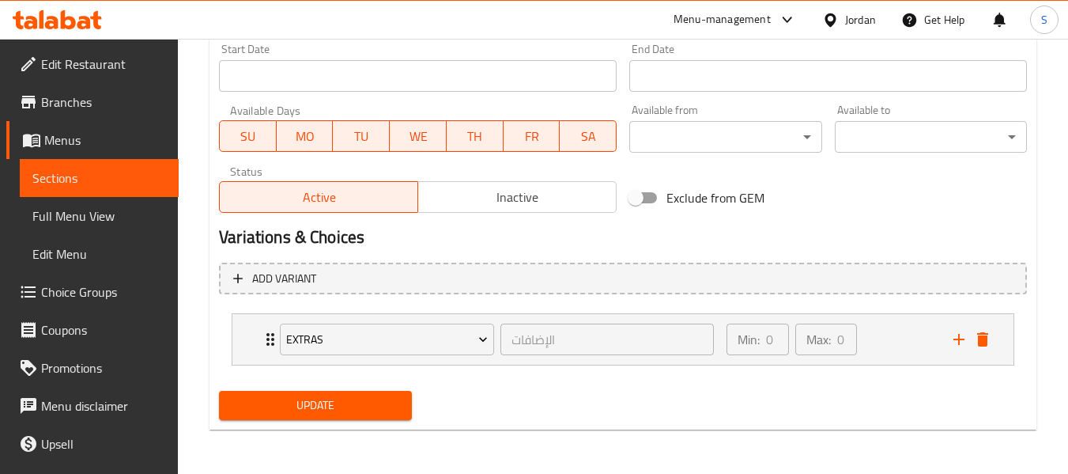
click at [314, 406] on span "Update" at bounding box center [315, 405] width 167 height 20
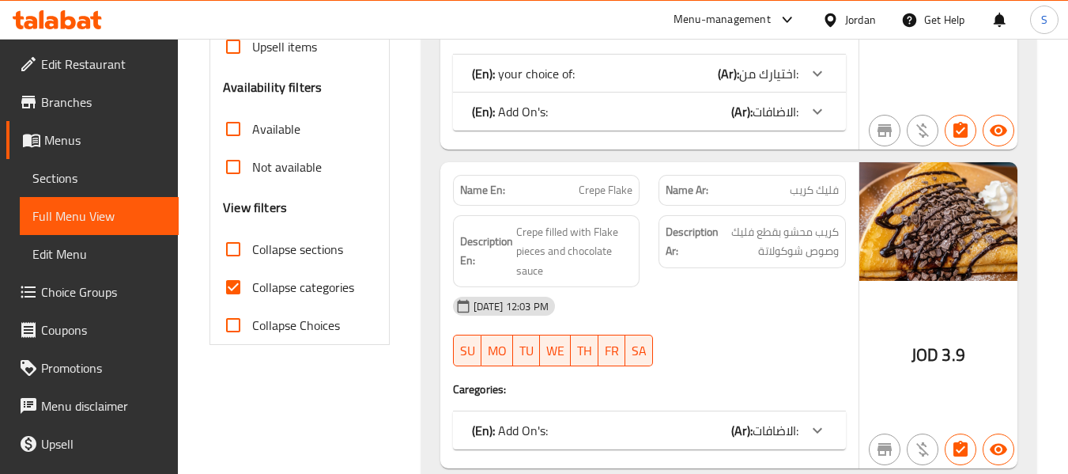
scroll to position [553, 0]
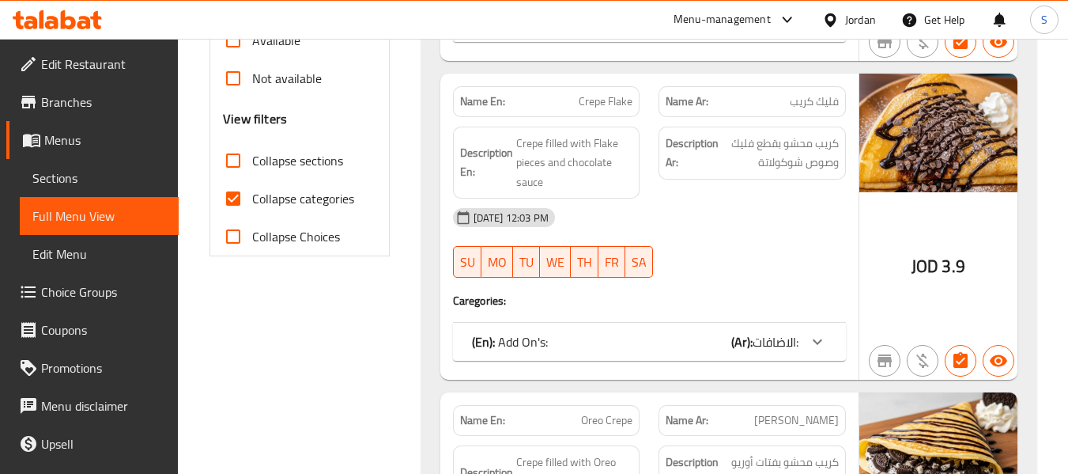
click at [330, 198] on span "Collapse categories" at bounding box center [303, 198] width 102 height 19
click at [252, 198] on input "Collapse categories" at bounding box center [233, 198] width 38 height 38
checkbox input "false"
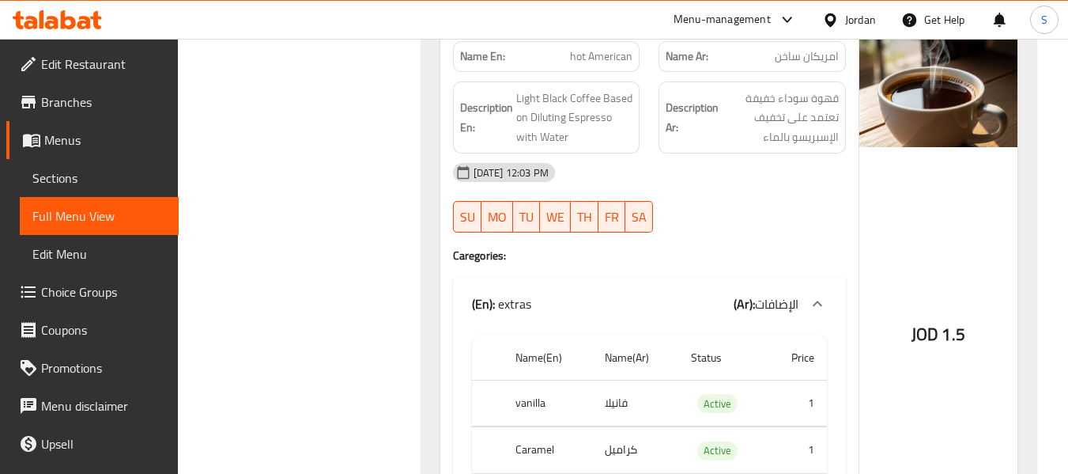
scroll to position [11118, 0]
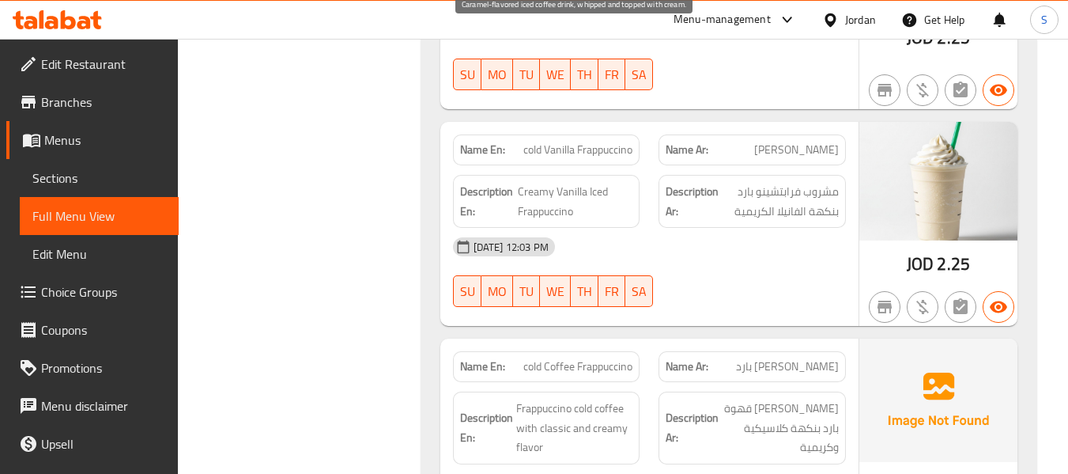
scroll to position [17680, 0]
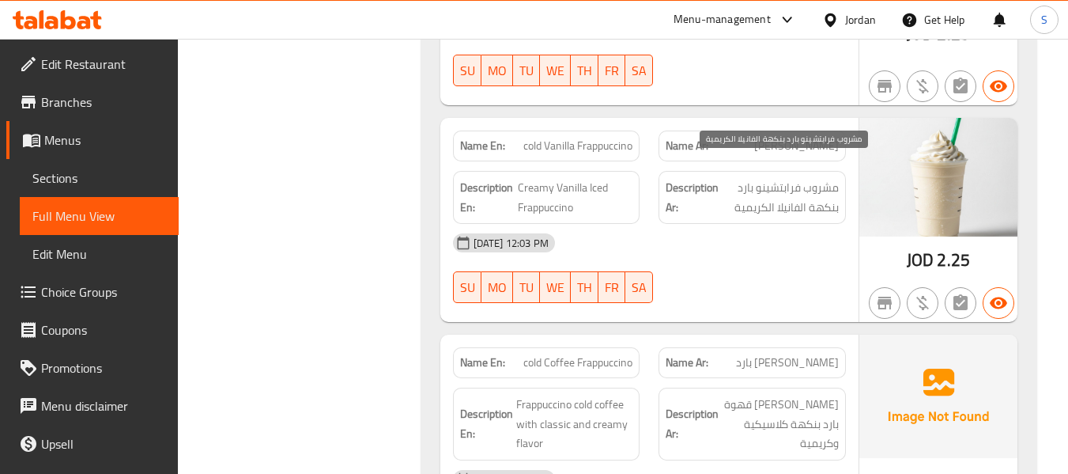
click at [774, 193] on span "مشروب فرابتشينو بارد بنكهة الفانيلا الكريمية" at bounding box center [780, 197] width 117 height 39
copy div "مشروب فرابتشينو بارد بنكهة الفانيلا الكريمية"
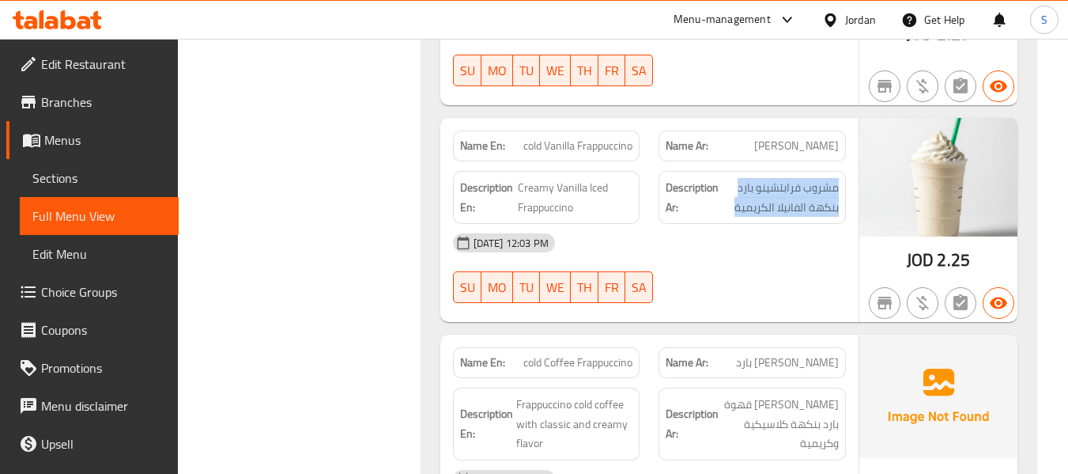
click at [572, 138] on span "cold Vanilla Frappuccino" at bounding box center [577, 146] width 109 height 17
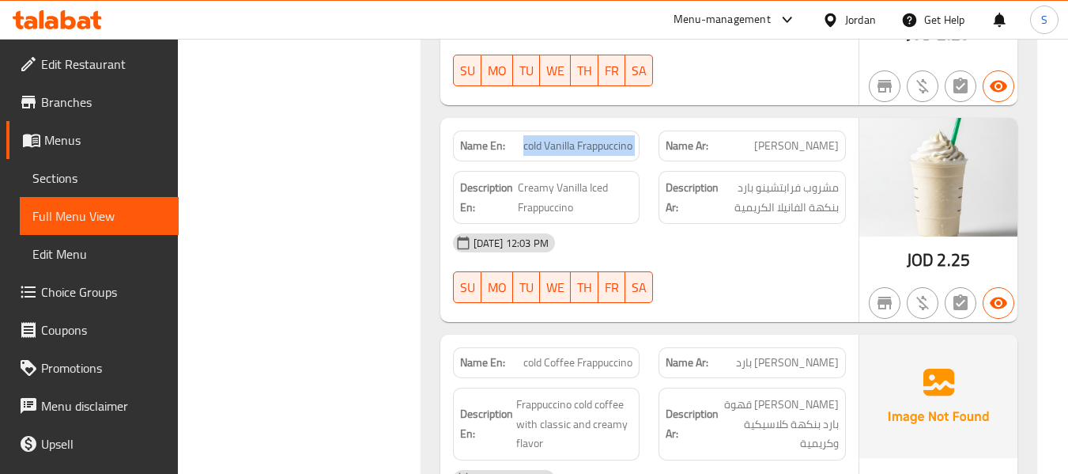
click at [572, 138] on span "cold Vanilla Frappuccino" at bounding box center [577, 146] width 109 height 17
copy span "cold Vanilla Frappuccino"
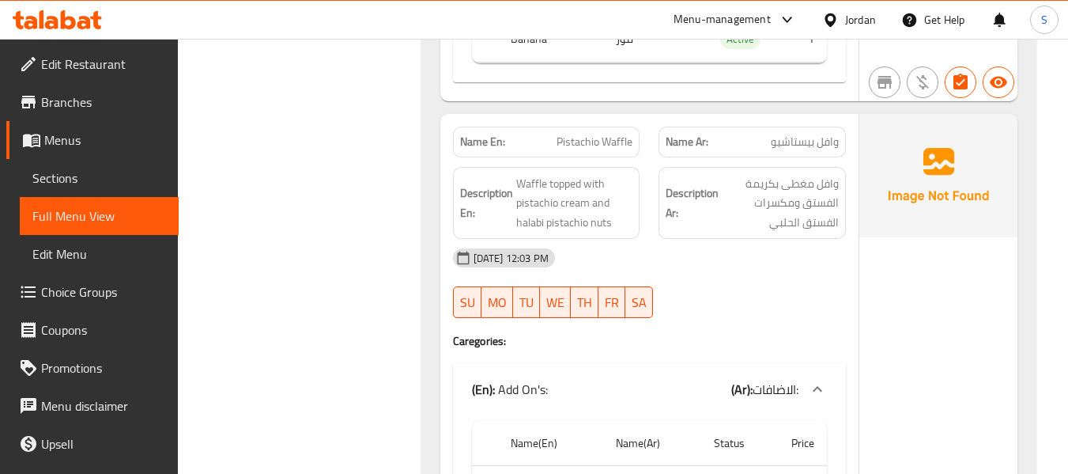
scroll to position [28273, 0]
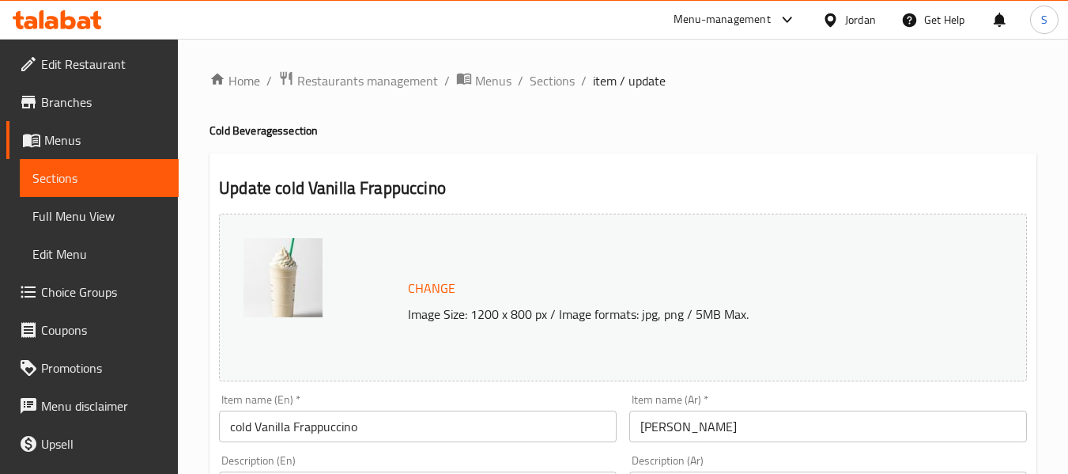
scroll to position [158, 0]
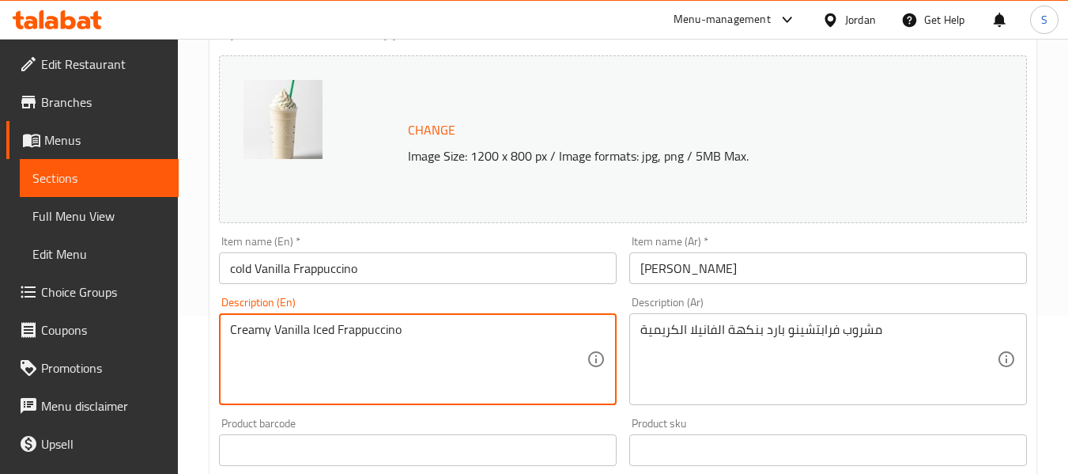
click at [376, 332] on textarea "Creamy Vanilla Iced Frappuccino" at bounding box center [408, 359] width 357 height 75
paste textarea "old Frappuccino drink with creamy vanilla flavor"
type textarea "Cold Frappuccino drink with creamy vanilla flavor"
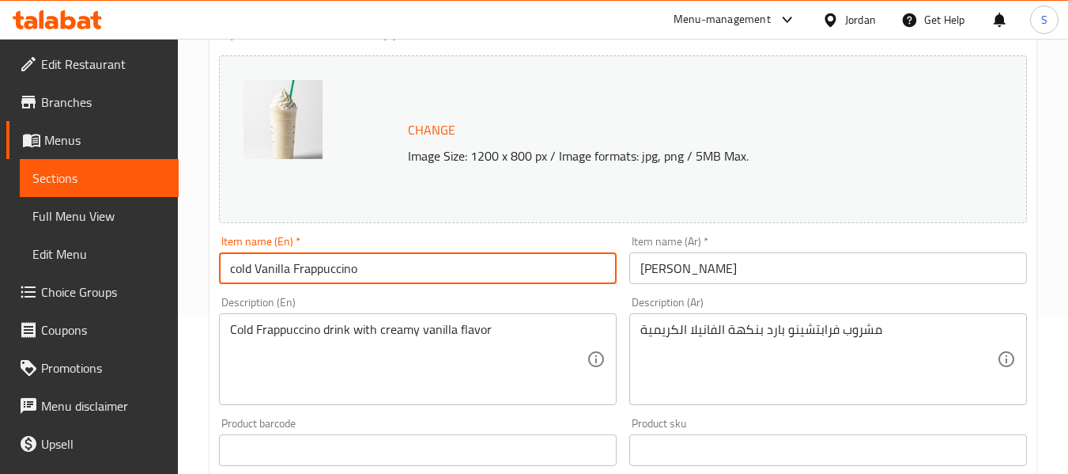
click at [402, 266] on input "cold Vanilla Frappuccino" at bounding box center [418, 268] width 398 height 32
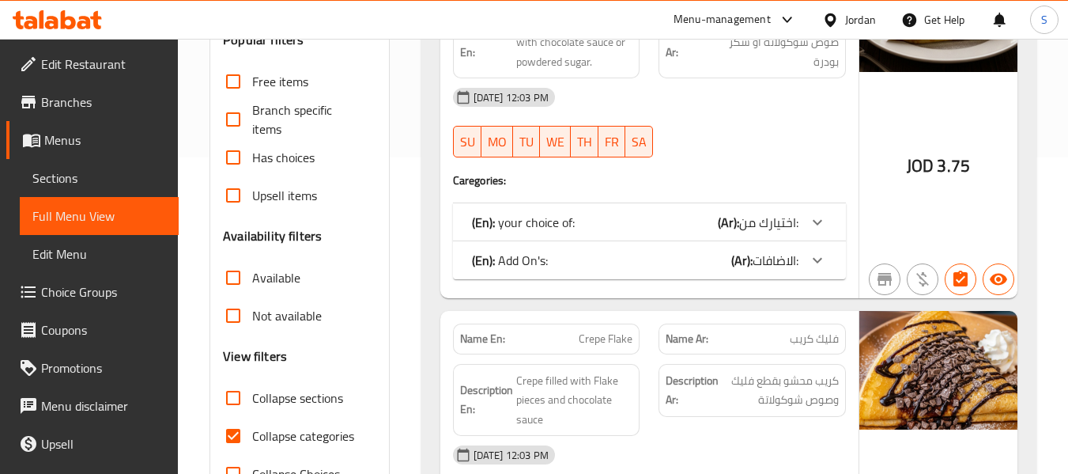
scroll to position [553, 0]
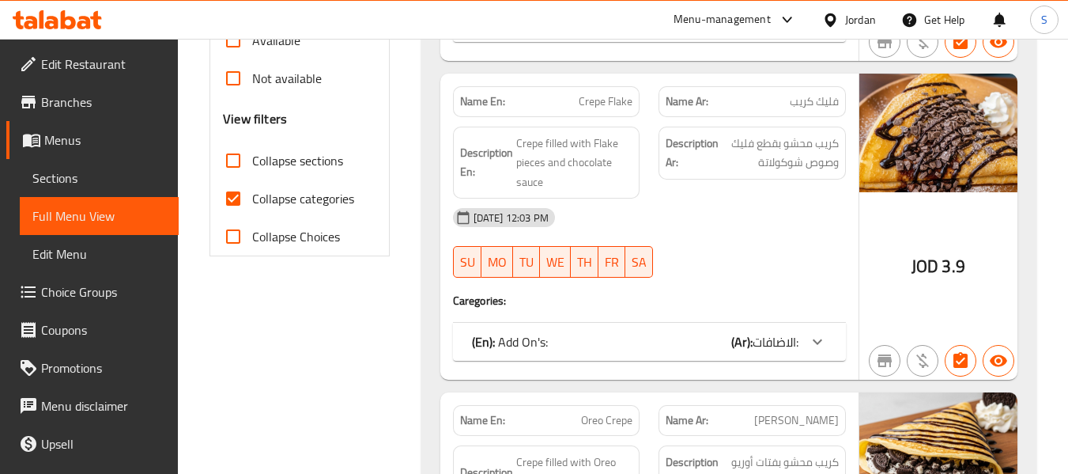
drag, startPoint x: 317, startPoint y: 201, endPoint x: 442, endPoint y: 185, distance: 125.9
click at [317, 201] on span "Collapse categories" at bounding box center [303, 198] width 102 height 19
click at [252, 201] on input "Collapse categories" at bounding box center [233, 198] width 38 height 38
checkbox input "false"
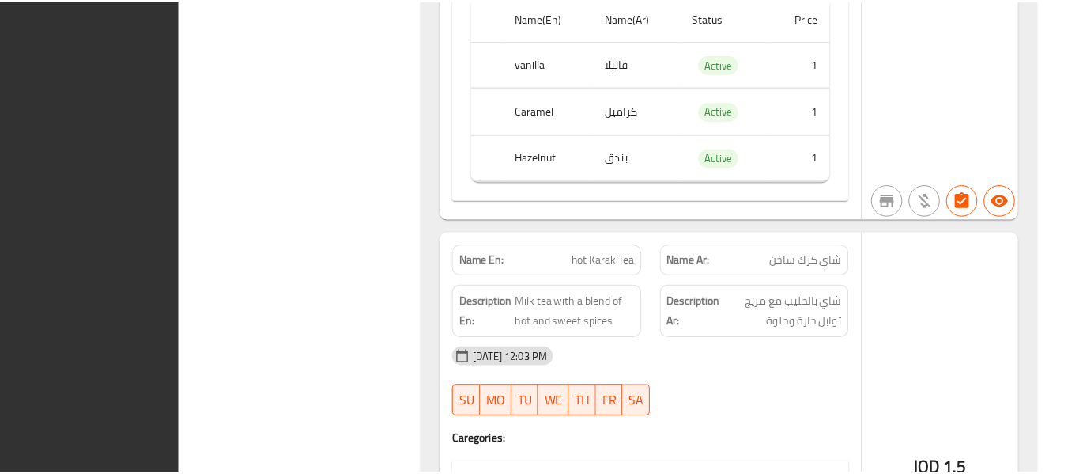
scroll to position [28632, 0]
